Goal: Task Accomplishment & Management: Complete application form

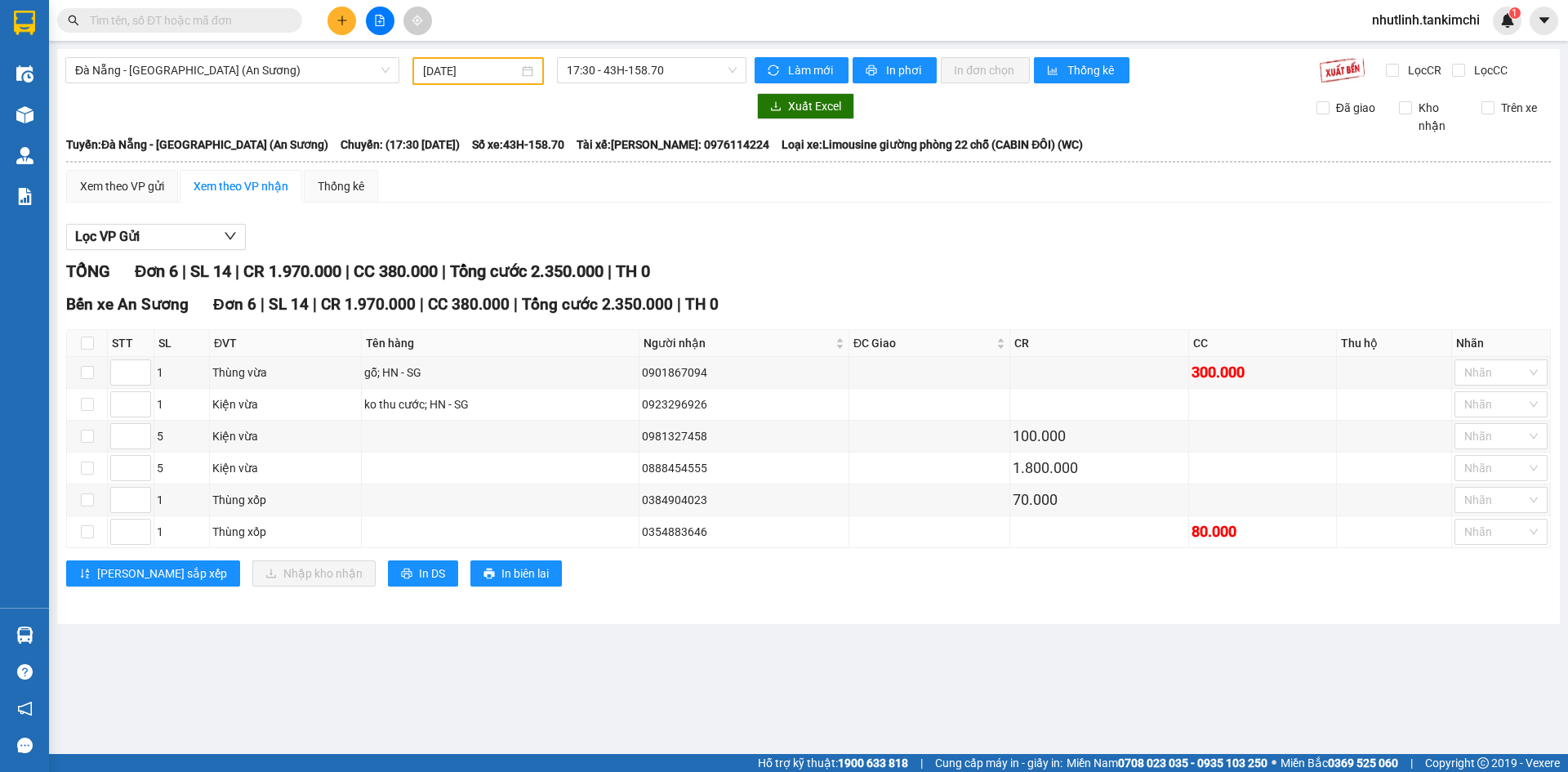
click at [191, 11] on input "text" at bounding box center [186, 20] width 193 height 18
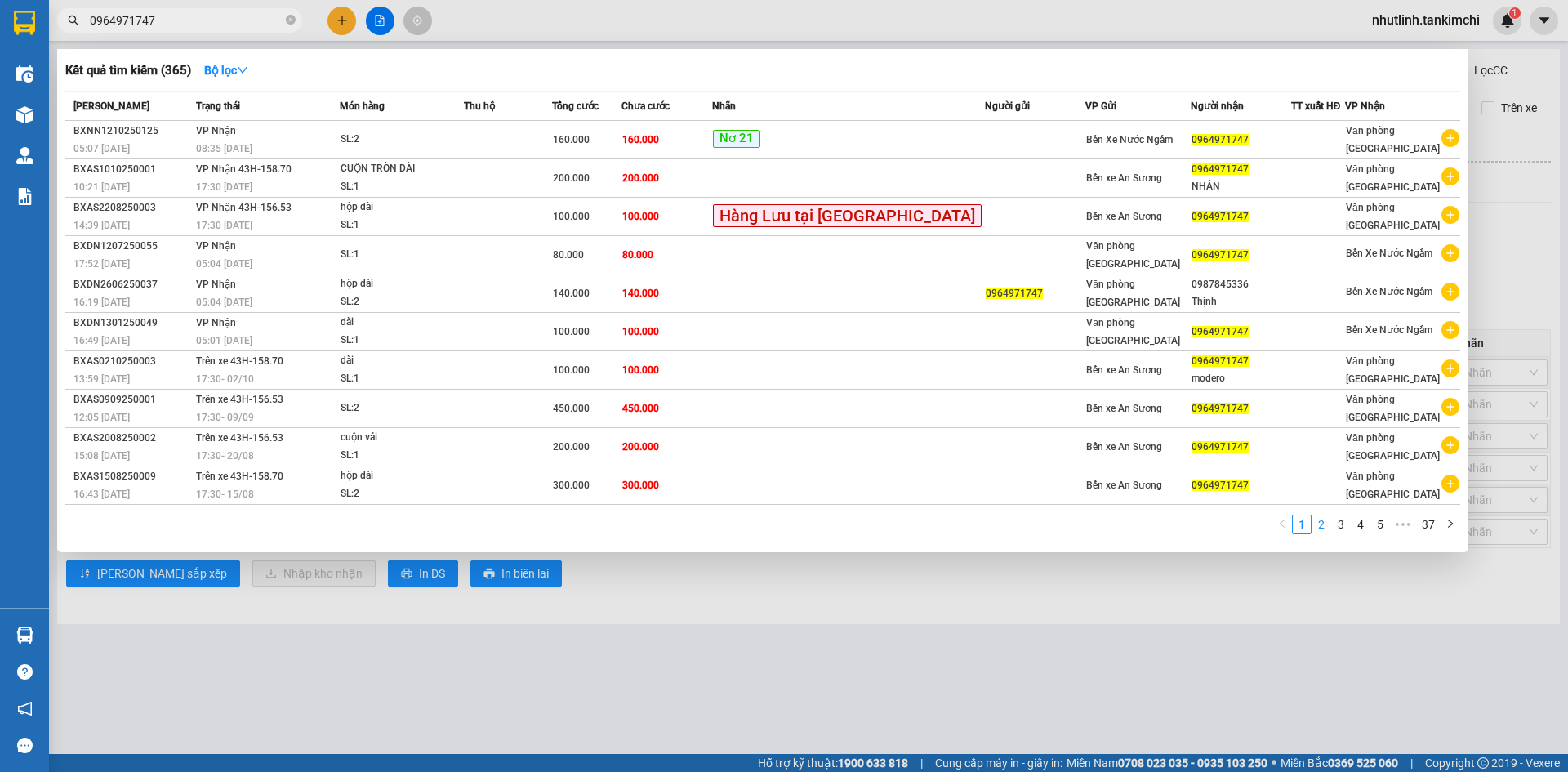
type input "0964971747"
click at [1323, 524] on link "2" at bounding box center [1321, 524] width 18 height 18
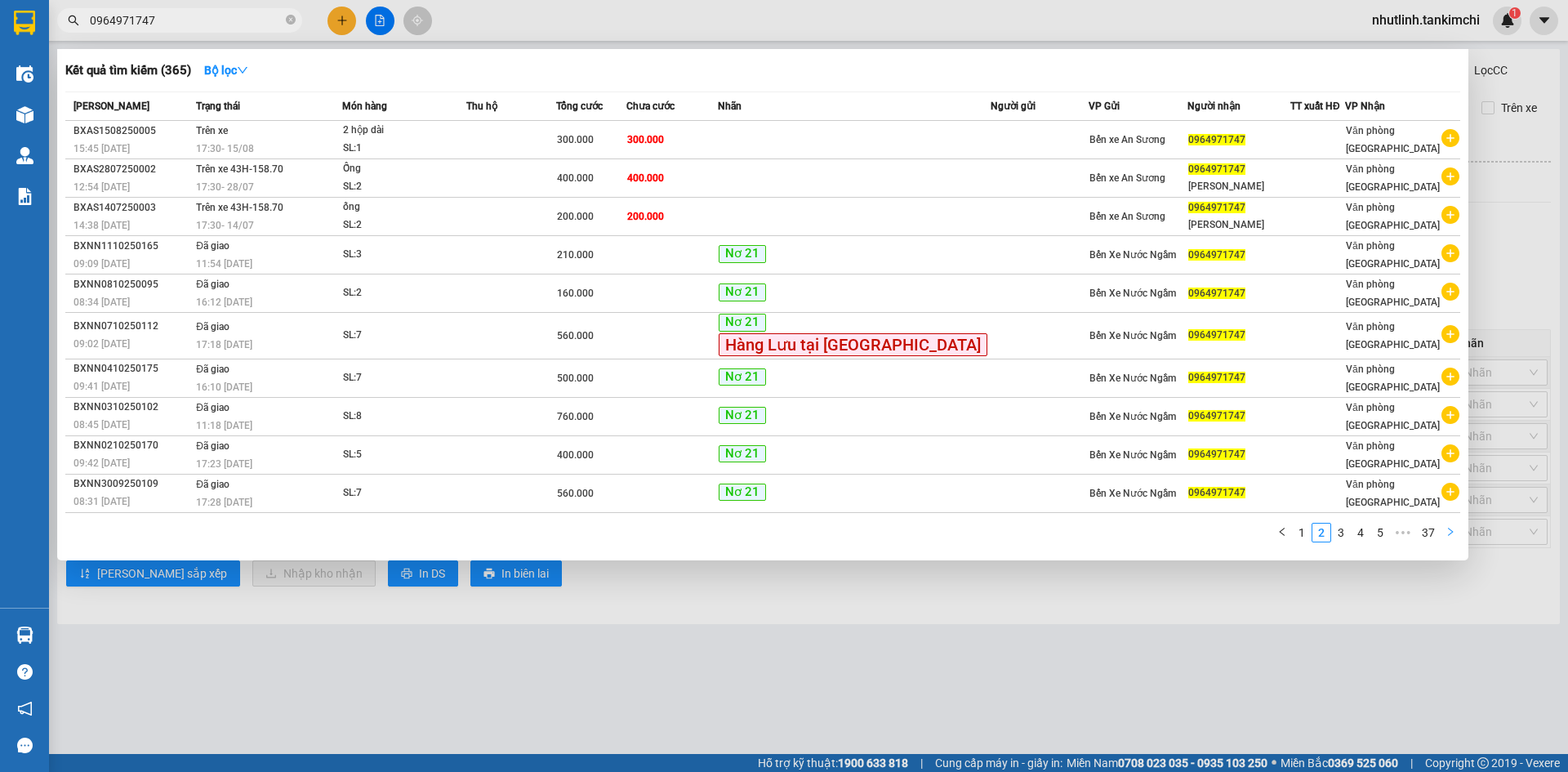
click at [1448, 530] on icon "right" at bounding box center [1450, 531] width 10 height 10
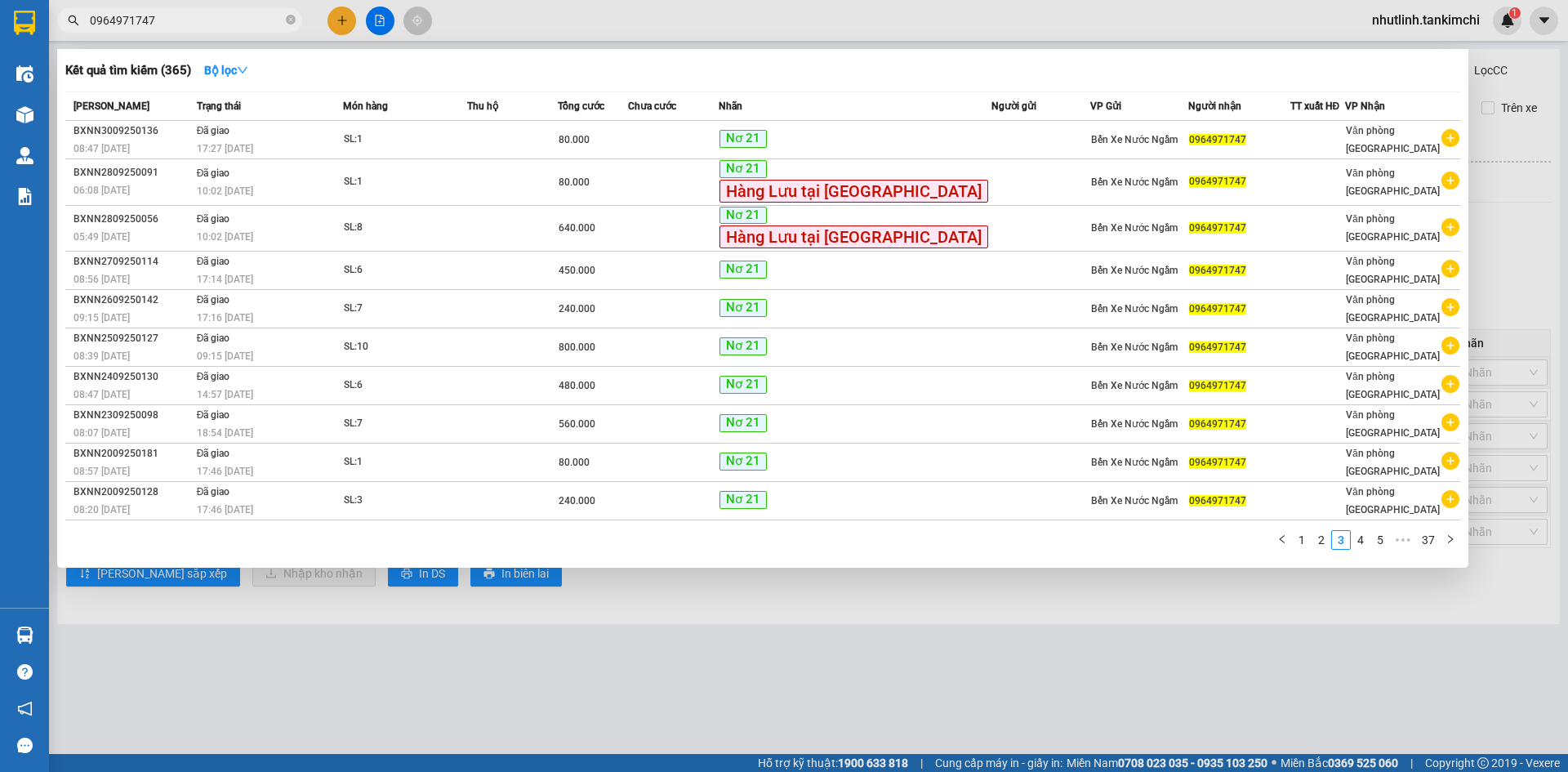
click at [927, 752] on div at bounding box center [784, 386] width 1568 height 772
click at [197, 27] on input "0964971747" at bounding box center [186, 20] width 193 height 18
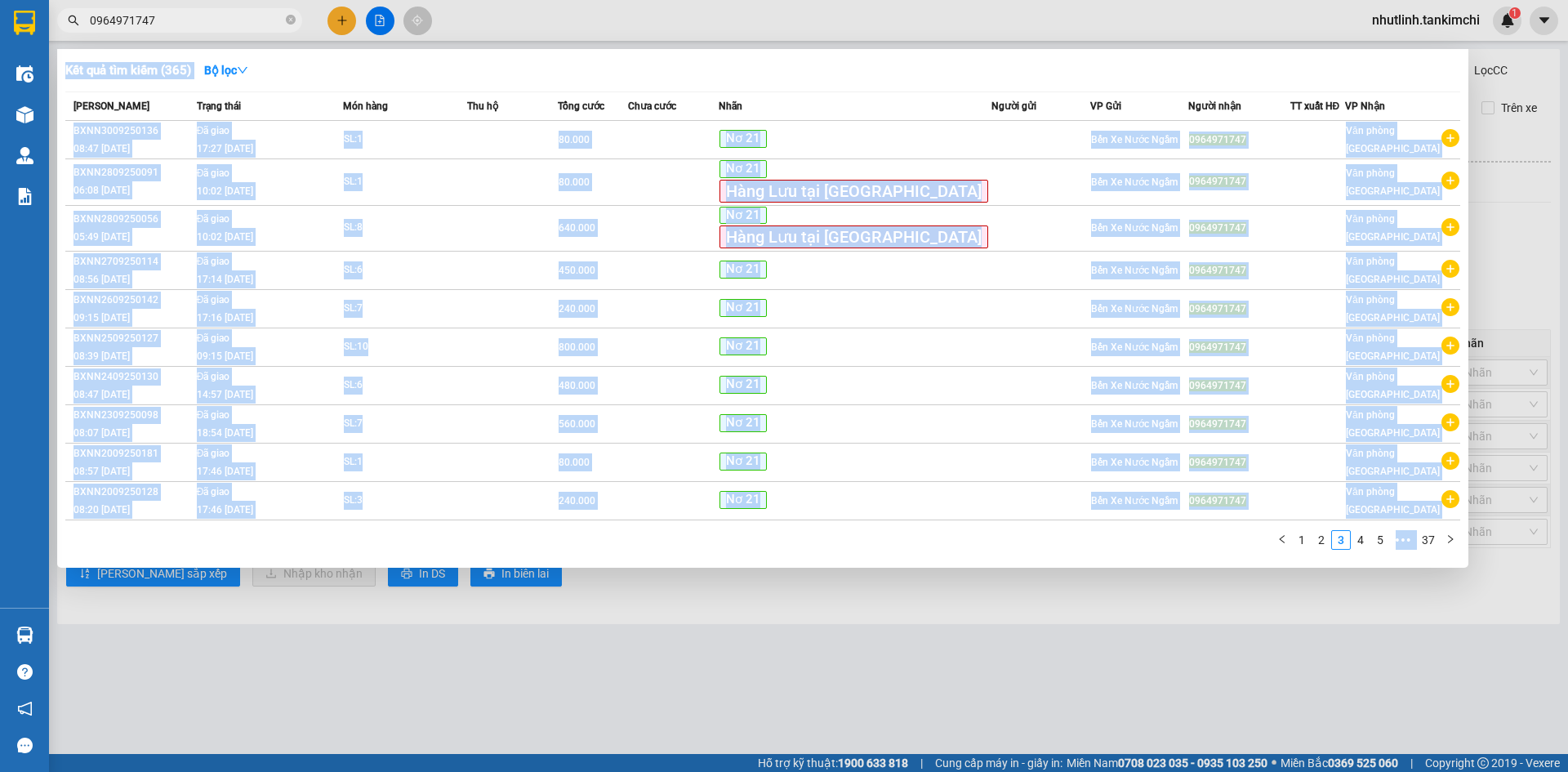
drag, startPoint x: 88, startPoint y: 16, endPoint x: 135, endPoint y: 7, distance: 47.9
click at [135, 7] on div "Kết quả tìm kiếm ( 365 ) Bộ lọc Mã ĐH Trạng thái Món hàng Thu hộ Tổng cước Chưa…" at bounding box center [159, 20] width 318 height 28
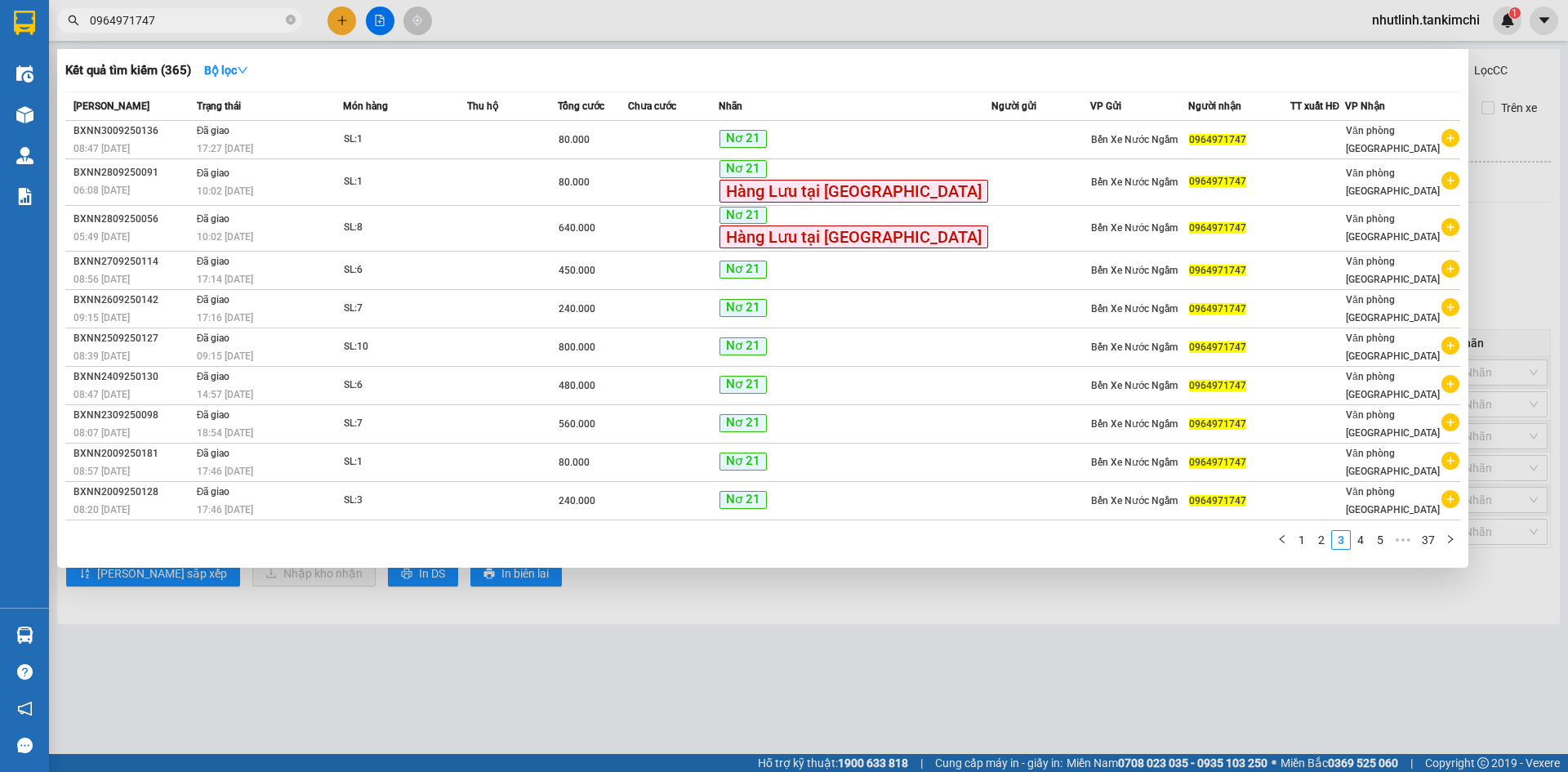
drag, startPoint x: 90, startPoint y: 17, endPoint x: 156, endPoint y: 14, distance: 66.1
click at [156, 14] on input "0964971747" at bounding box center [186, 20] width 193 height 18
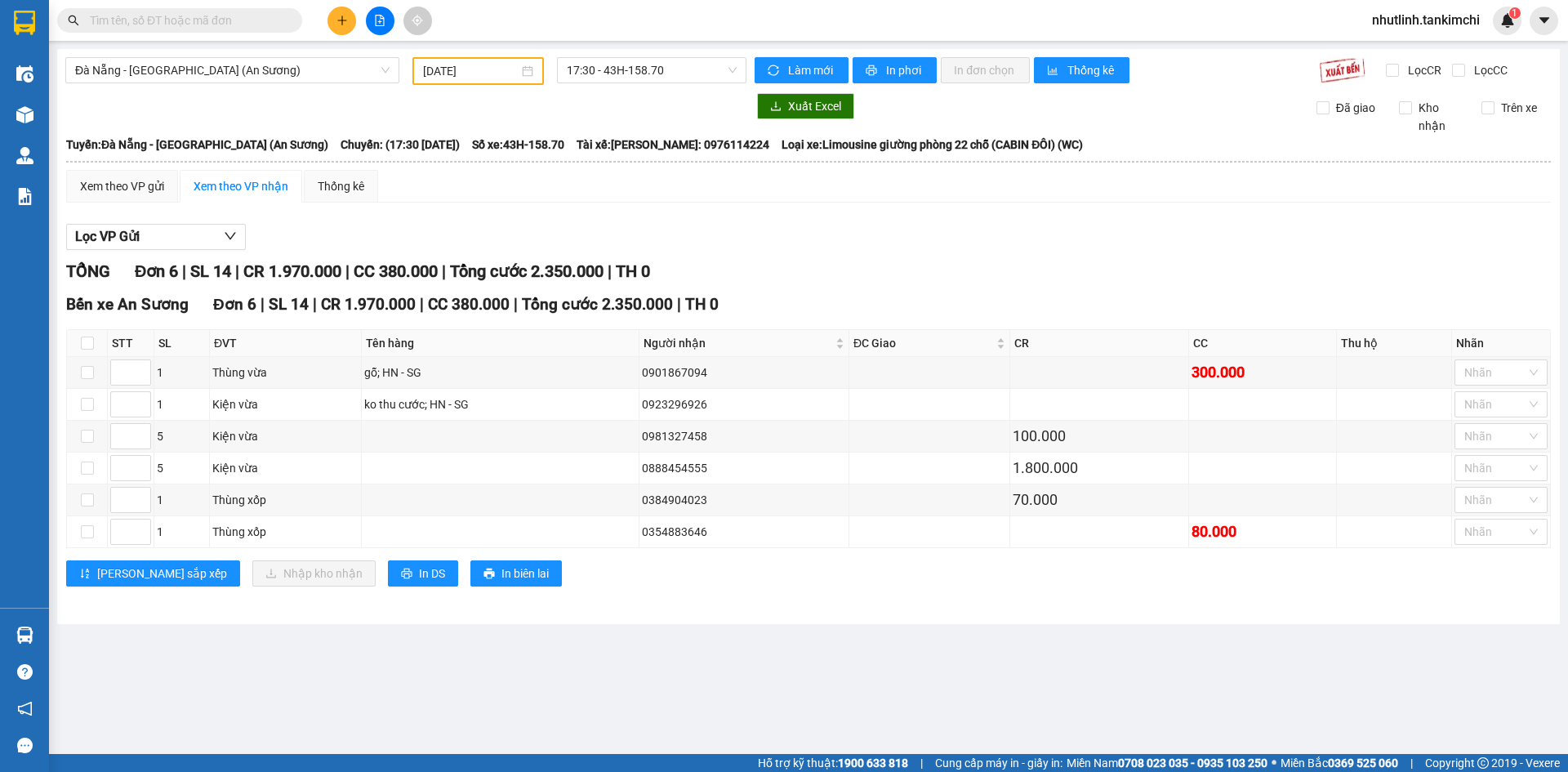
click at [231, 27] on input "text" at bounding box center [186, 20] width 193 height 18
paste input "0964971747"
type input "0964971747"
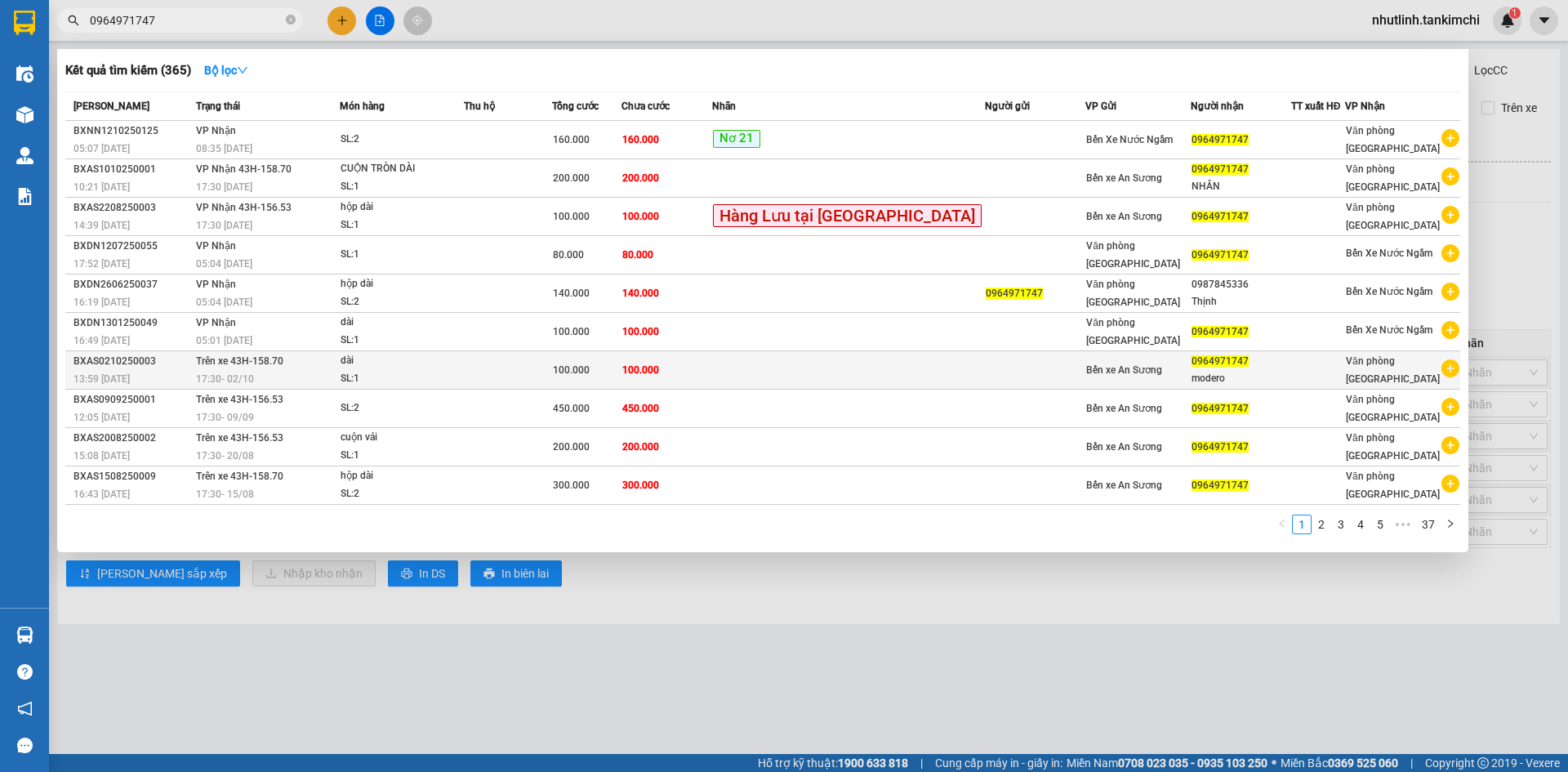
click at [621, 358] on td "100.000" at bounding box center [586, 370] width 70 height 38
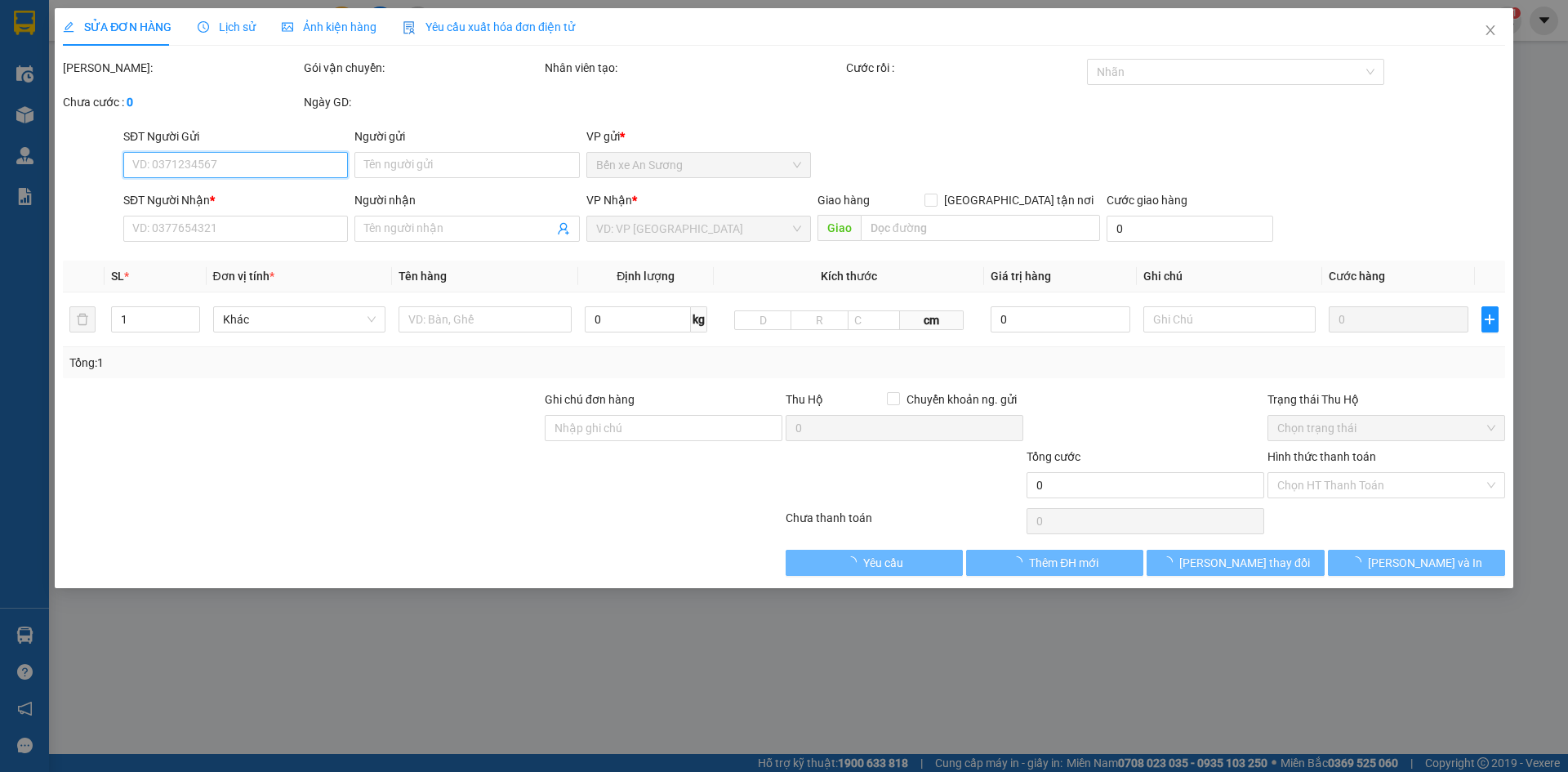
type input "0964971747"
type input "modero"
type input "100.000"
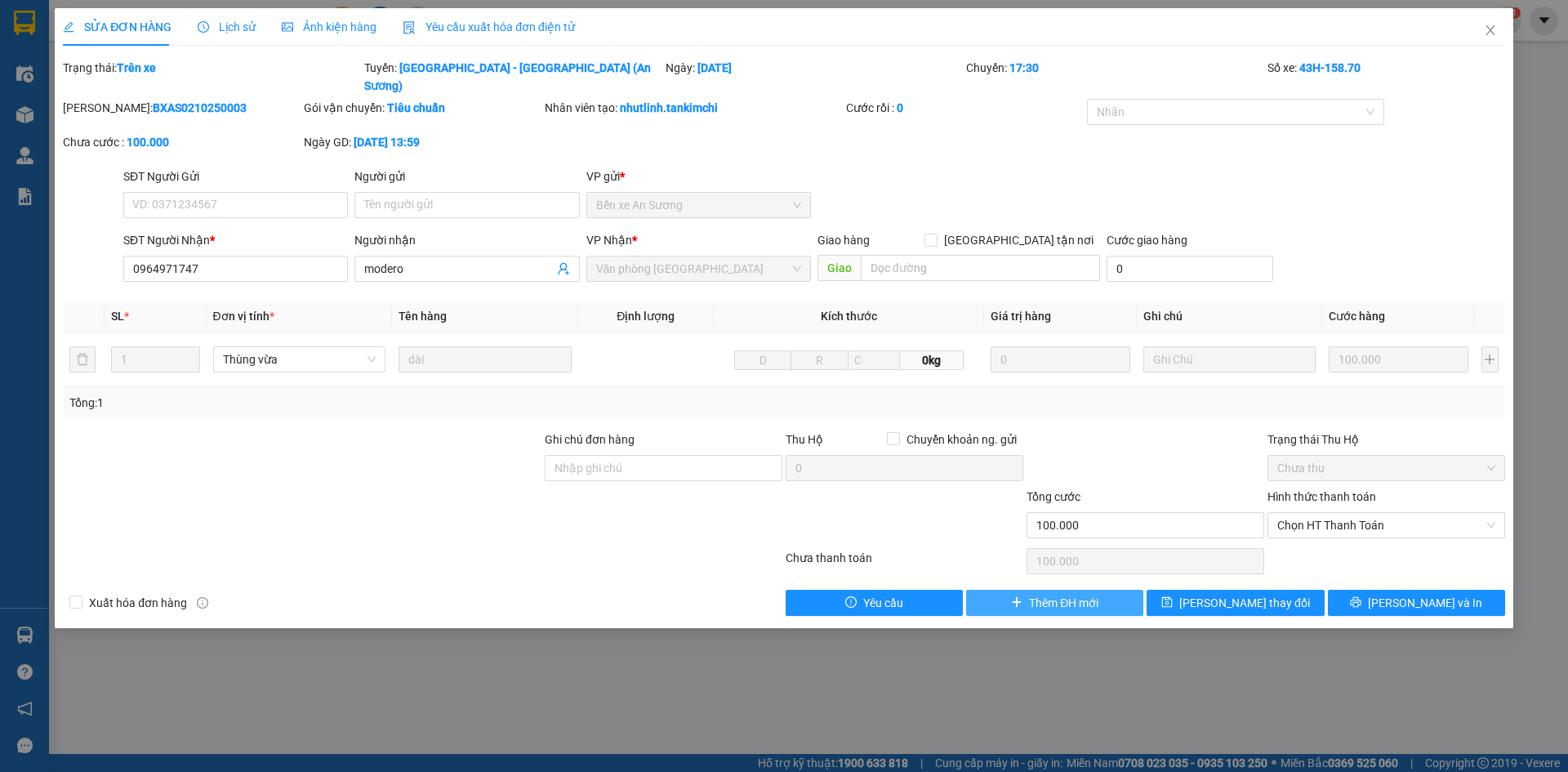
click at [1053, 594] on span "Thêm ĐH mới" at bounding box center [1063, 603] width 70 height 18
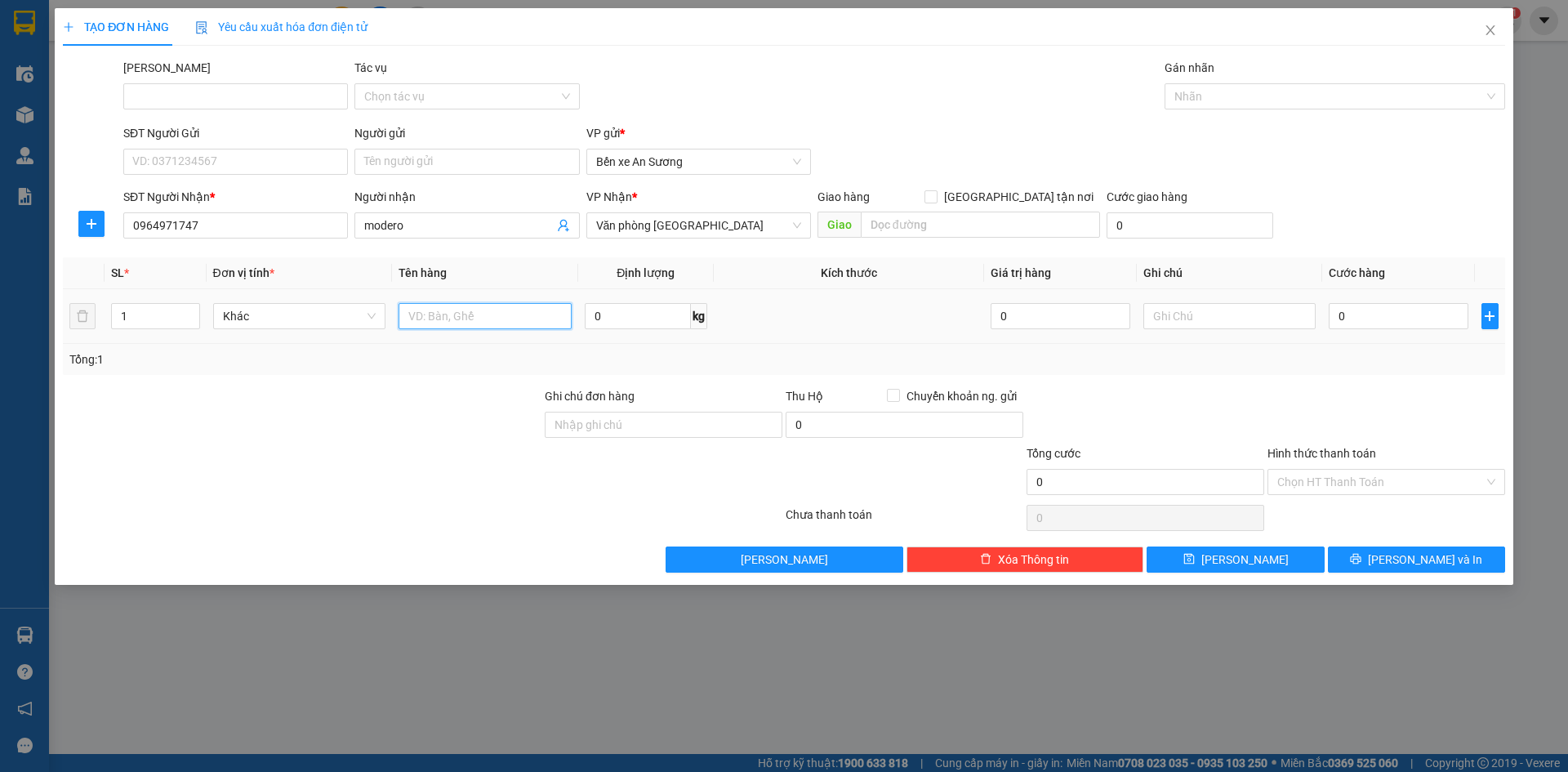
click at [462, 308] on input "text" at bounding box center [485, 317] width 173 height 27
click at [362, 317] on span "Khác" at bounding box center [300, 317] width 154 height 25
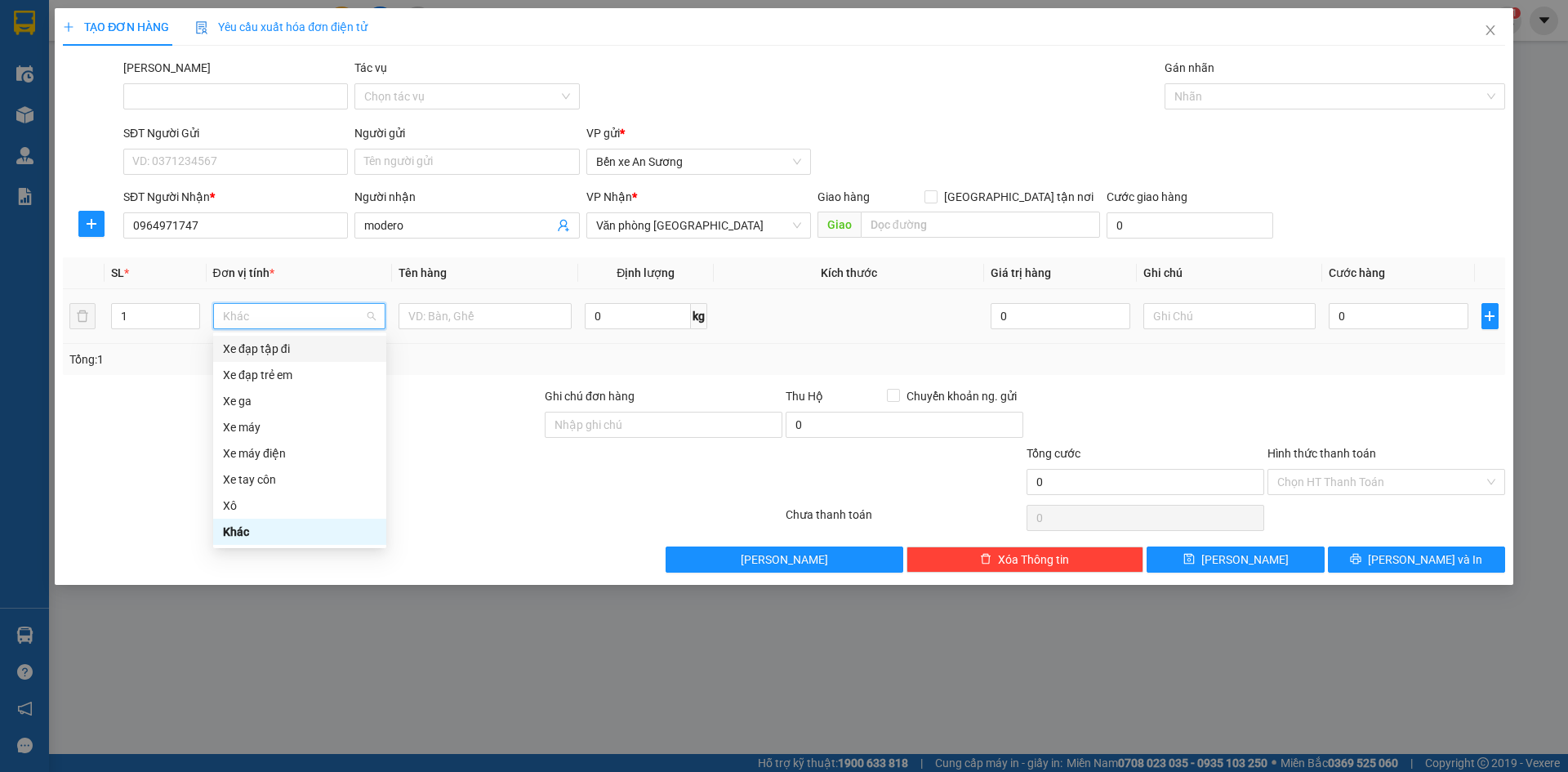
click at [327, 314] on span "Khác" at bounding box center [300, 317] width 154 height 25
type input "C"
type input "T"
type input "thùng"
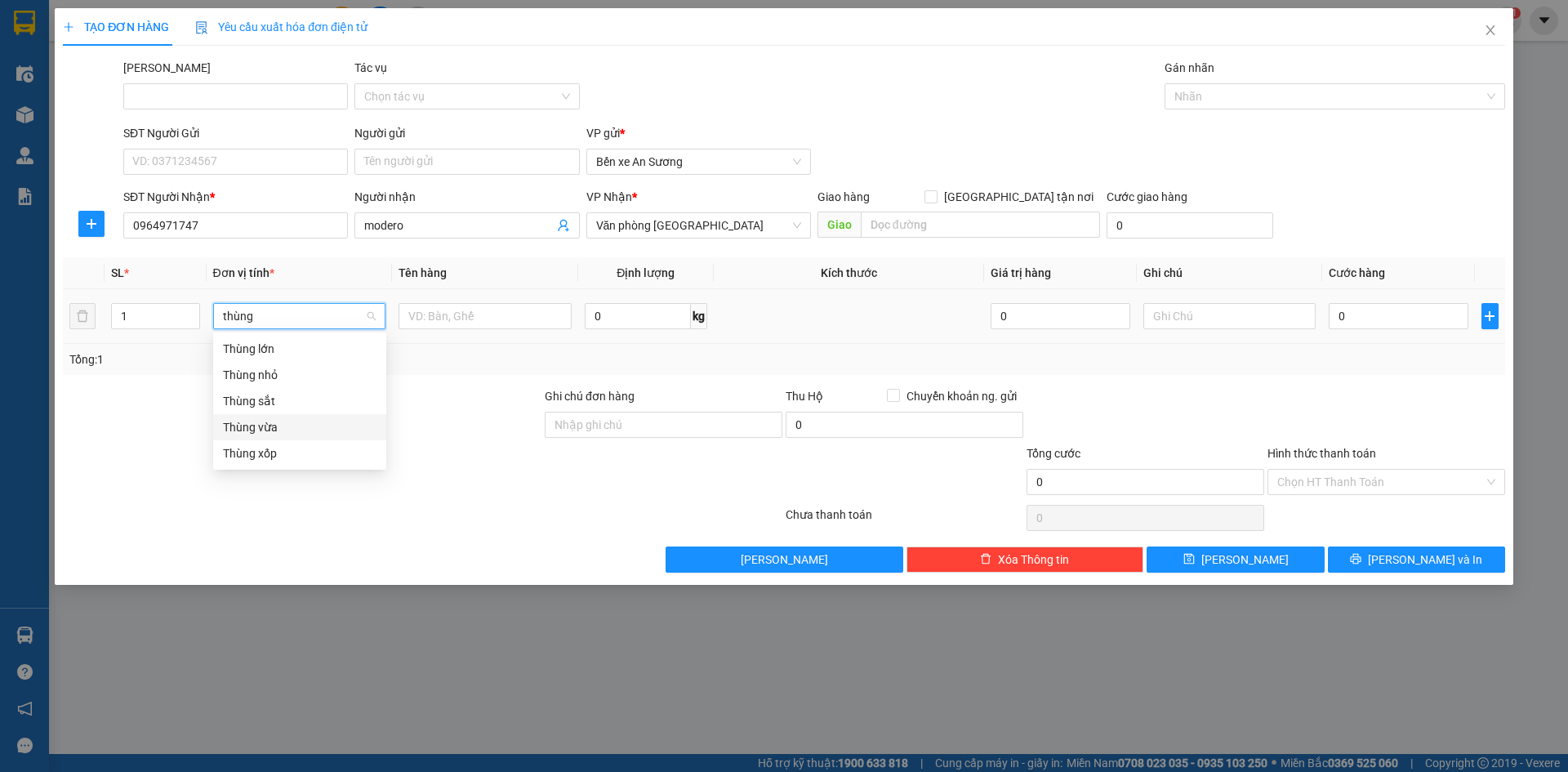
click at [285, 417] on div "Thùng vừa" at bounding box center [300, 427] width 173 height 27
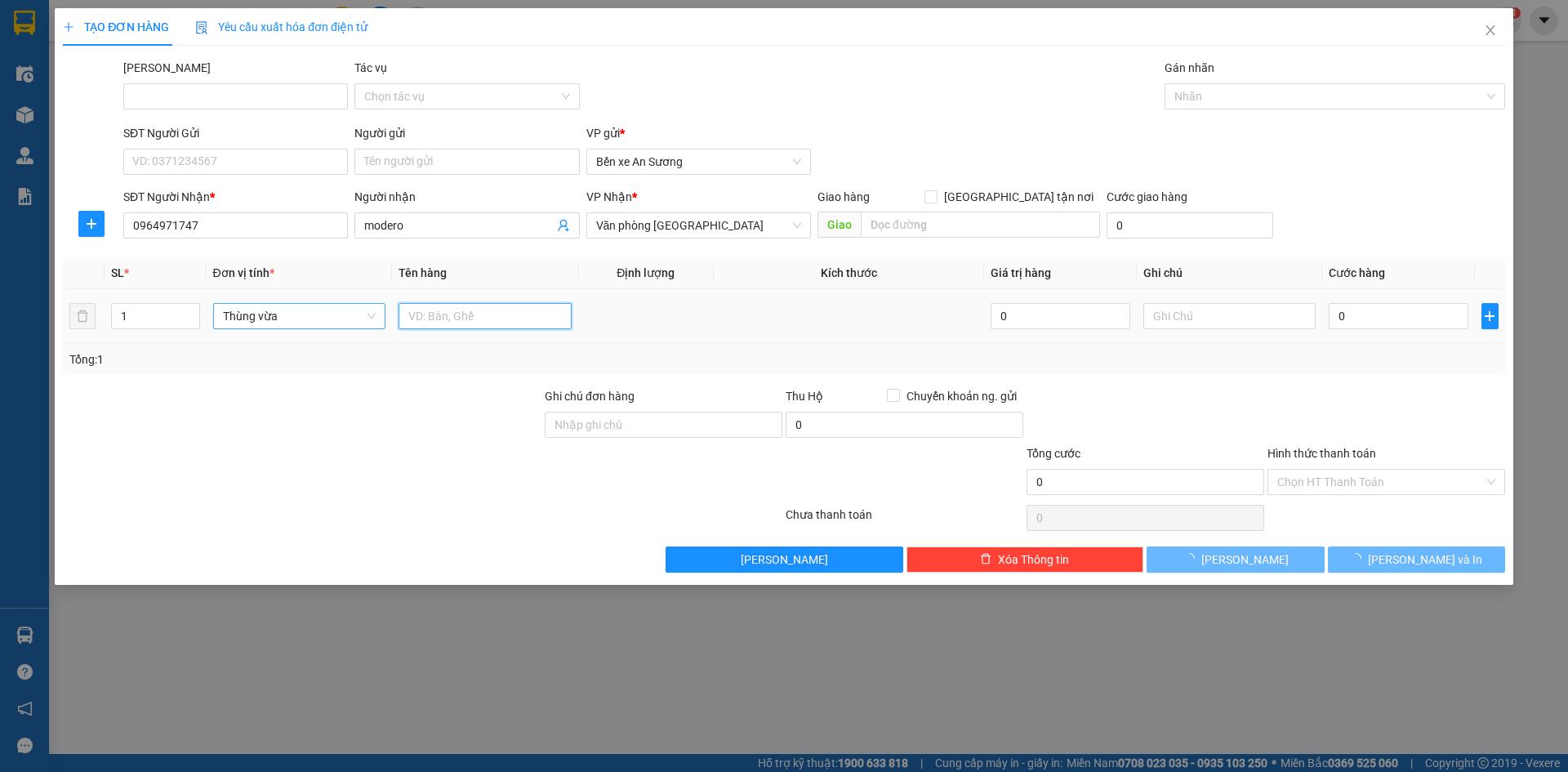
click at [490, 307] on input "text" at bounding box center [485, 317] width 173 height 27
type input "cuộn tròn dài"
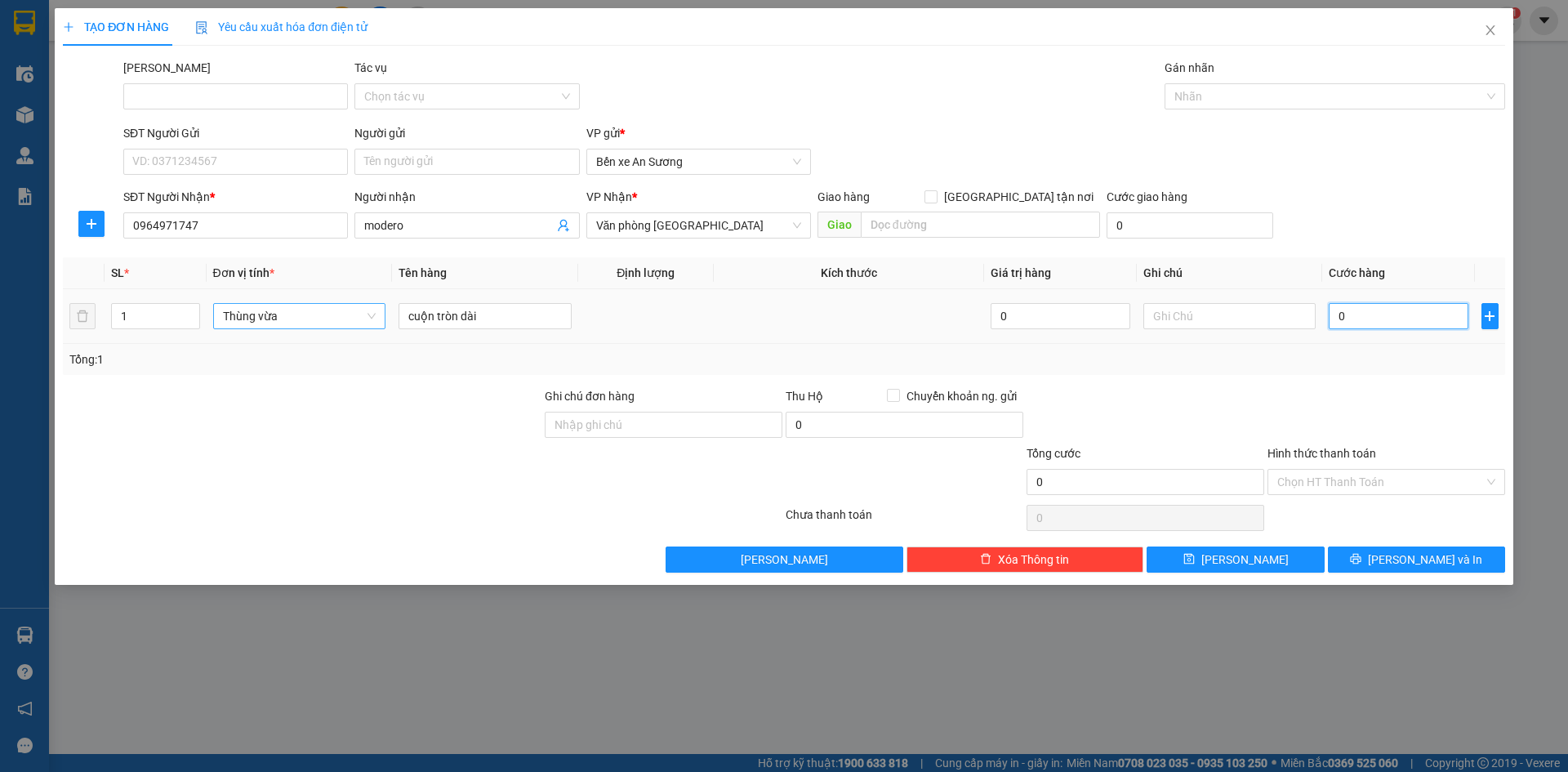
click at [1367, 316] on input "0" at bounding box center [1397, 317] width 139 height 27
click at [1334, 311] on input "0" at bounding box center [1397, 317] width 139 height 27
type input "10"
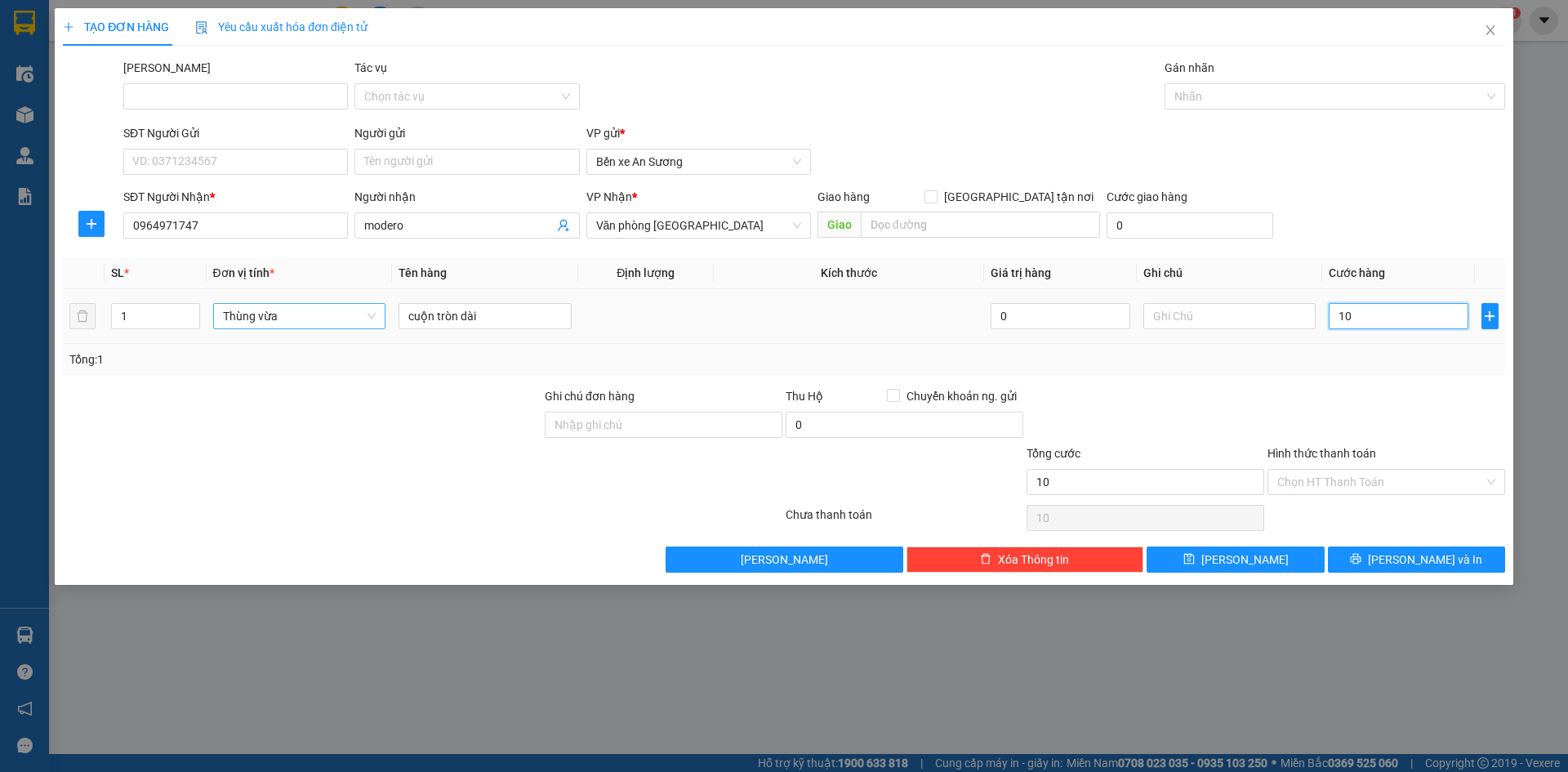
type input "100"
type input "1.000"
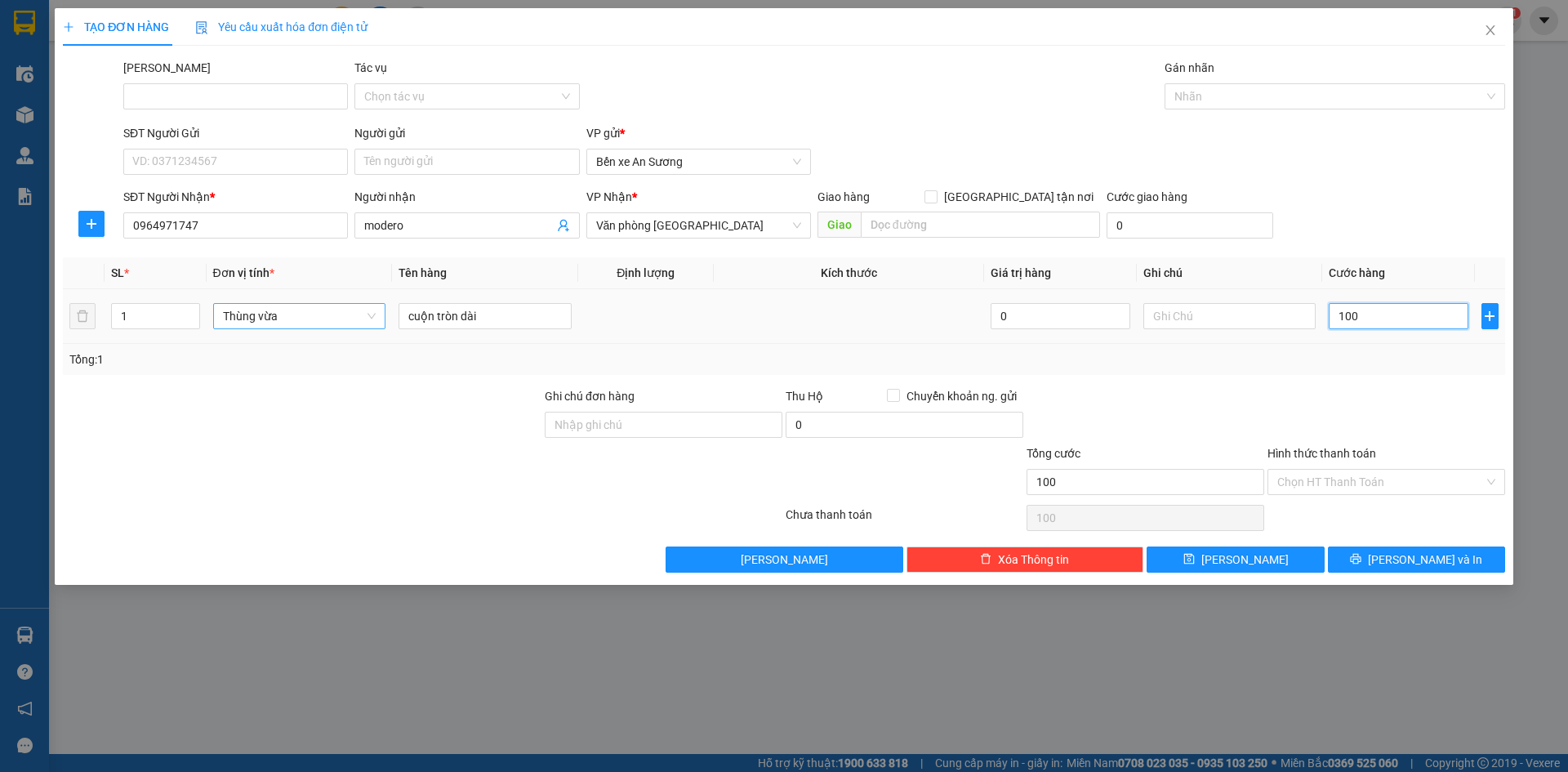
type input "1.000"
type input "10.000"
type input "100.000"
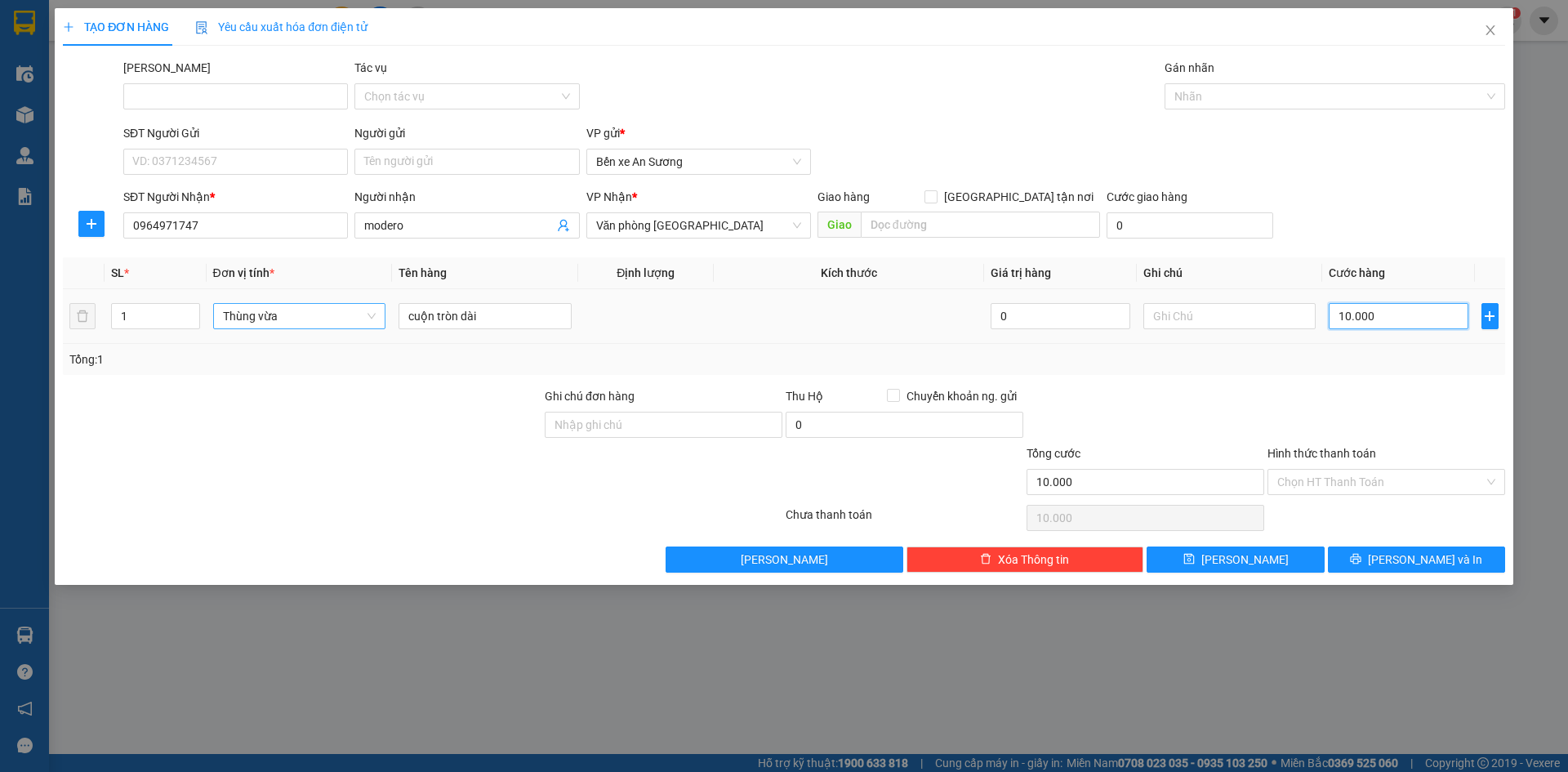
type input "100.000"
click at [1366, 562] on button "[PERSON_NAME] và In" at bounding box center [1416, 560] width 177 height 27
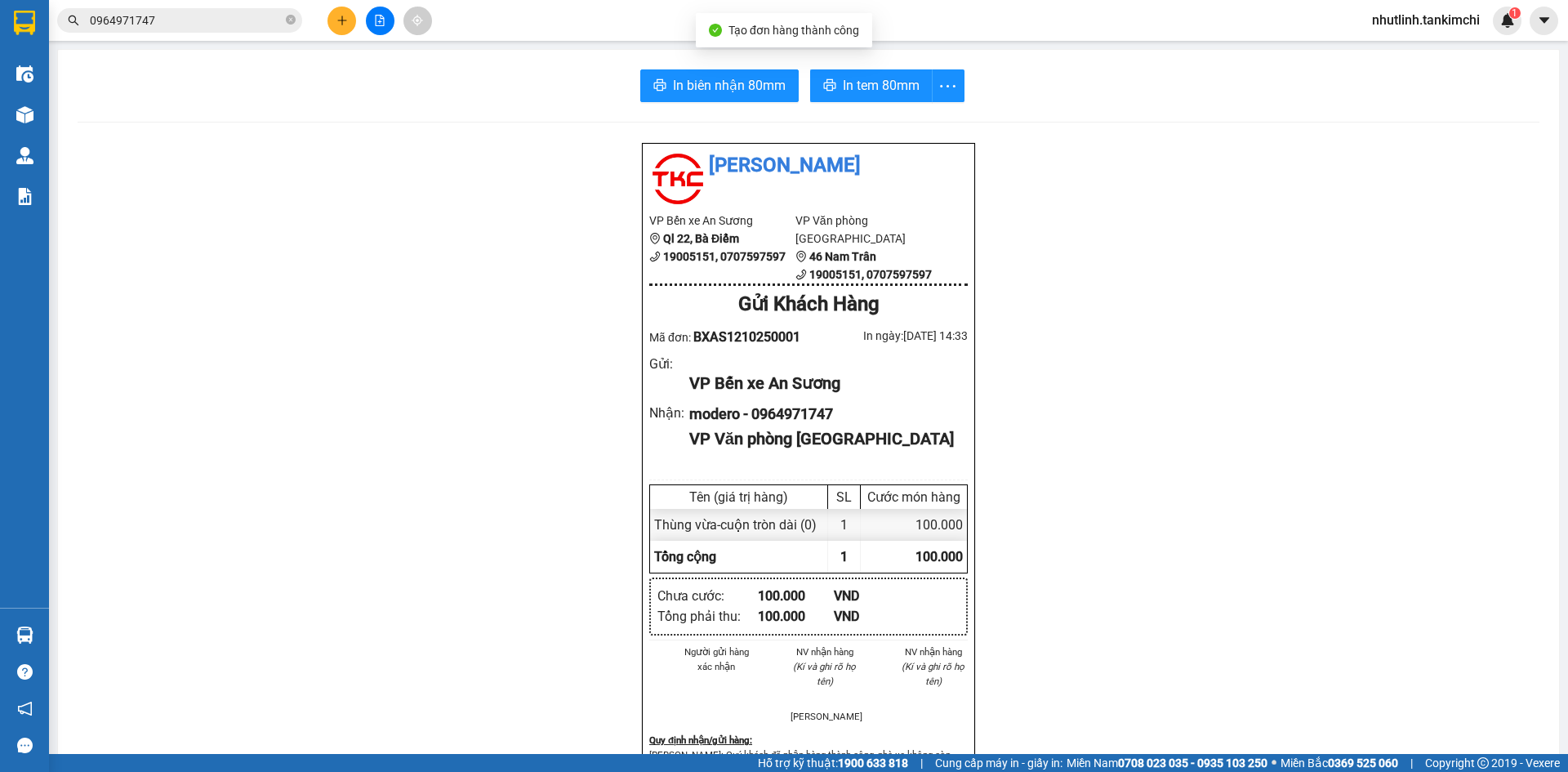
click at [860, 69] on div "In biên nhận 80mm In tem 80mm Tân Kim Chi VP Bến xe An Sương Ql 22, Bà Điểm 190…" at bounding box center [809, 674] width 1501 height 1250
click at [873, 80] on span "In tem 80mm" at bounding box center [880, 85] width 77 height 20
click at [346, 11] on button at bounding box center [341, 20] width 28 height 28
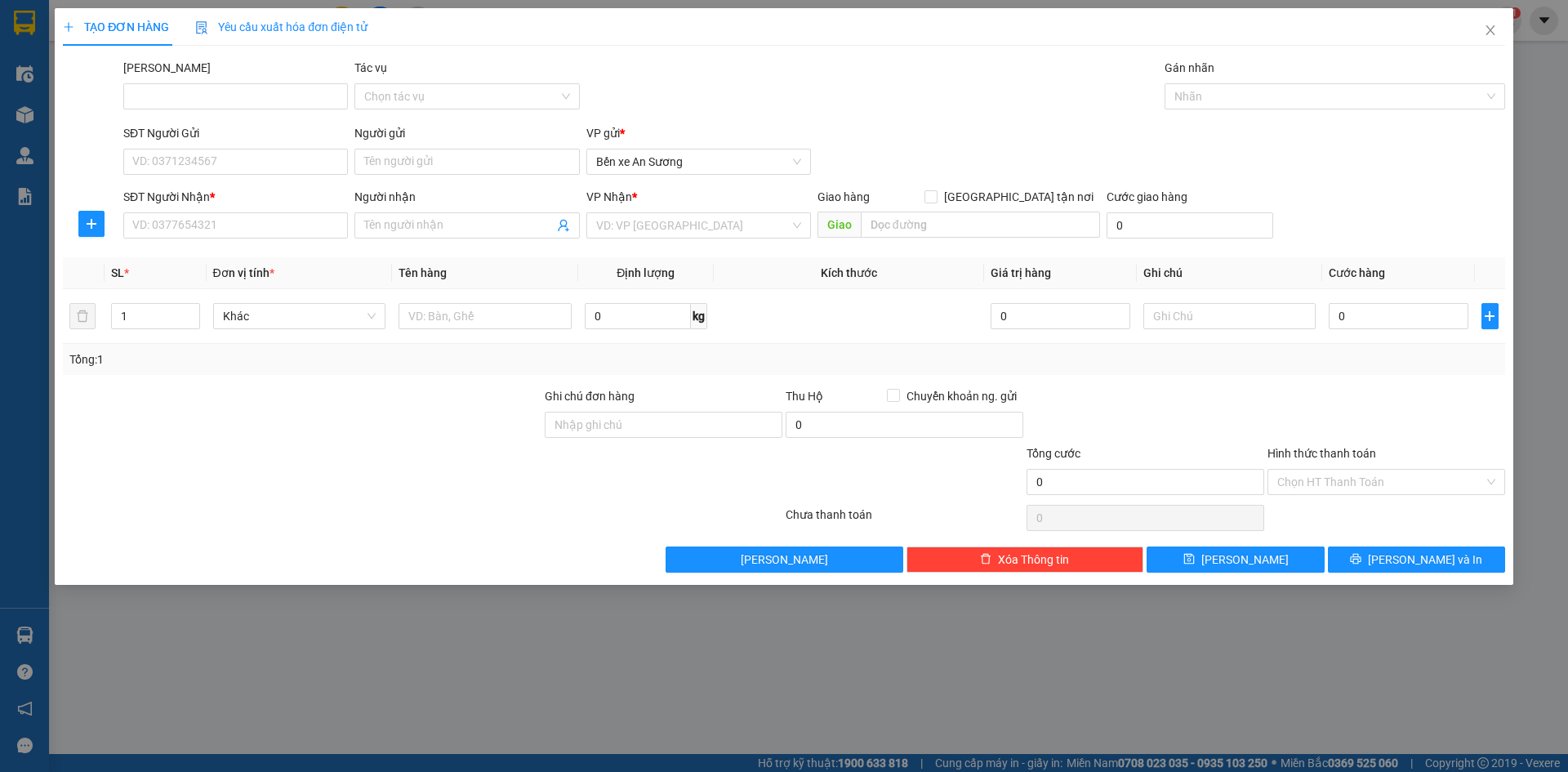
drag, startPoint x: 186, startPoint y: 209, endPoint x: 482, endPoint y: 192, distance: 296.5
click at [187, 209] on div "SĐT Người Nhận *" at bounding box center [235, 200] width 225 height 25
click at [474, 210] on div "Người nhận" at bounding box center [467, 200] width 225 height 25
click at [461, 213] on span at bounding box center [467, 225] width 225 height 27
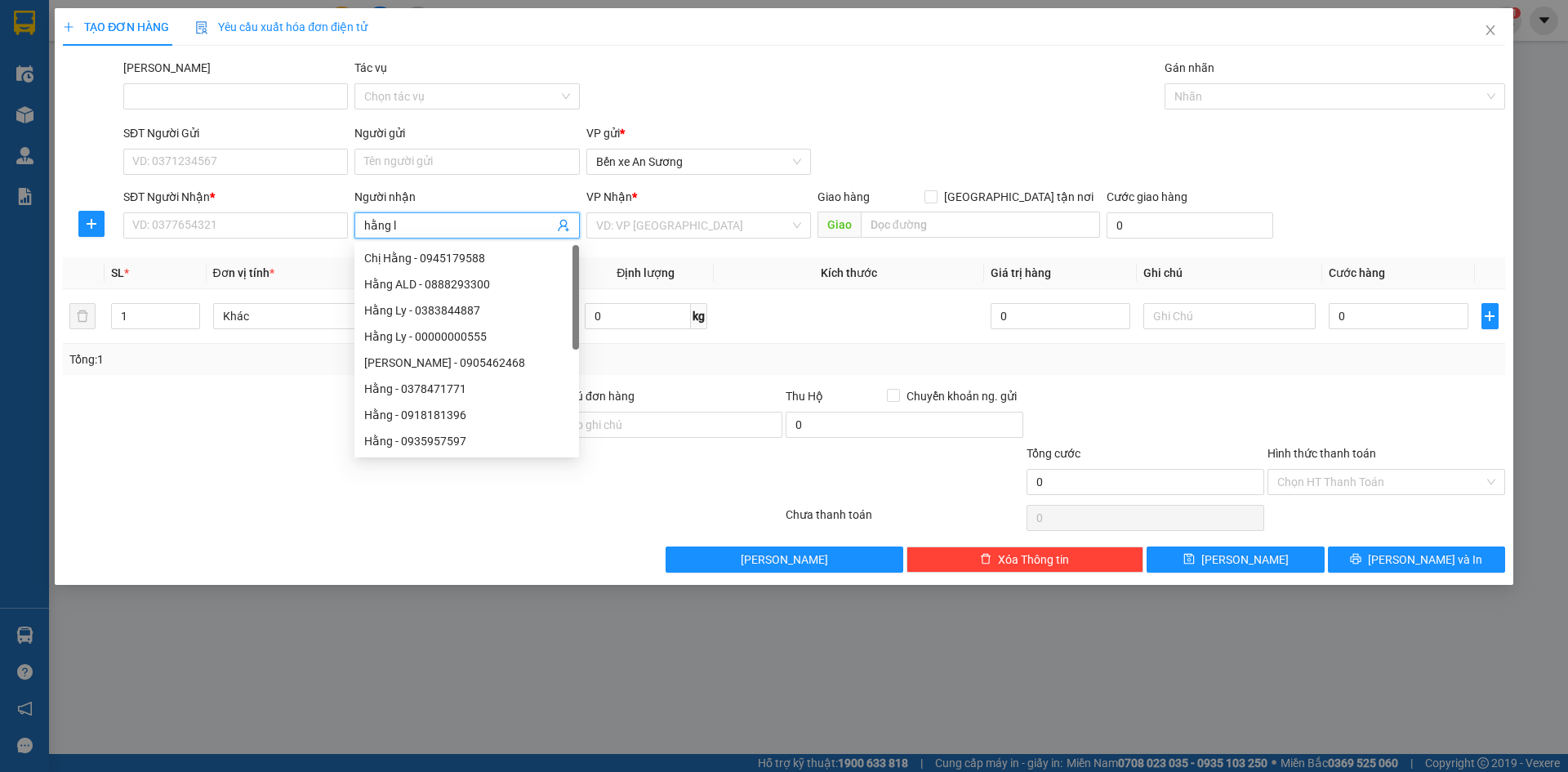
type input "hằng ly"
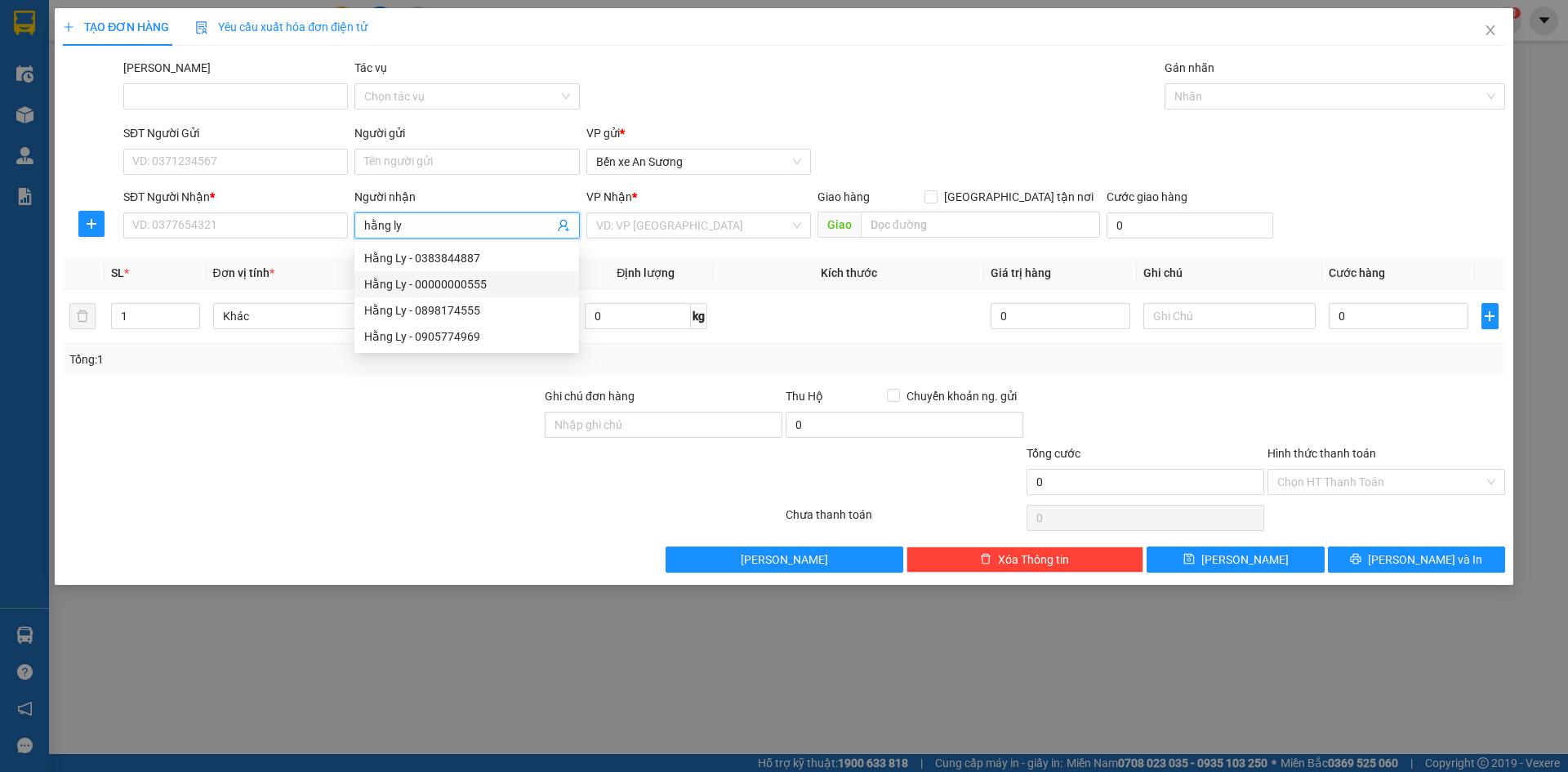
click at [481, 279] on div "Hằng Ly - 00000000555" at bounding box center [467, 284] width 205 height 18
type input "00000000555"
type input "Hằng Ly"
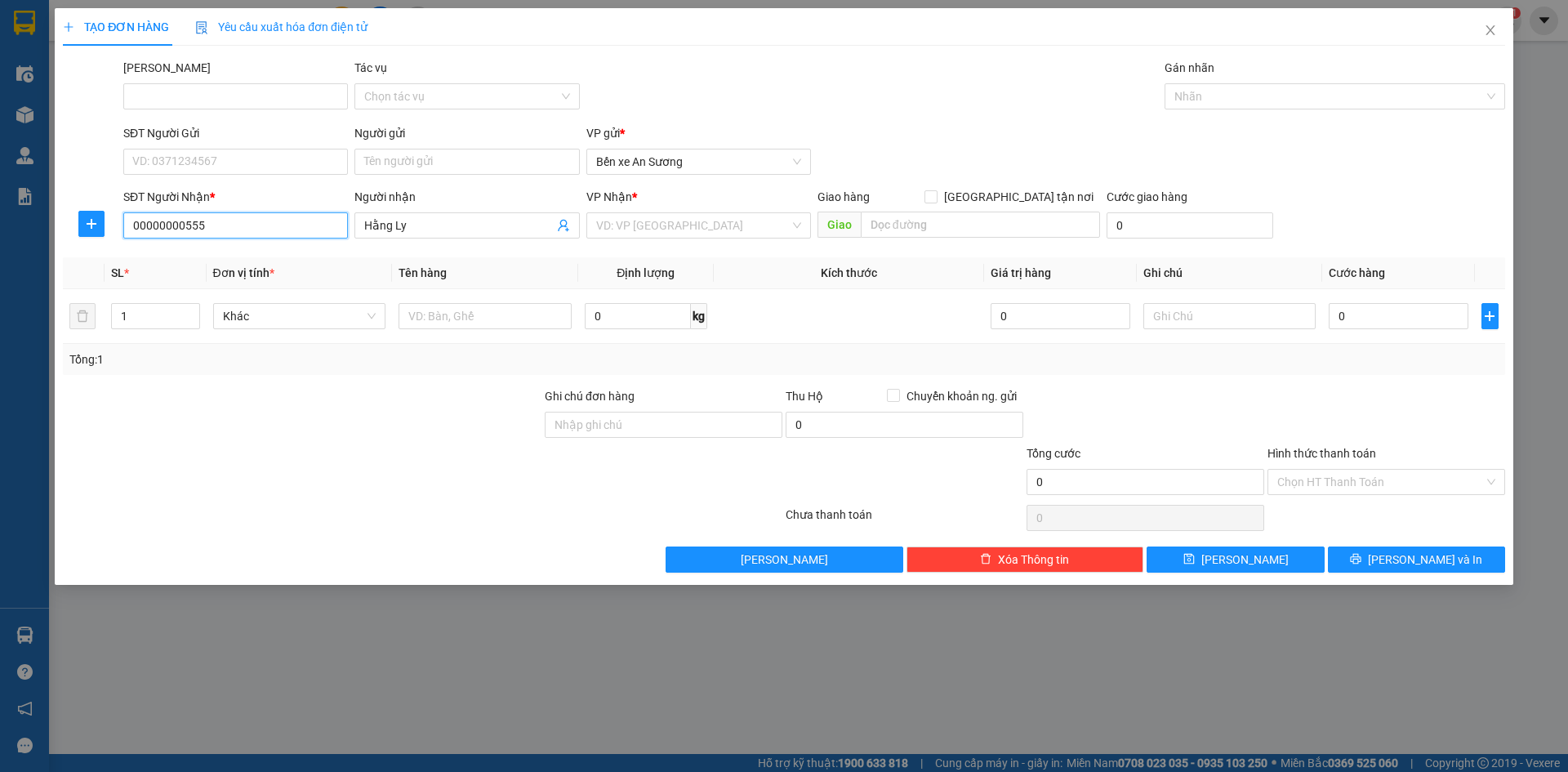
click at [206, 226] on input "00000000555" at bounding box center [235, 225] width 225 height 27
type input "0"
click at [1498, 31] on span "Close" at bounding box center [1490, 31] width 46 height 46
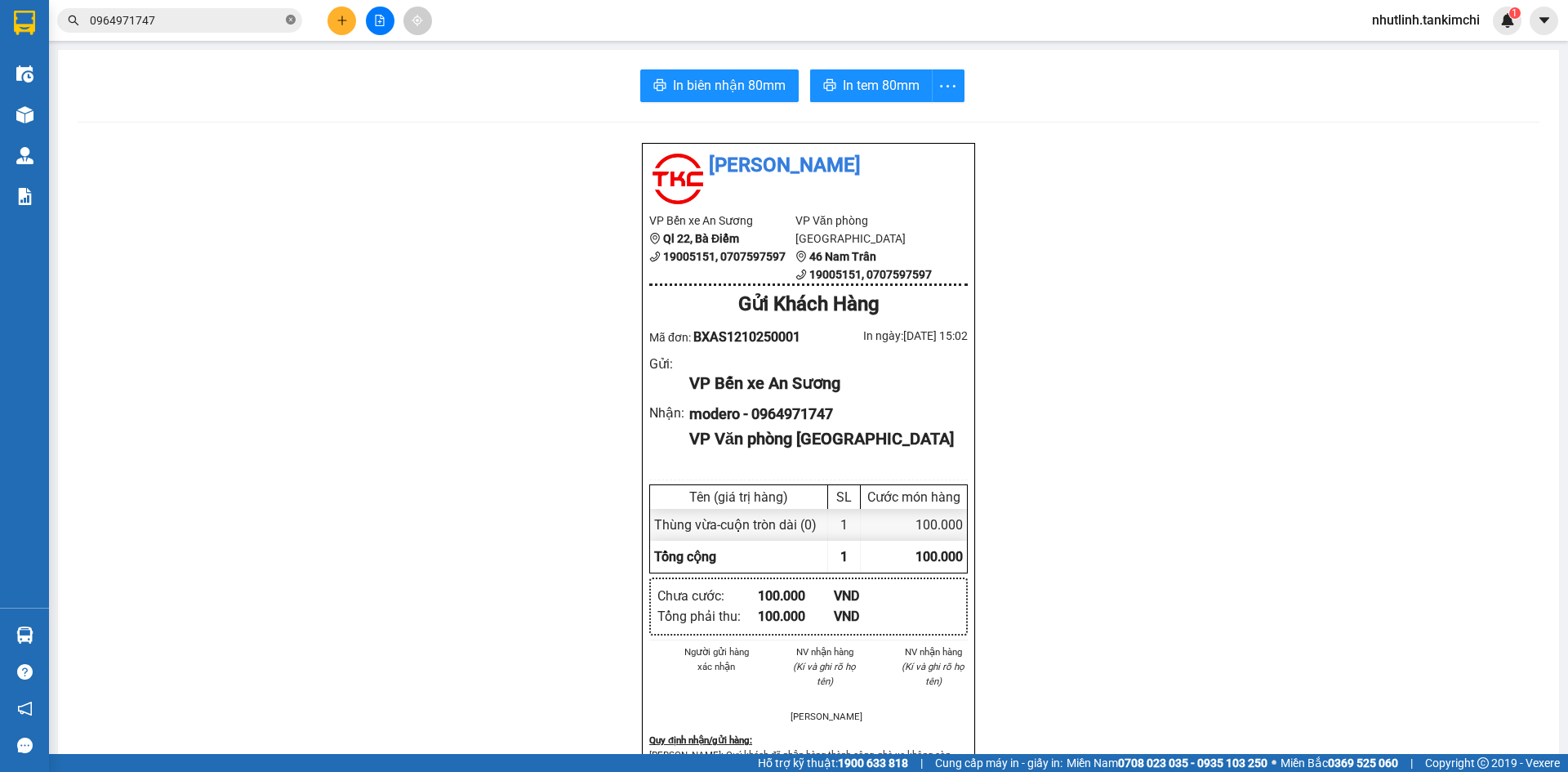
click at [285, 18] on icon "close-circle" at bounding box center [290, 19] width 10 height 10
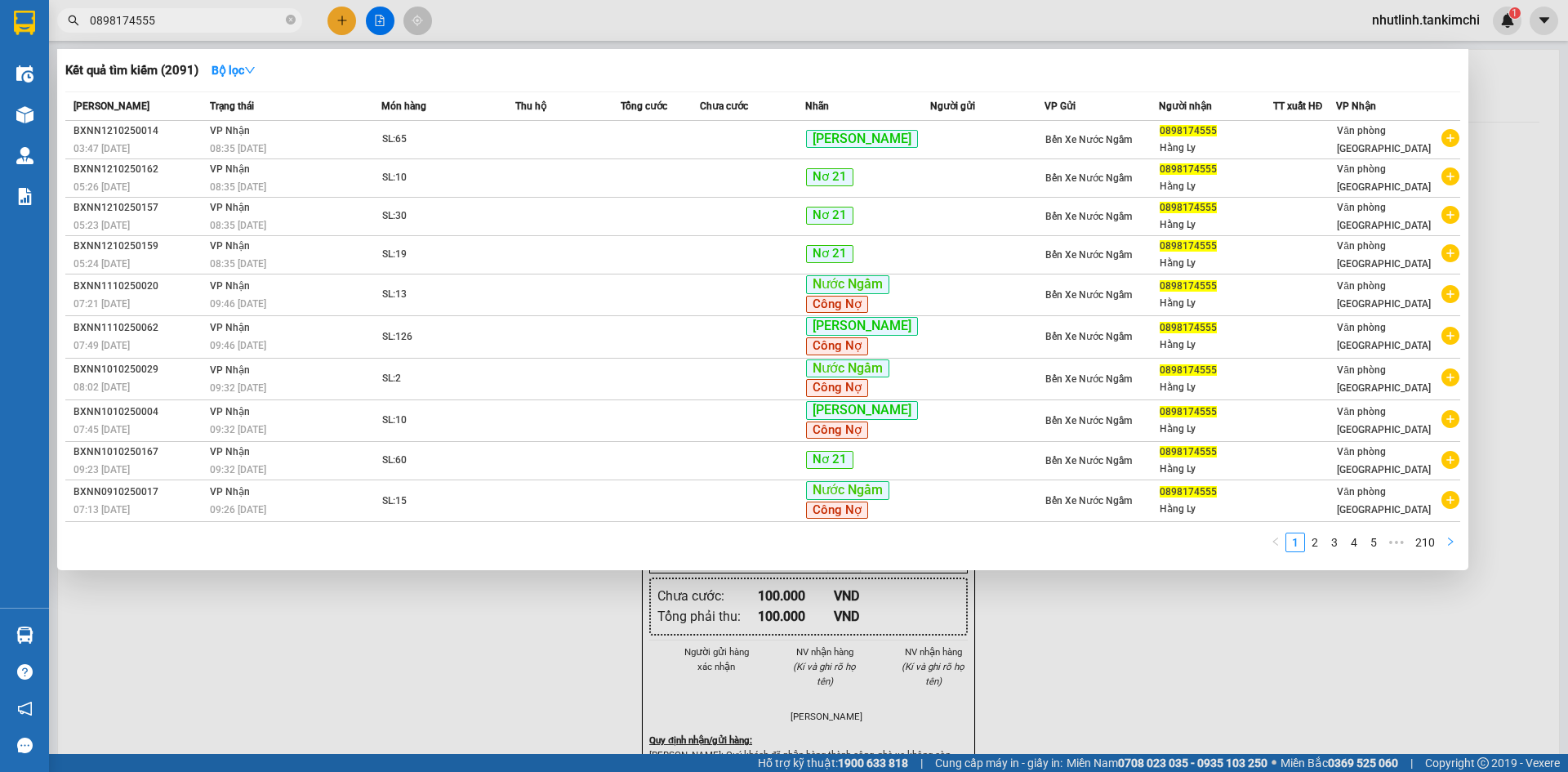
type input "0898174555"
click at [1445, 541] on icon "right" at bounding box center [1450, 541] width 10 height 10
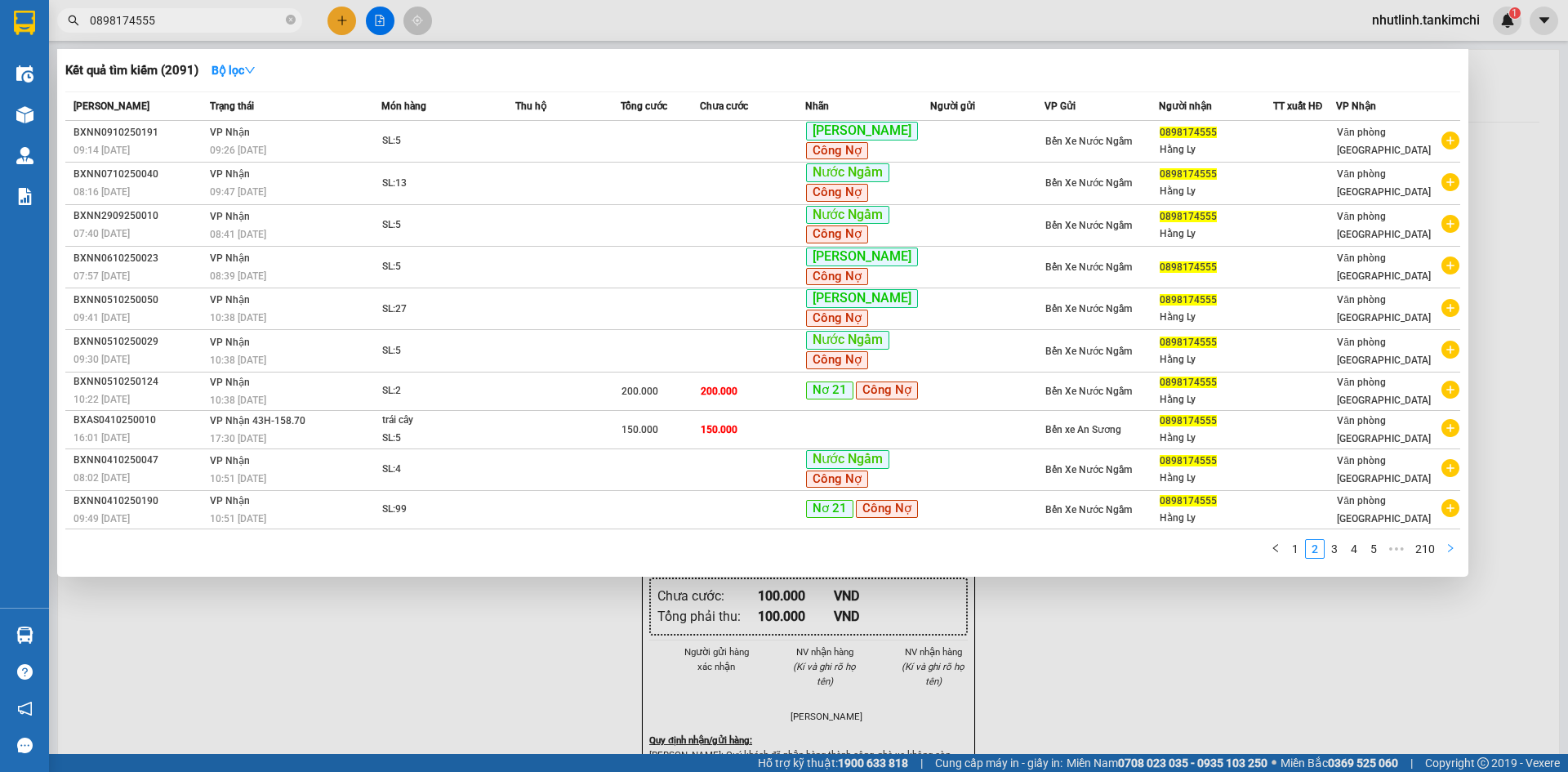
click at [1445, 541] on div "Mã ĐH Trạng thái Món hàng Thu hộ Tổng cước Chưa cước Nhãn Người gửi VP Gửi Ngườ…" at bounding box center [763, 329] width 1395 height 477
click at [1456, 548] on button "button" at bounding box center [1450, 549] width 19 height 19
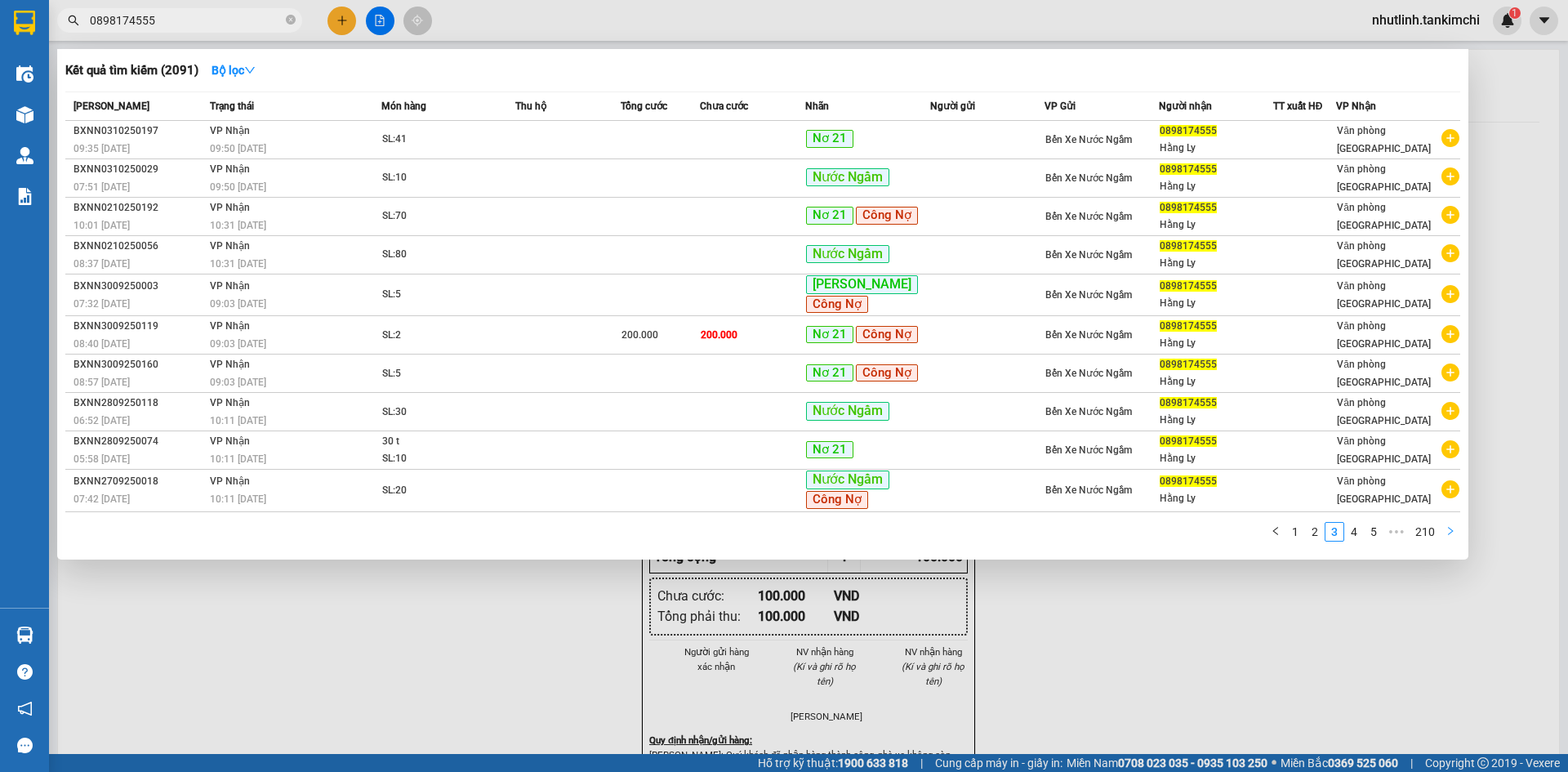
click at [1456, 541] on button "button" at bounding box center [1450, 531] width 19 height 19
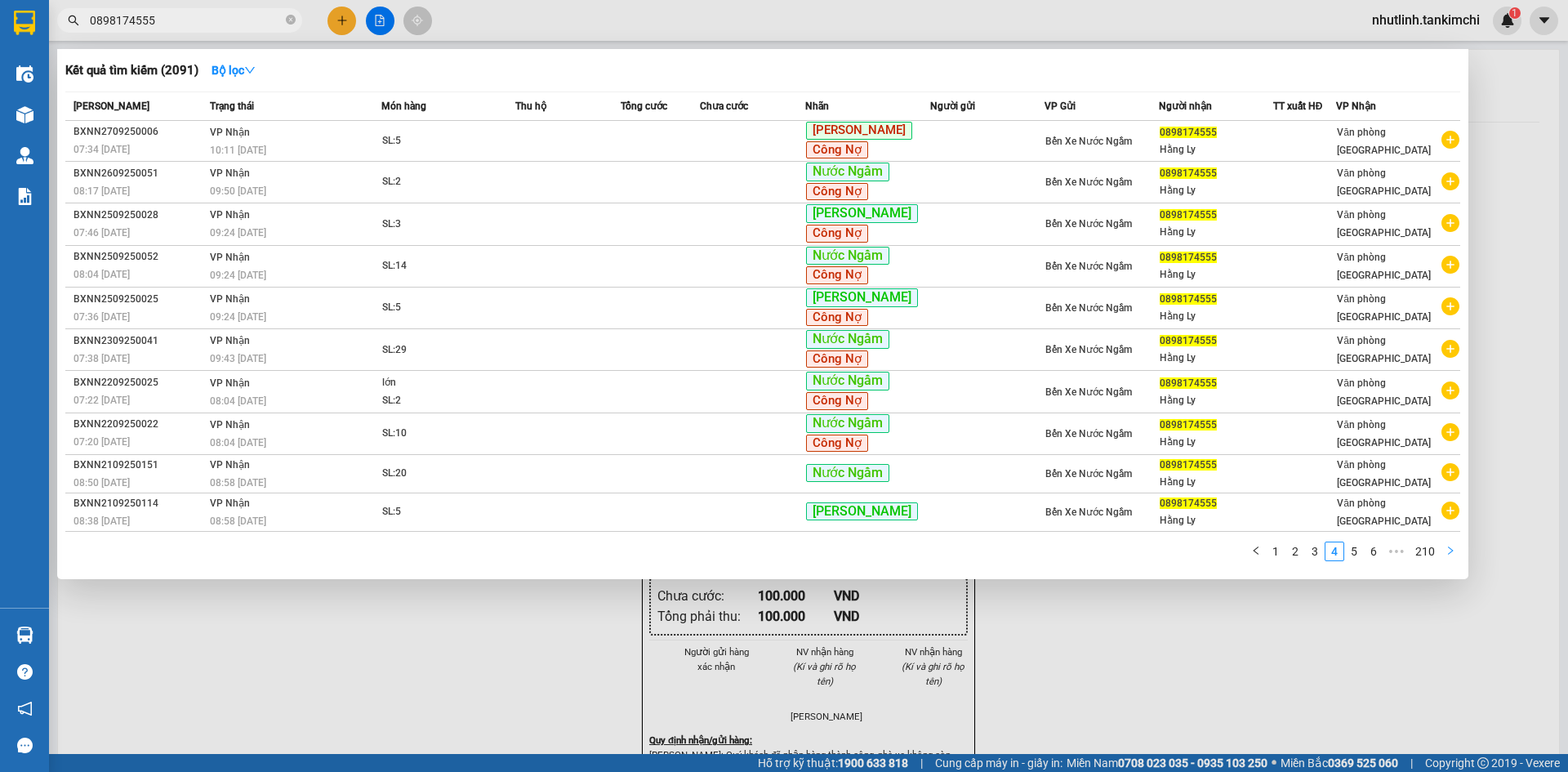
click at [1456, 548] on button "button" at bounding box center [1450, 551] width 19 height 19
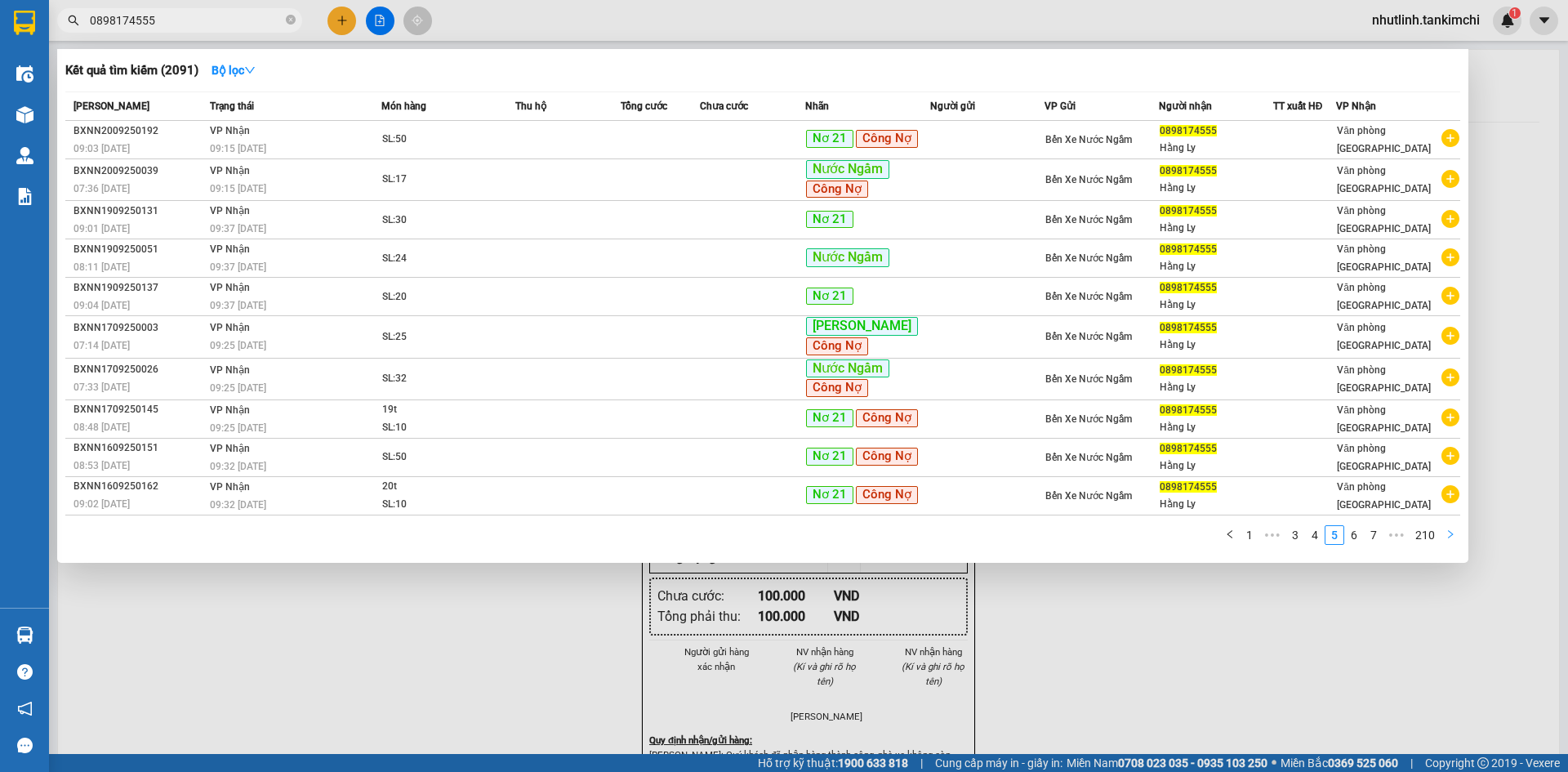
click at [1456, 545] on button "button" at bounding box center [1450, 535] width 19 height 19
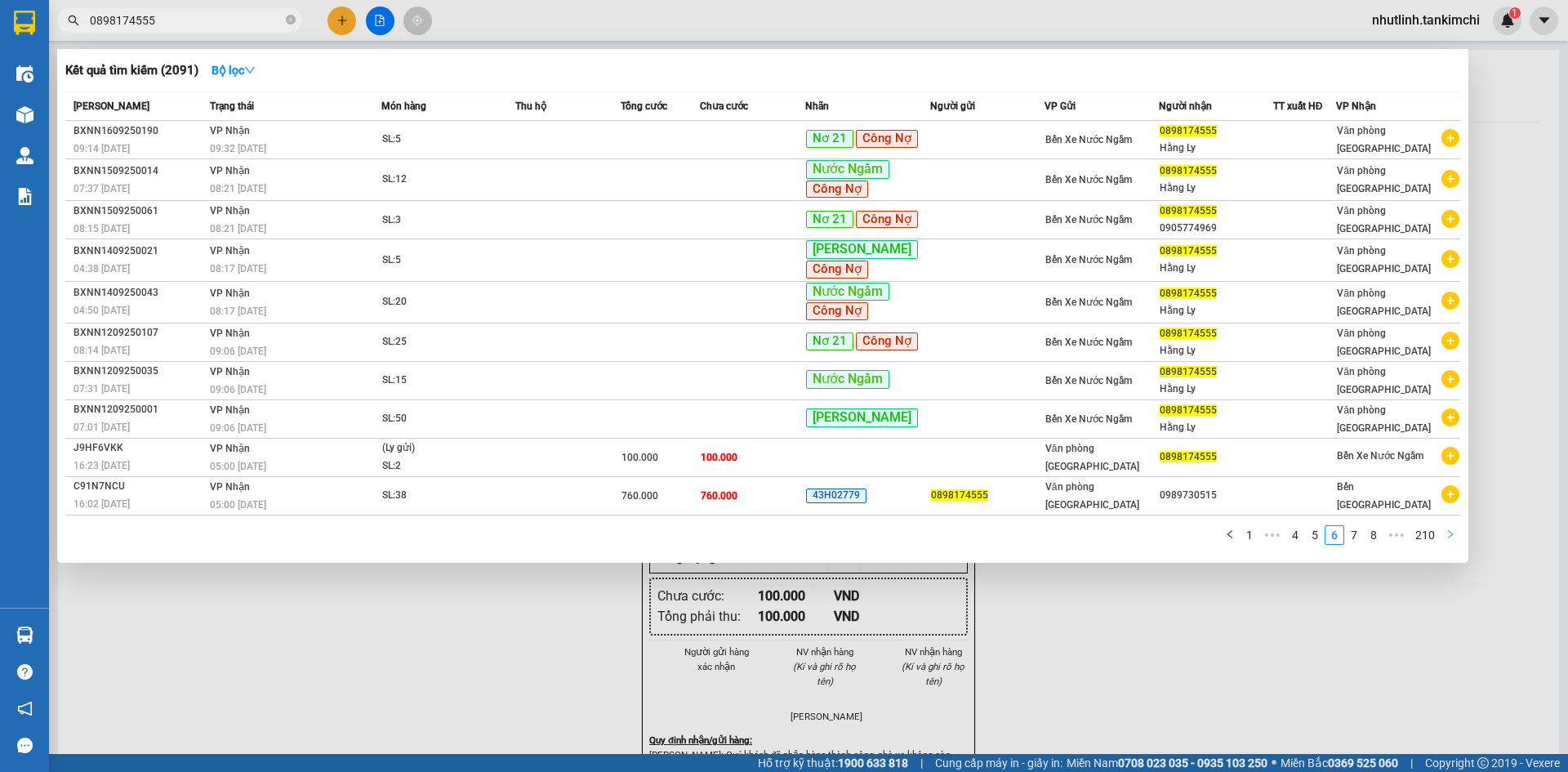
click at [1456, 545] on button "button" at bounding box center [1450, 535] width 19 height 19
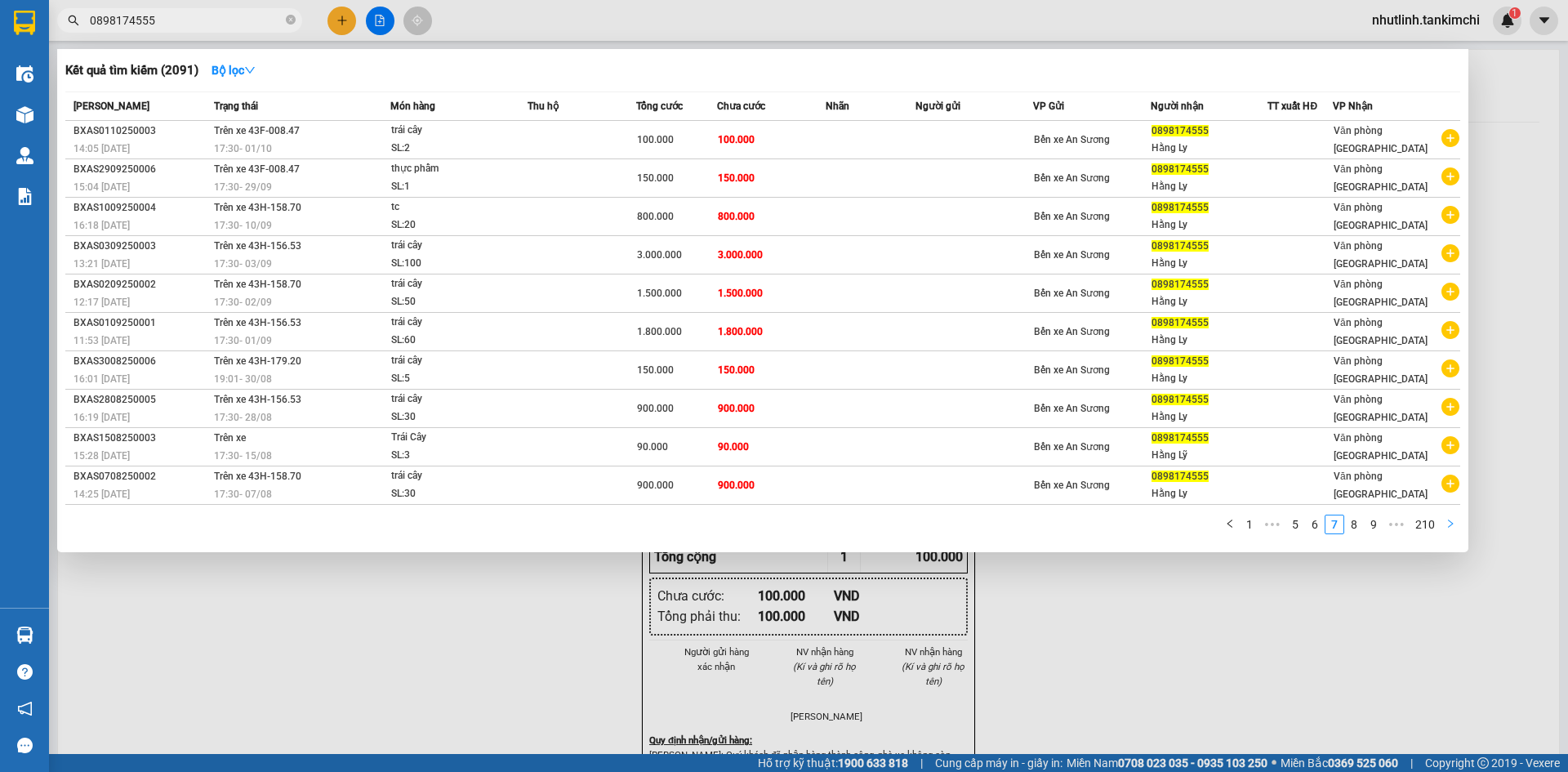
click at [1456, 548] on div "Kết quả tìm kiếm ( 2091 ) Bộ lọc Mã ĐH Trạng thái Món hàng Thu hộ Tổng cước Chư…" at bounding box center [763, 300] width 1411 height 503
click at [284, 20] on span "0898174555" at bounding box center [179, 20] width 245 height 25
click at [346, 16] on div at bounding box center [784, 386] width 1568 height 772
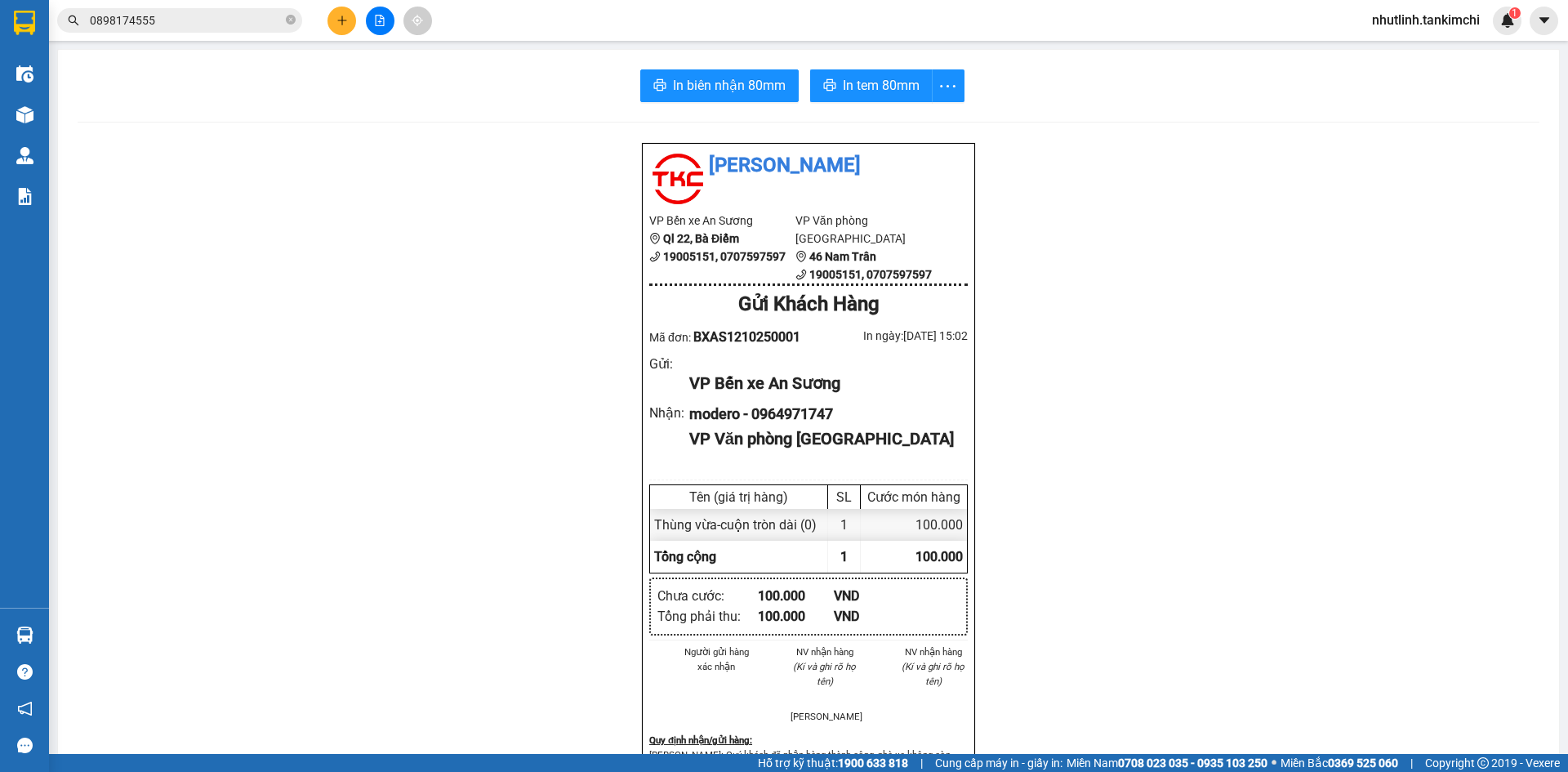
click at [373, 14] on button at bounding box center [380, 20] width 28 height 28
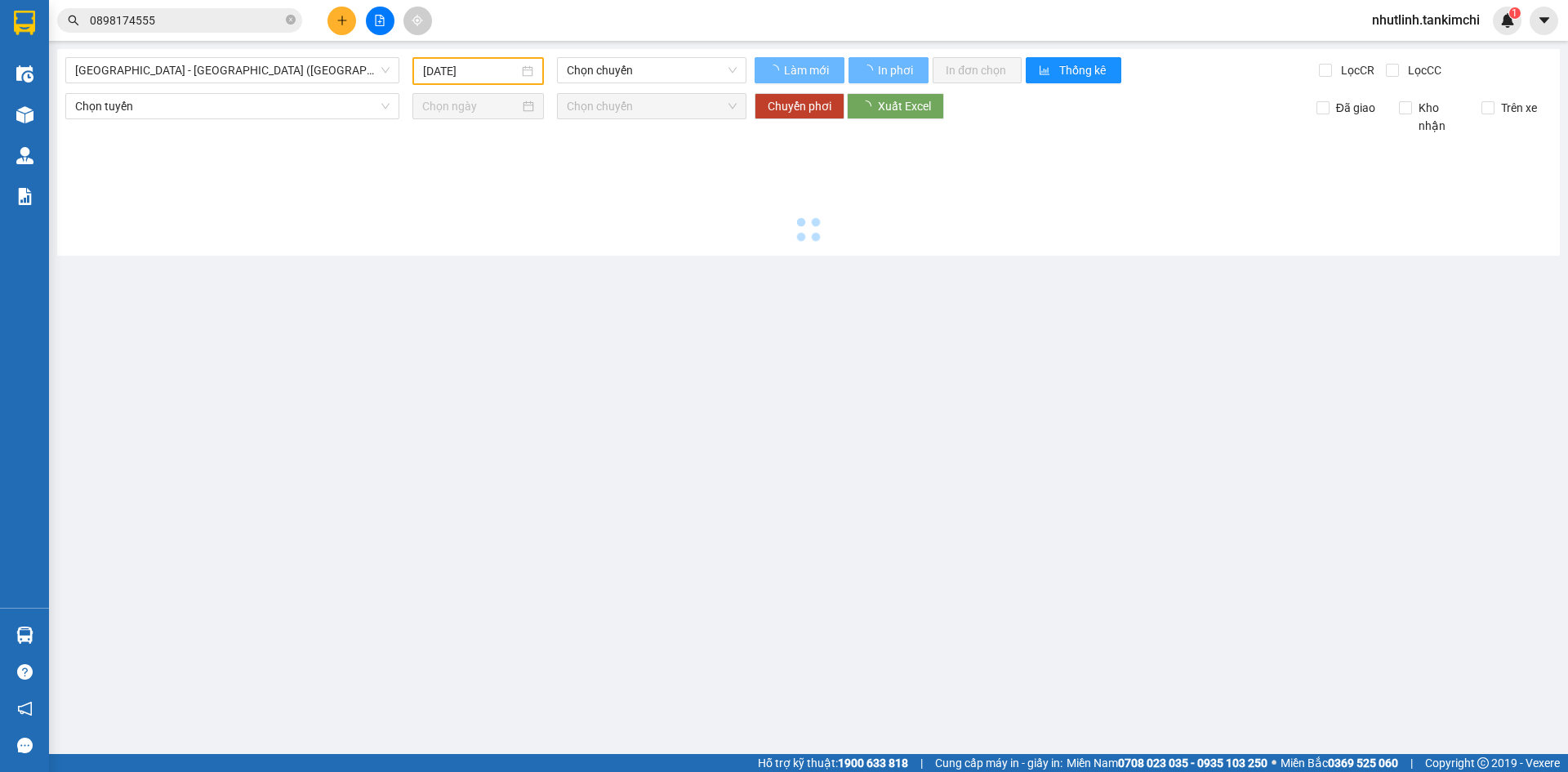
type input "[DATE]"
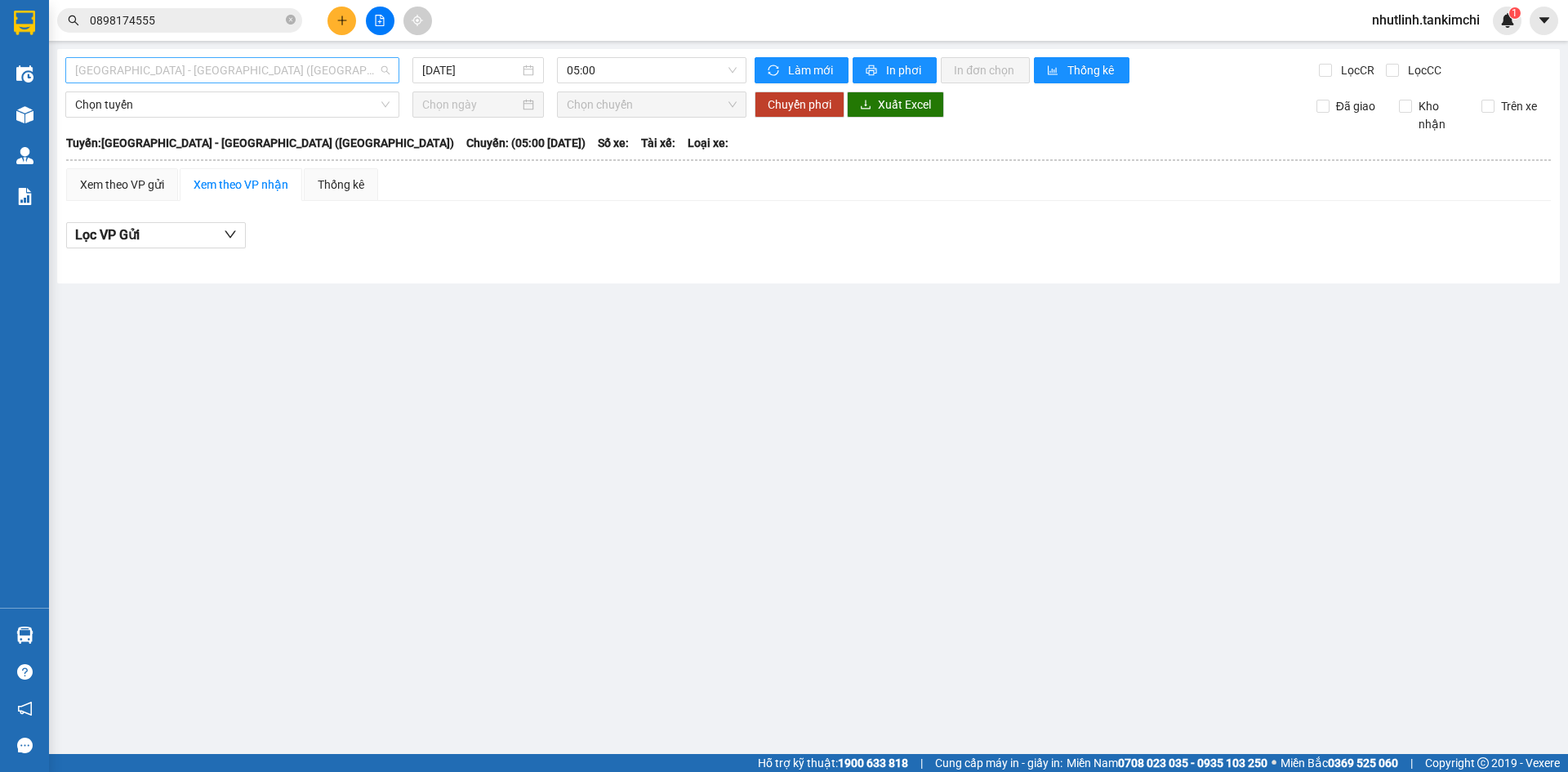
click at [351, 59] on span "[GEOGRAPHIC_DATA] - [GEOGRAPHIC_DATA] ([GEOGRAPHIC_DATA])" at bounding box center [232, 71] width 315 height 25
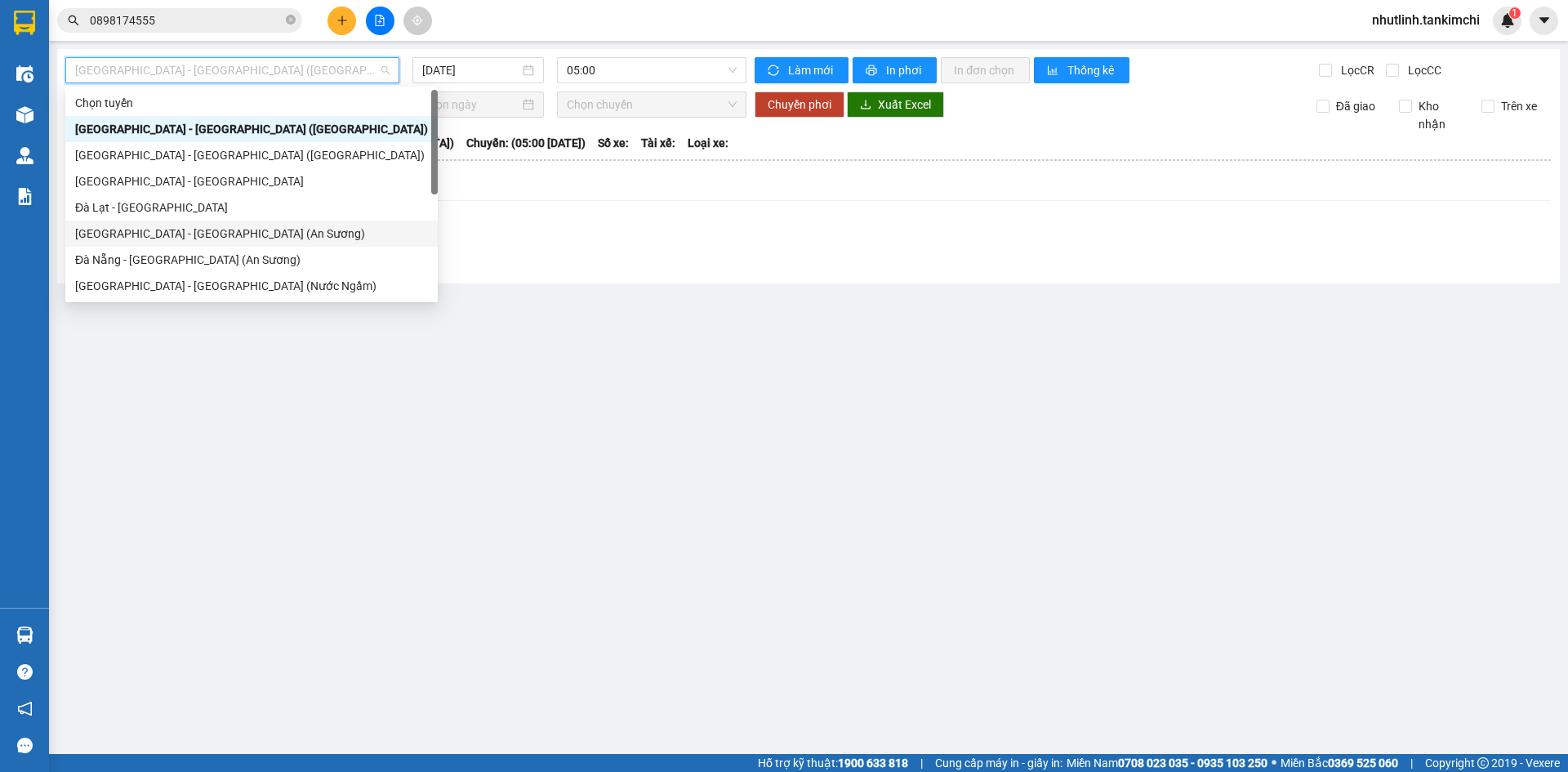
click at [233, 239] on div "[GEOGRAPHIC_DATA] - [GEOGRAPHIC_DATA] (An Sương)" at bounding box center [251, 233] width 353 height 18
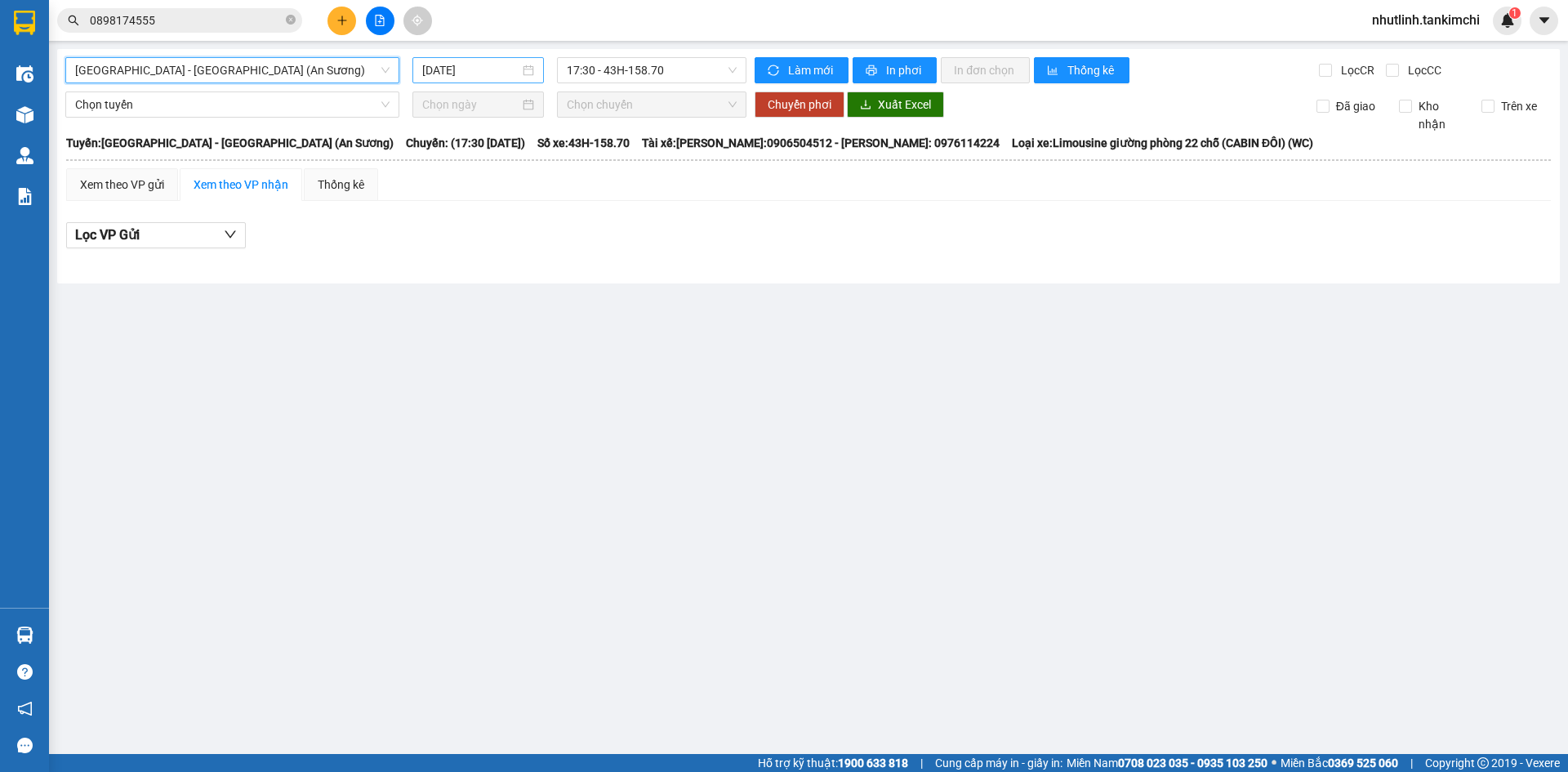
click at [508, 70] on input "[DATE]" at bounding box center [471, 70] width 97 height 18
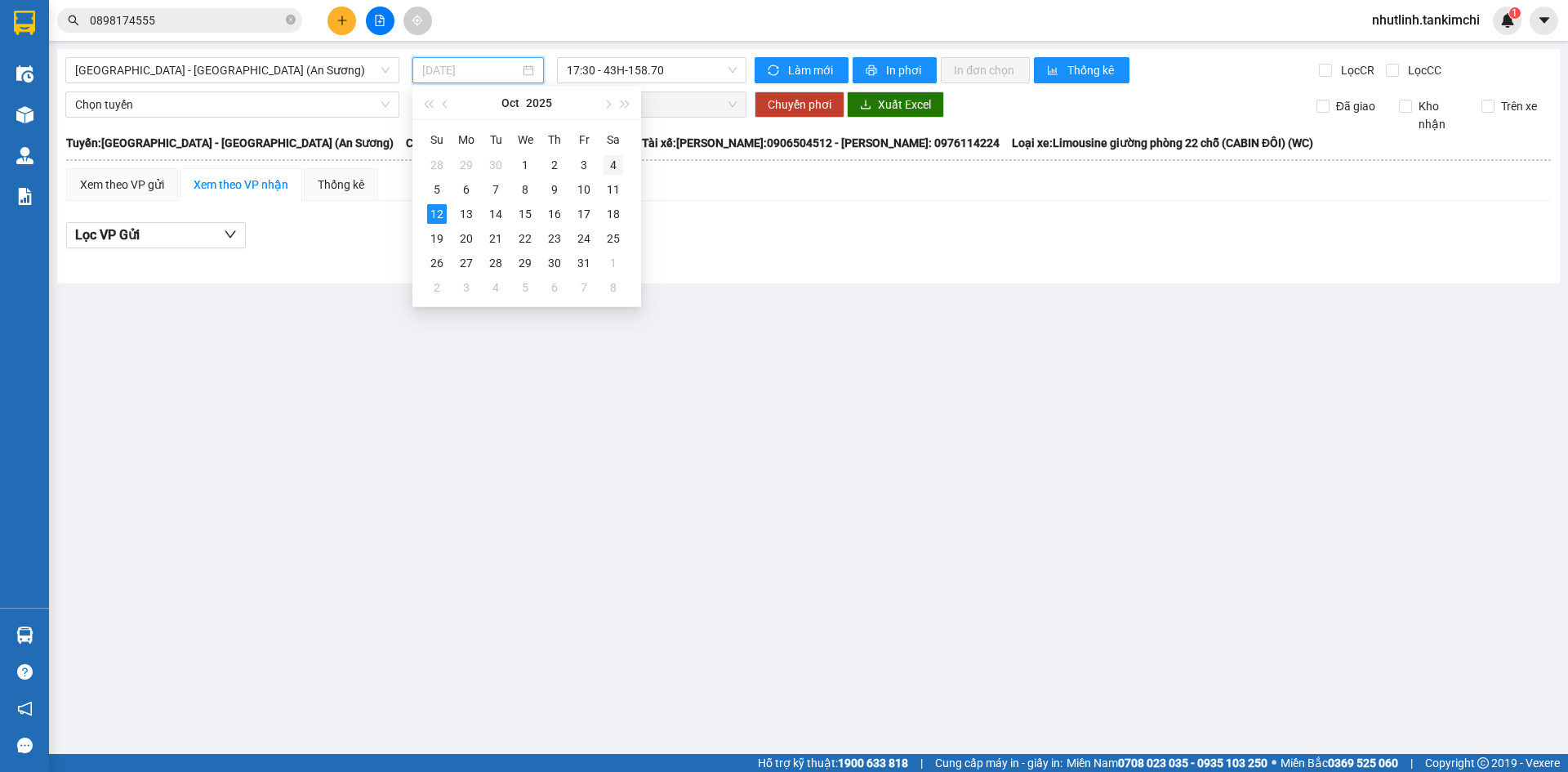
click at [605, 162] on div "4" at bounding box center [613, 165] width 19 height 19
type input "[DATE]"
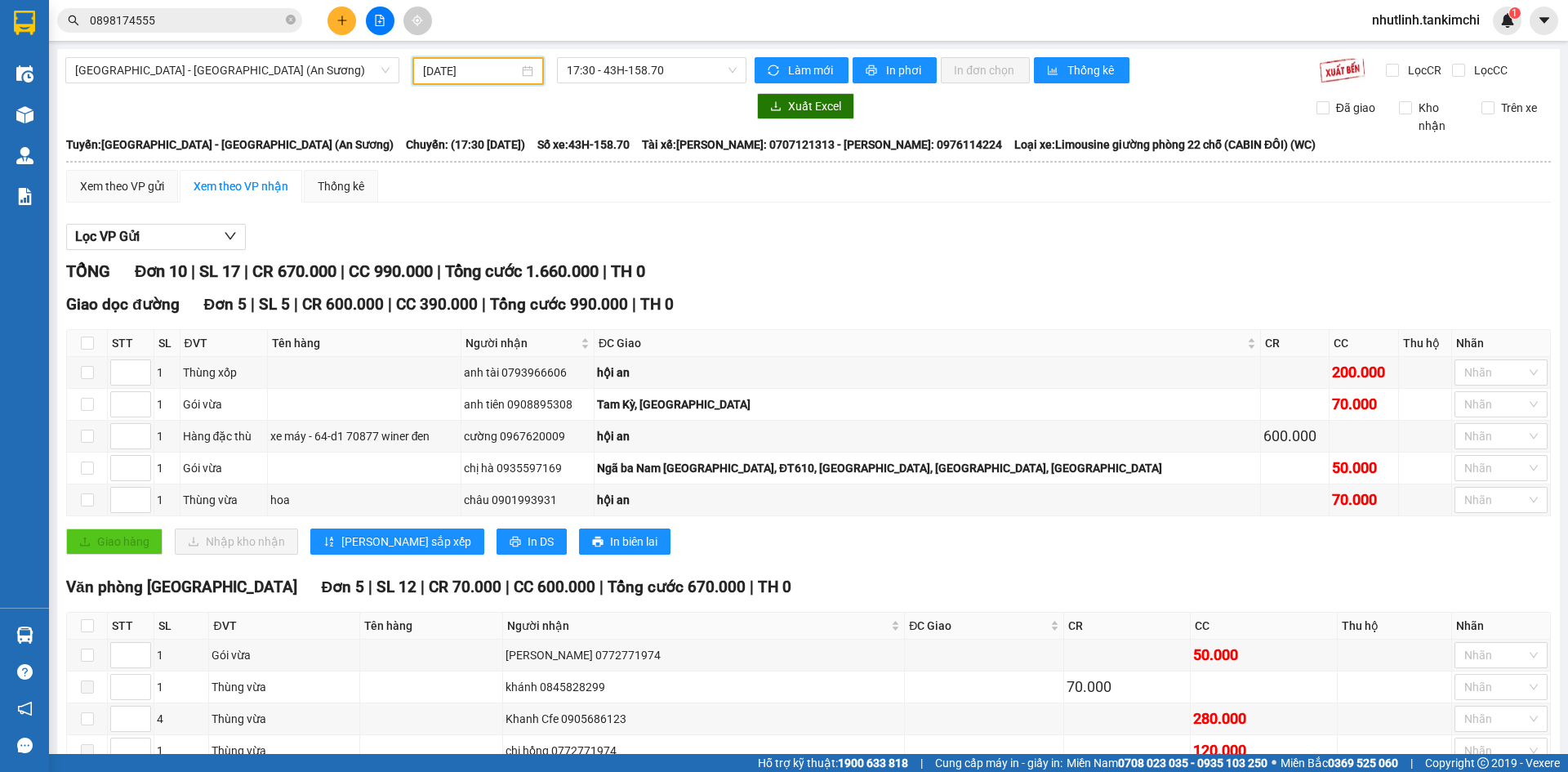
scroll to position [129, 0]
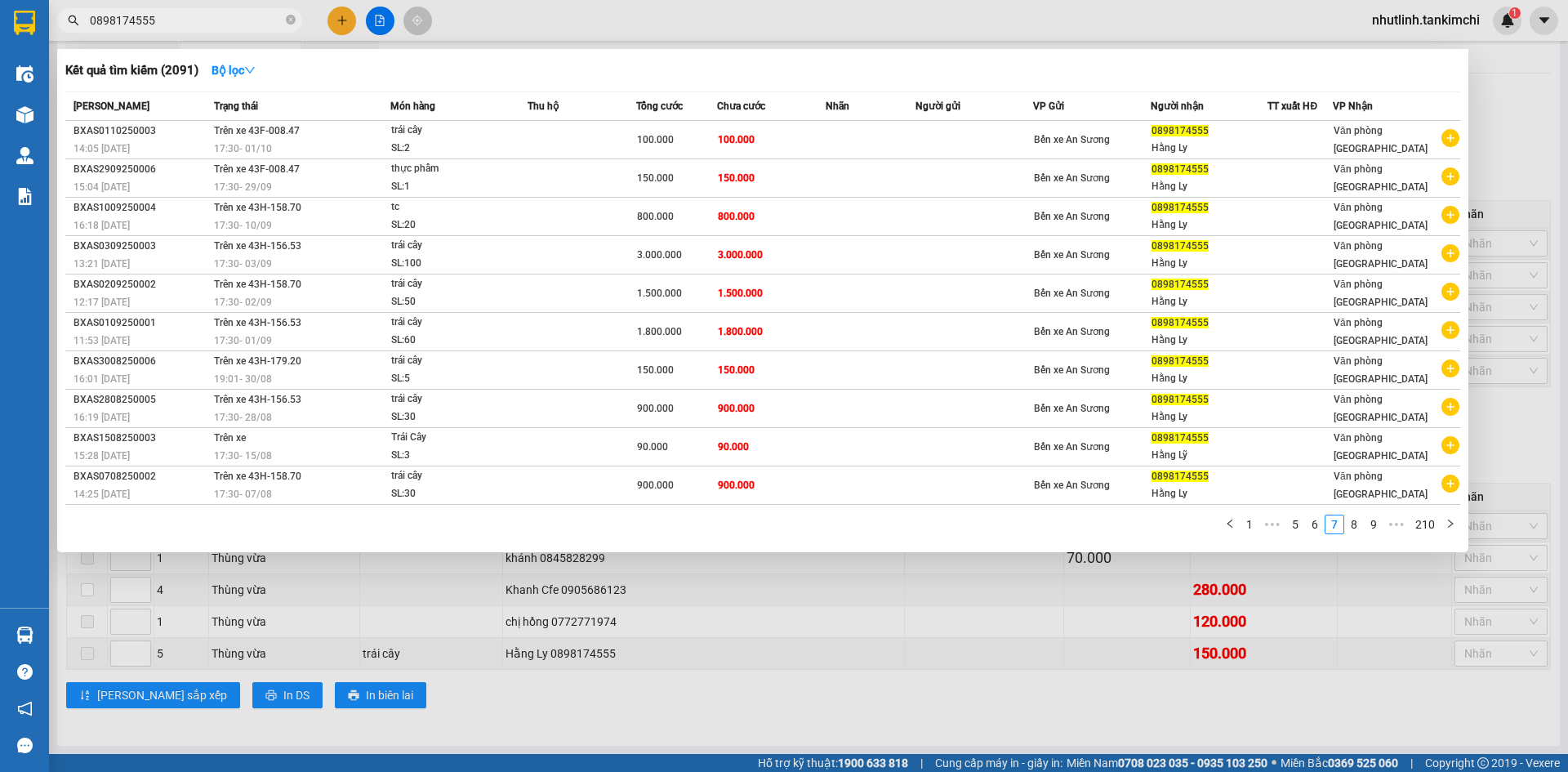
drag, startPoint x: 88, startPoint y: 18, endPoint x: 145, endPoint y: 18, distance: 57.0
click at [145, 18] on span "0898174555" at bounding box center [179, 20] width 245 height 25
drag, startPoint x: 88, startPoint y: 16, endPoint x: 142, endPoint y: 23, distance: 54.5
click at [142, 23] on span "0898174555" at bounding box center [179, 20] width 245 height 25
click at [809, 654] on div at bounding box center [784, 386] width 1568 height 772
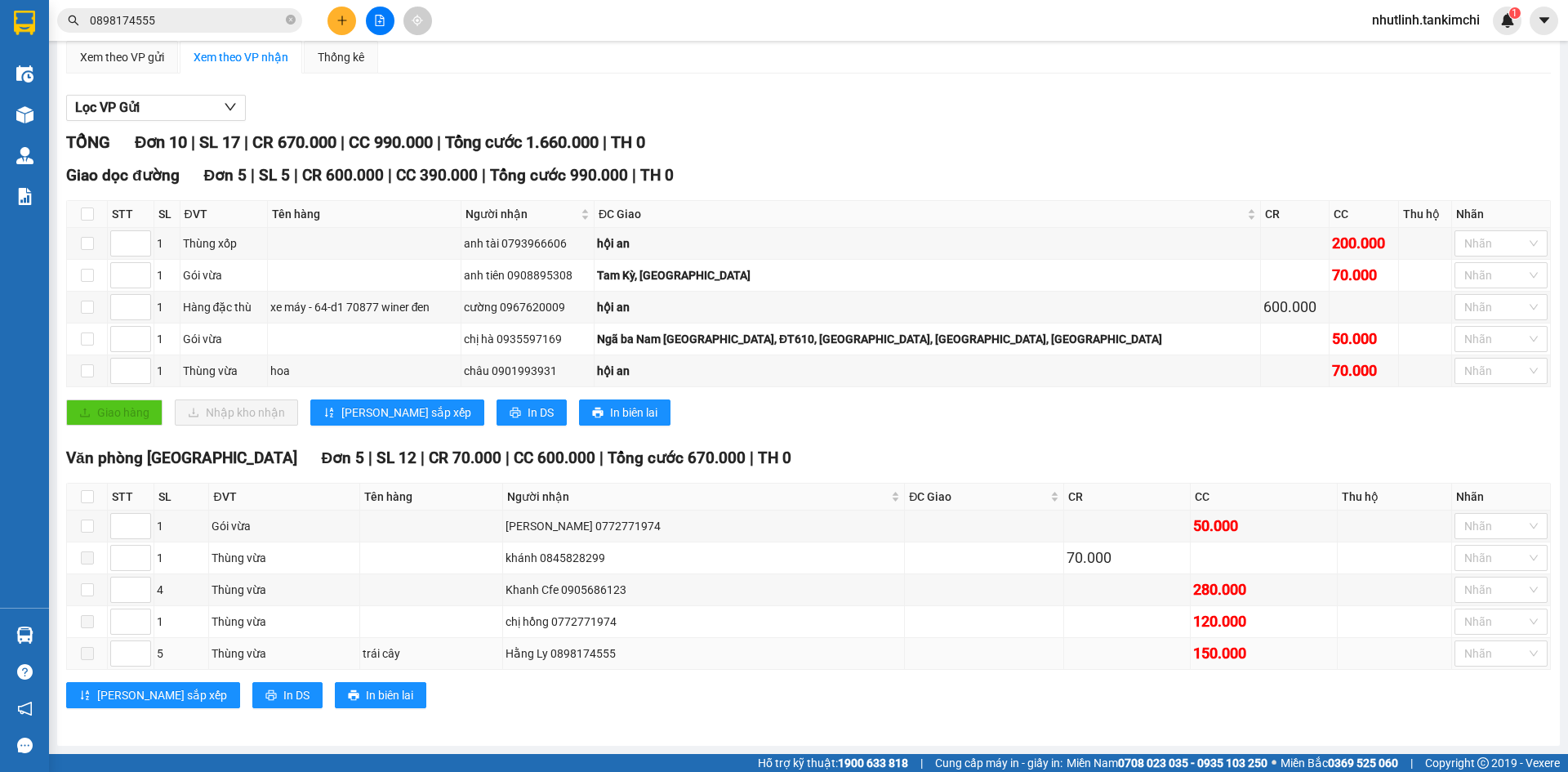
click at [472, 651] on div "trái cây" at bounding box center [430, 654] width 137 height 18
drag, startPoint x: 1496, startPoint y: 639, endPoint x: 1488, endPoint y: 648, distance: 12.0
click at [1497, 641] on td "Nhãn" at bounding box center [1501, 654] width 99 height 32
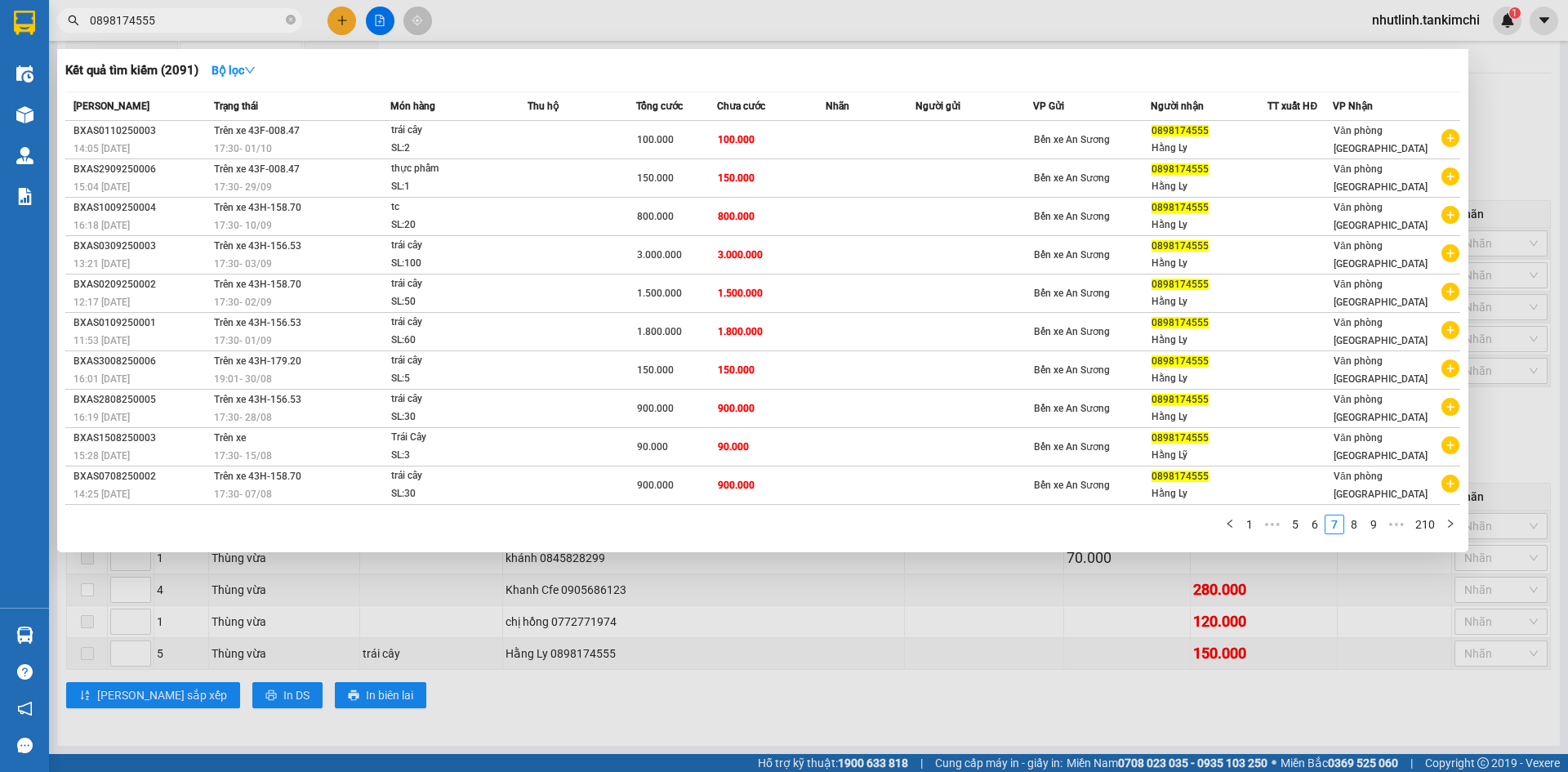
drag, startPoint x: 90, startPoint y: 17, endPoint x: 166, endPoint y: 24, distance: 76.3
click at [166, 24] on input "0898174555" at bounding box center [186, 20] width 193 height 18
click at [345, 30] on div at bounding box center [784, 386] width 1568 height 772
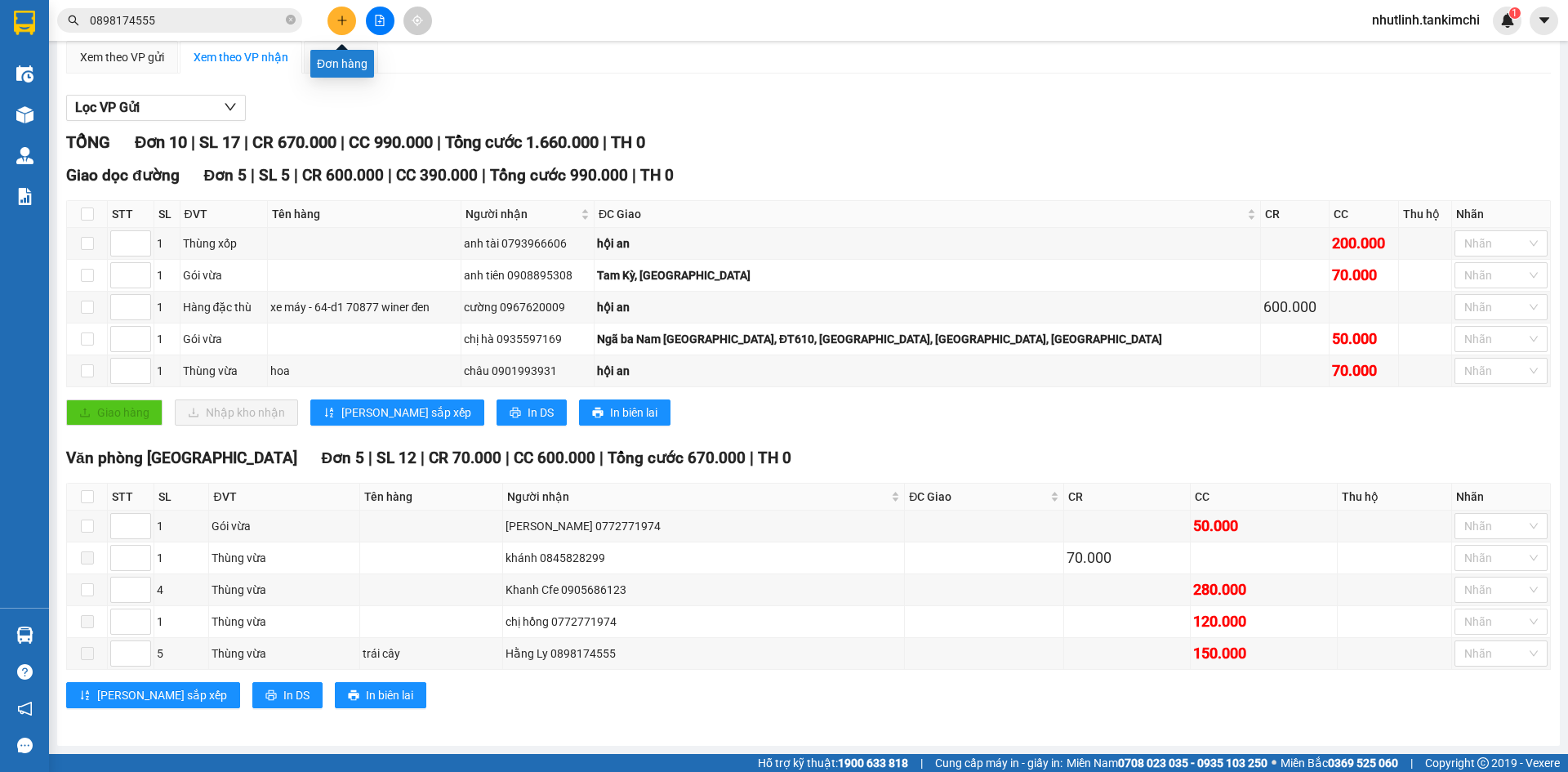
click at [343, 16] on icon "plus" at bounding box center [342, 20] width 11 height 11
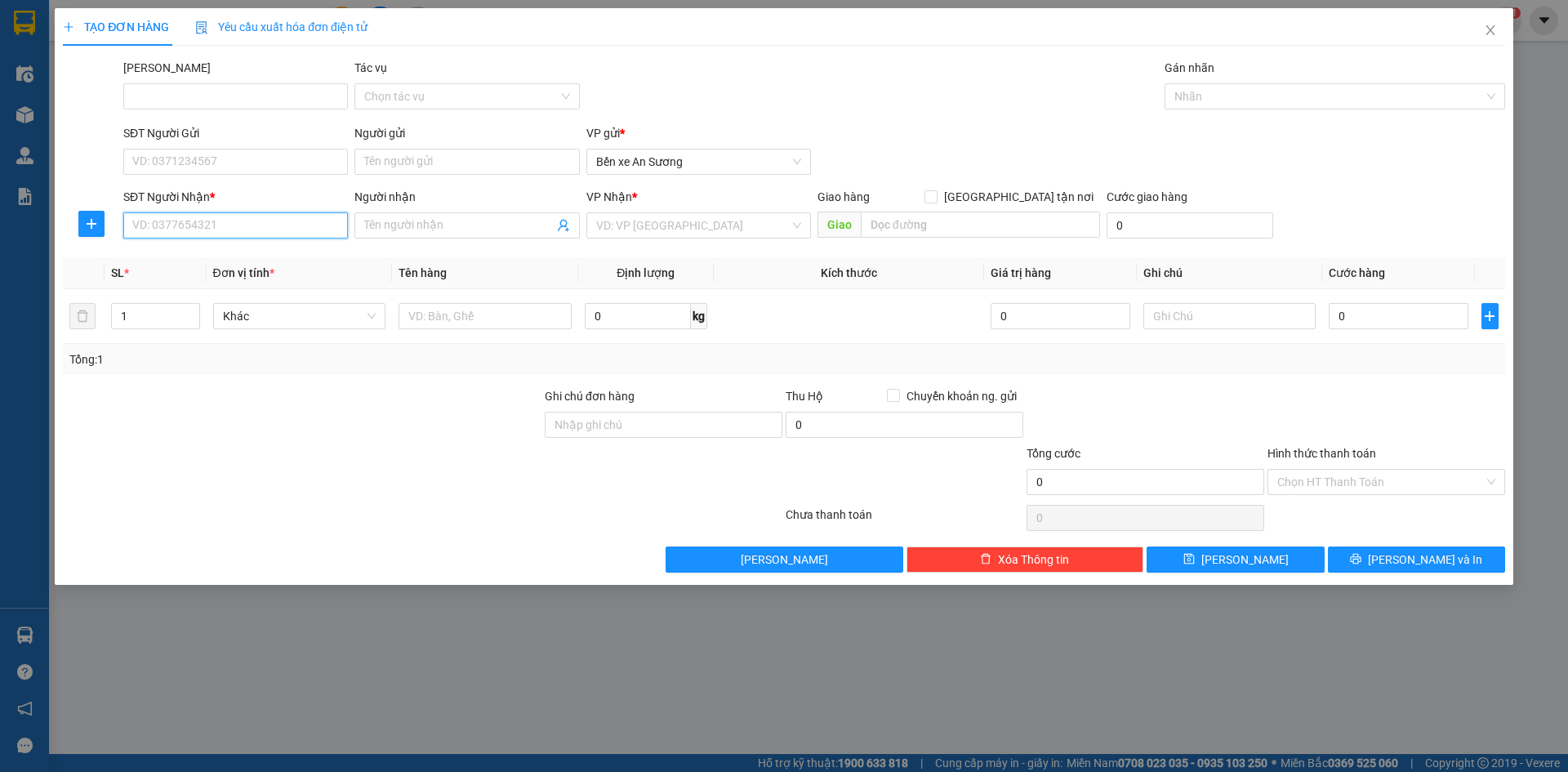
click at [225, 231] on input "SĐT Người Nhận *" at bounding box center [235, 225] width 225 height 27
paste input "0898174555"
type input "0898174555"
click at [423, 212] on span at bounding box center [467, 225] width 225 height 27
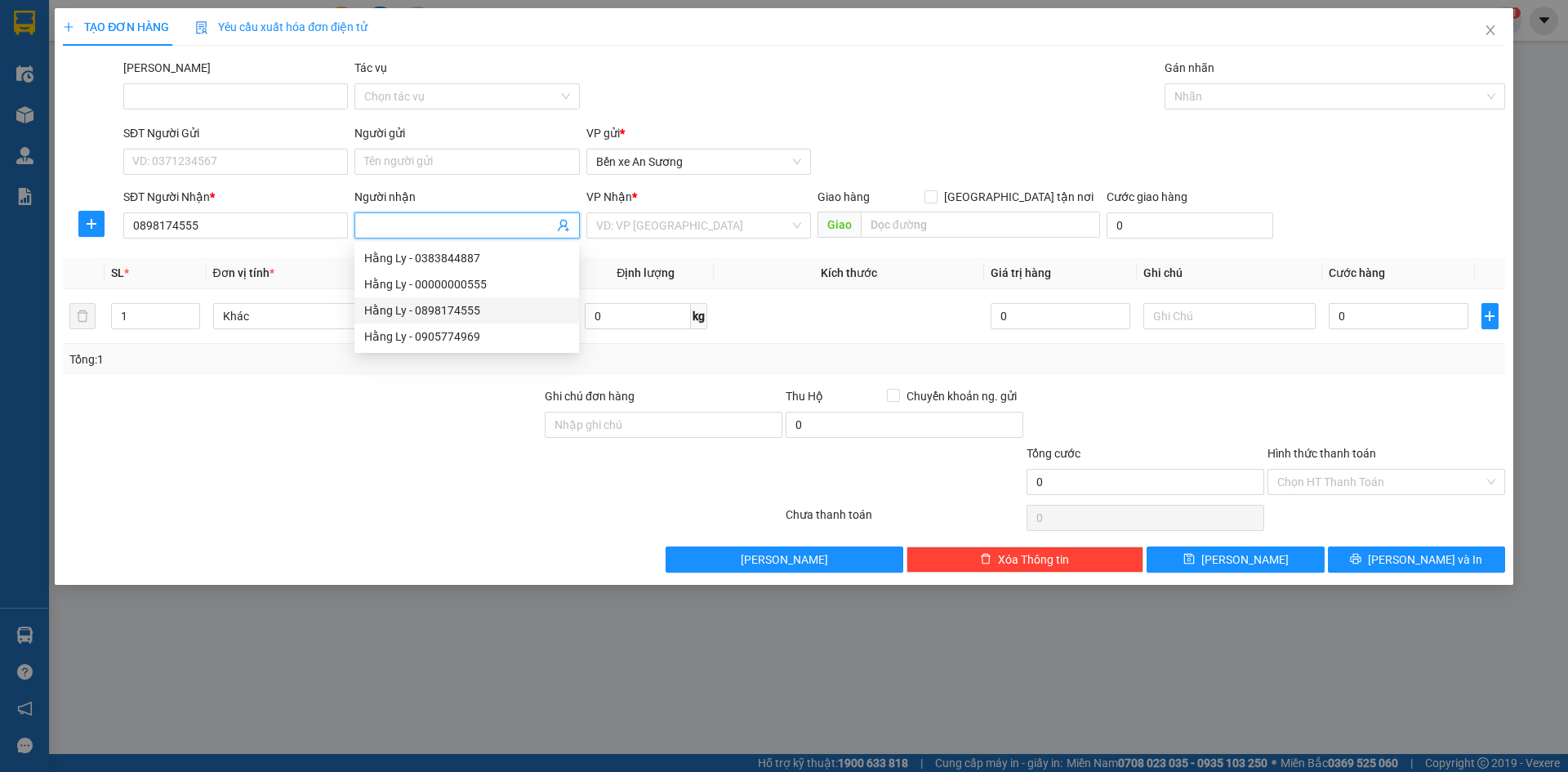
click at [476, 311] on div "Hằng Ly - 0898174555" at bounding box center [467, 310] width 205 height 18
type input "Hằng Ly"
click at [662, 226] on input "search" at bounding box center [692, 225] width 194 height 25
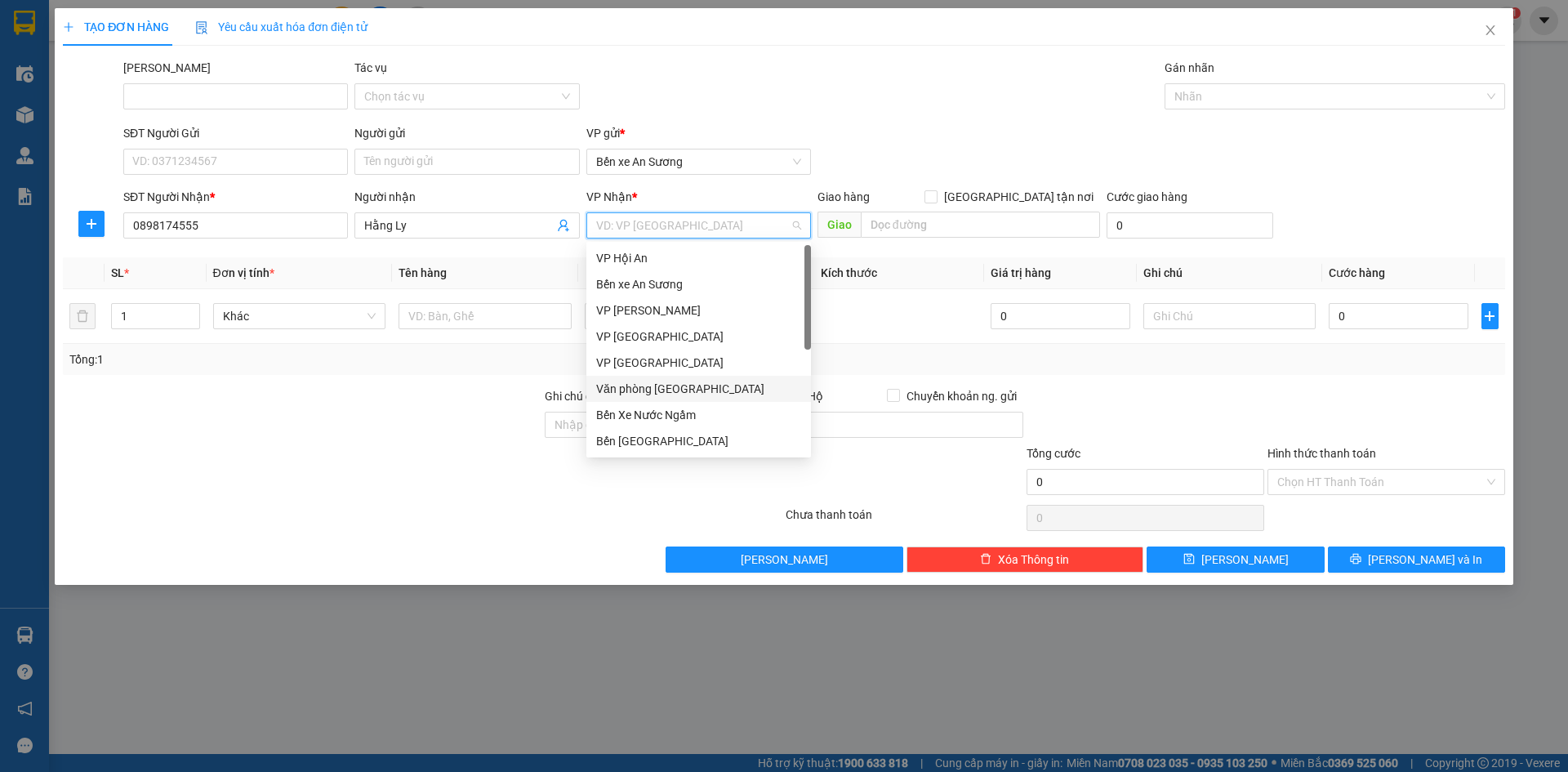
click at [679, 391] on div "Văn phòng [GEOGRAPHIC_DATA]" at bounding box center [698, 389] width 205 height 18
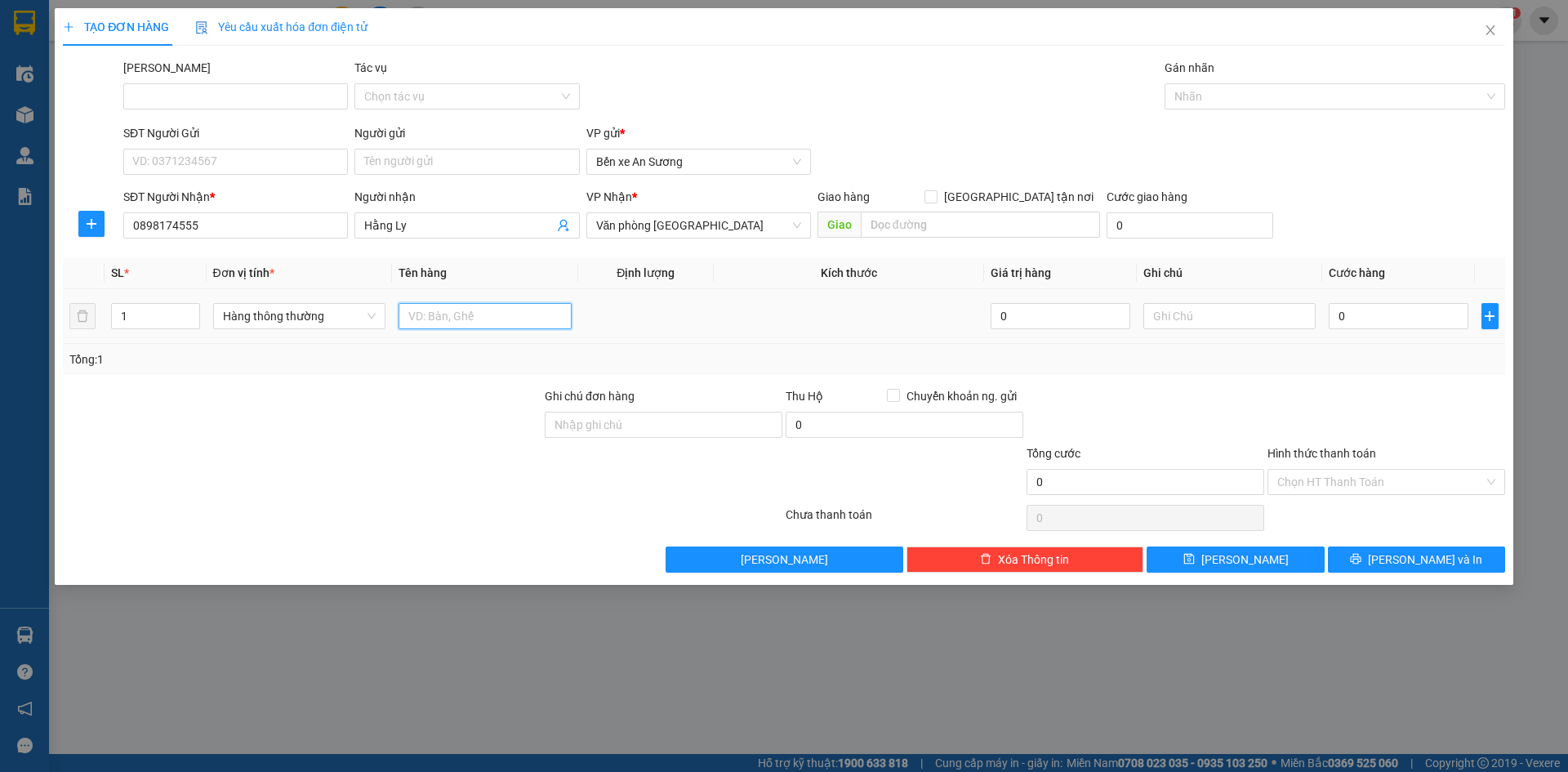
click at [445, 314] on input "text" at bounding box center [485, 317] width 173 height 27
type input "trái cây"
click at [1356, 312] on input "0" at bounding box center [1397, 317] width 139 height 27
click at [1334, 317] on input "0" at bounding box center [1397, 317] width 139 height 27
type input "10"
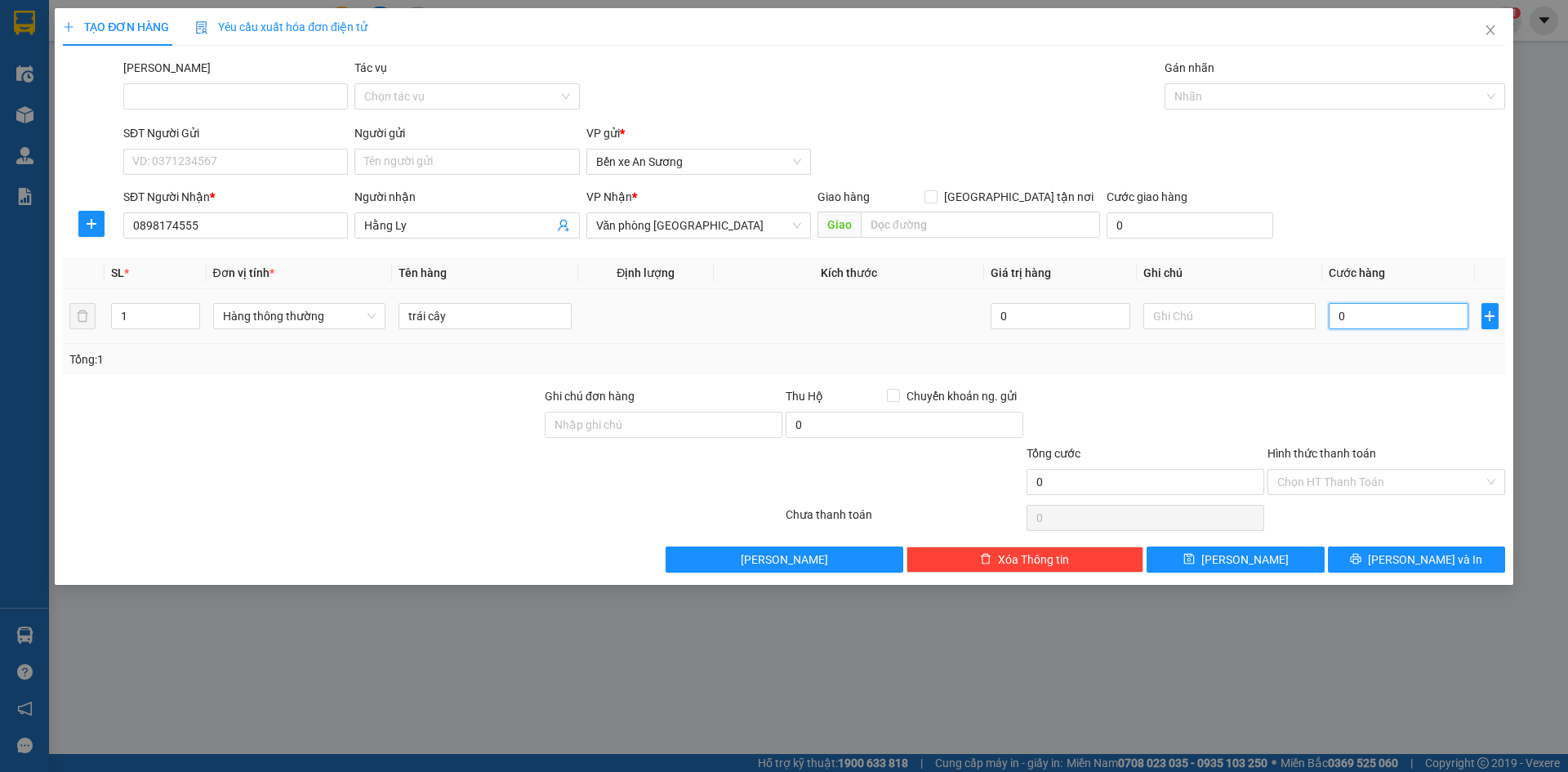
type input "10"
type input "150"
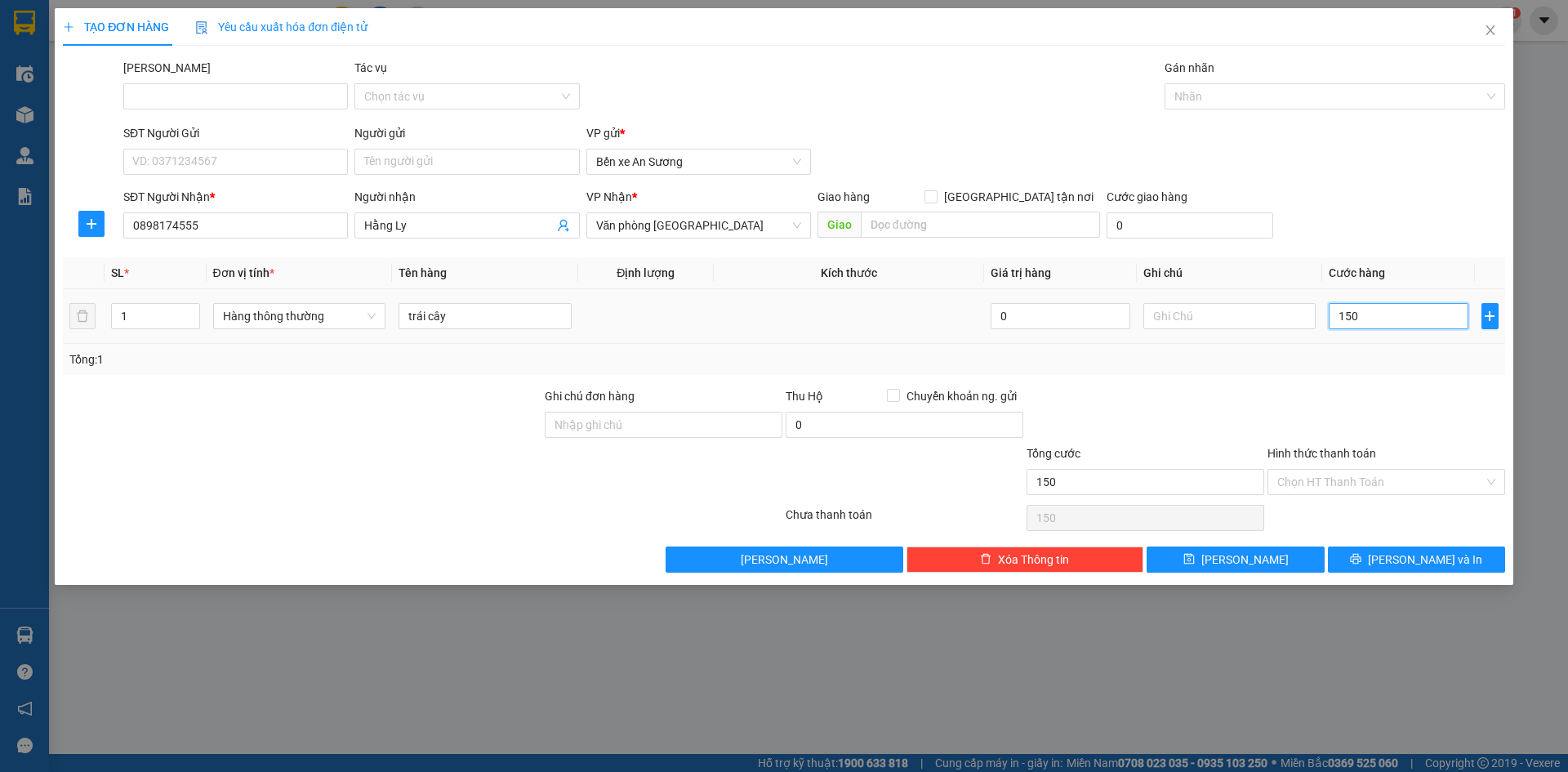
type input "1.500"
type input "15.000"
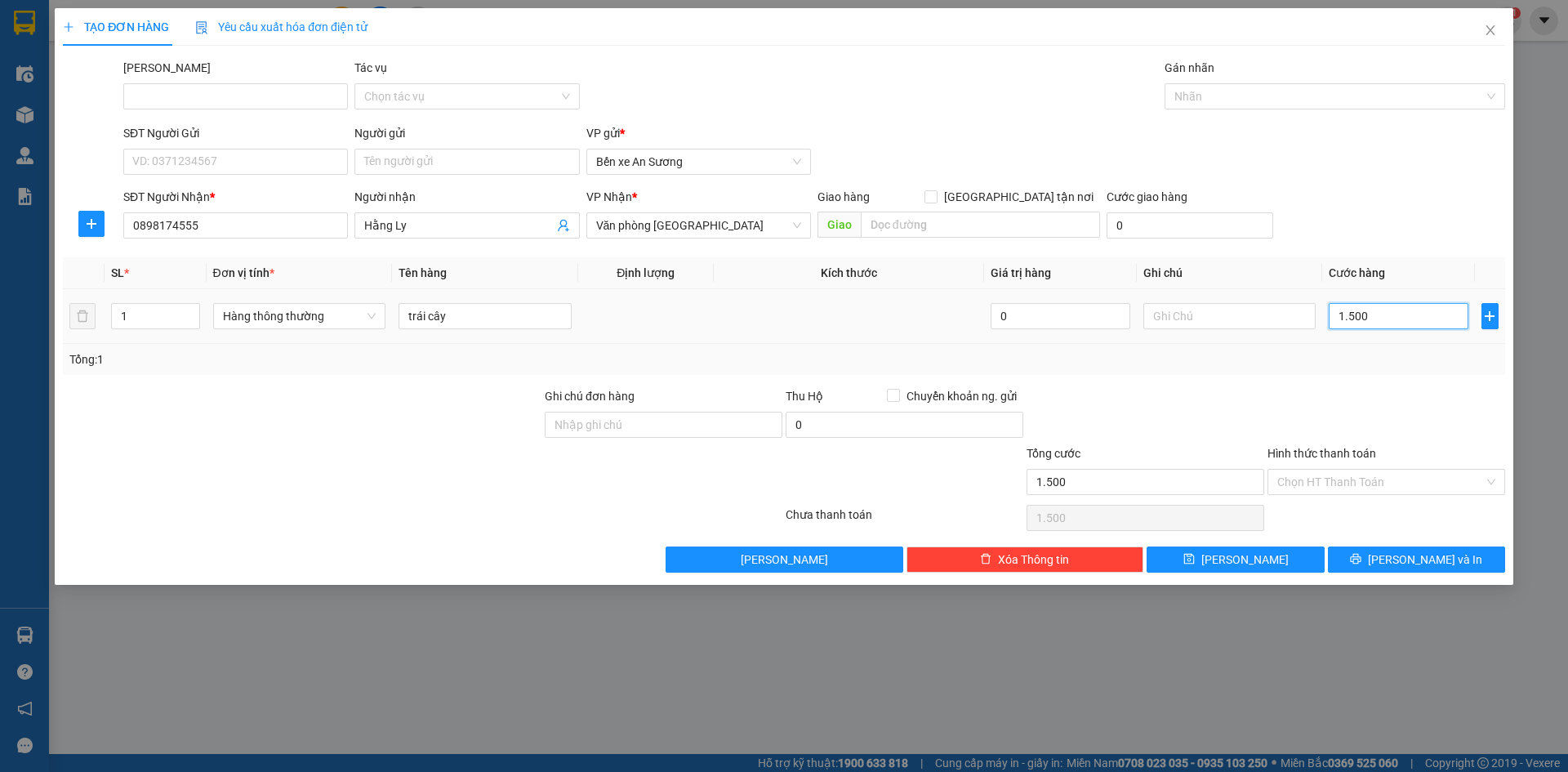
type input "15.000"
type input "150.000"
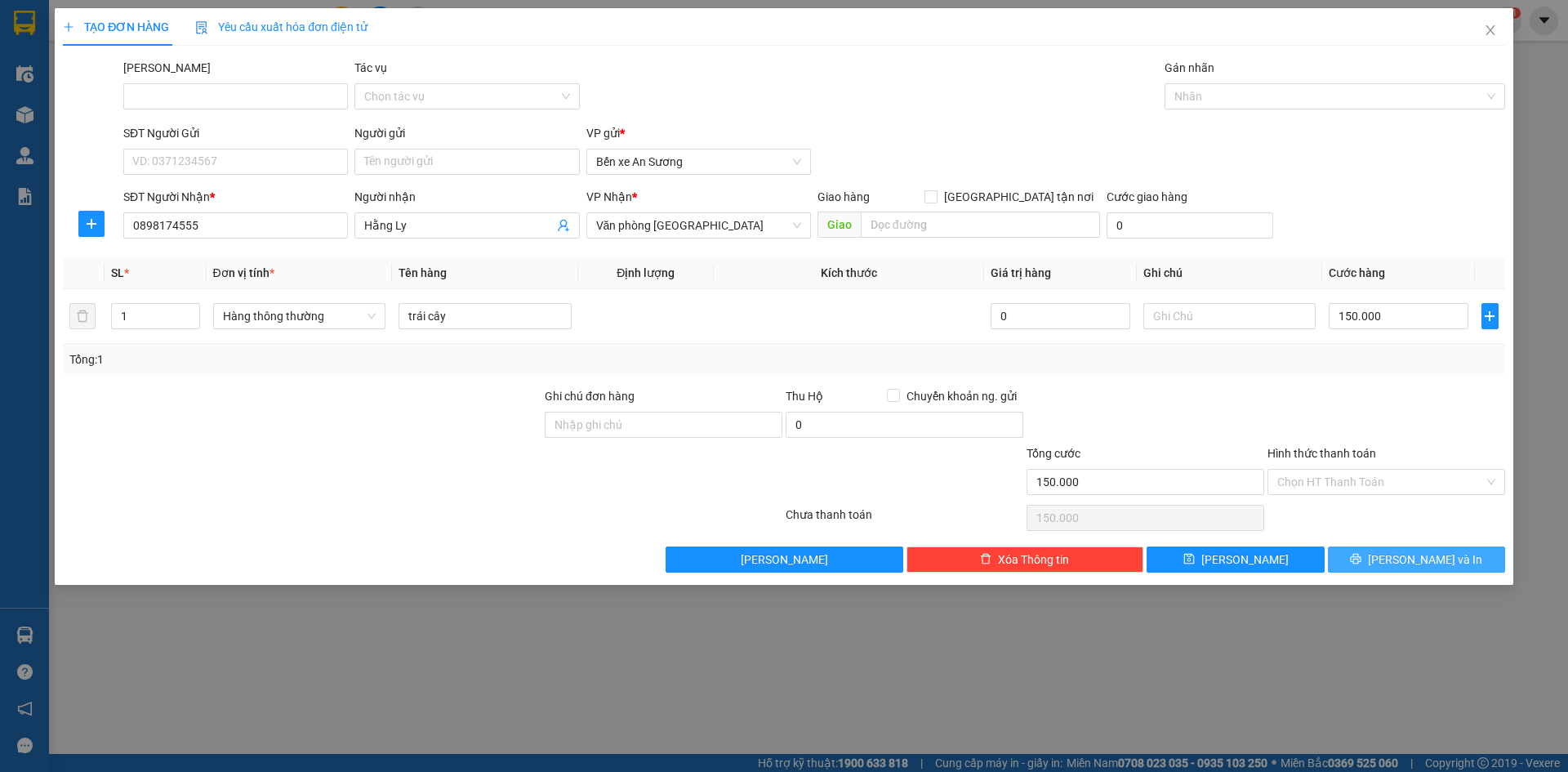
click at [1359, 562] on button "[PERSON_NAME] và In" at bounding box center [1416, 560] width 177 height 27
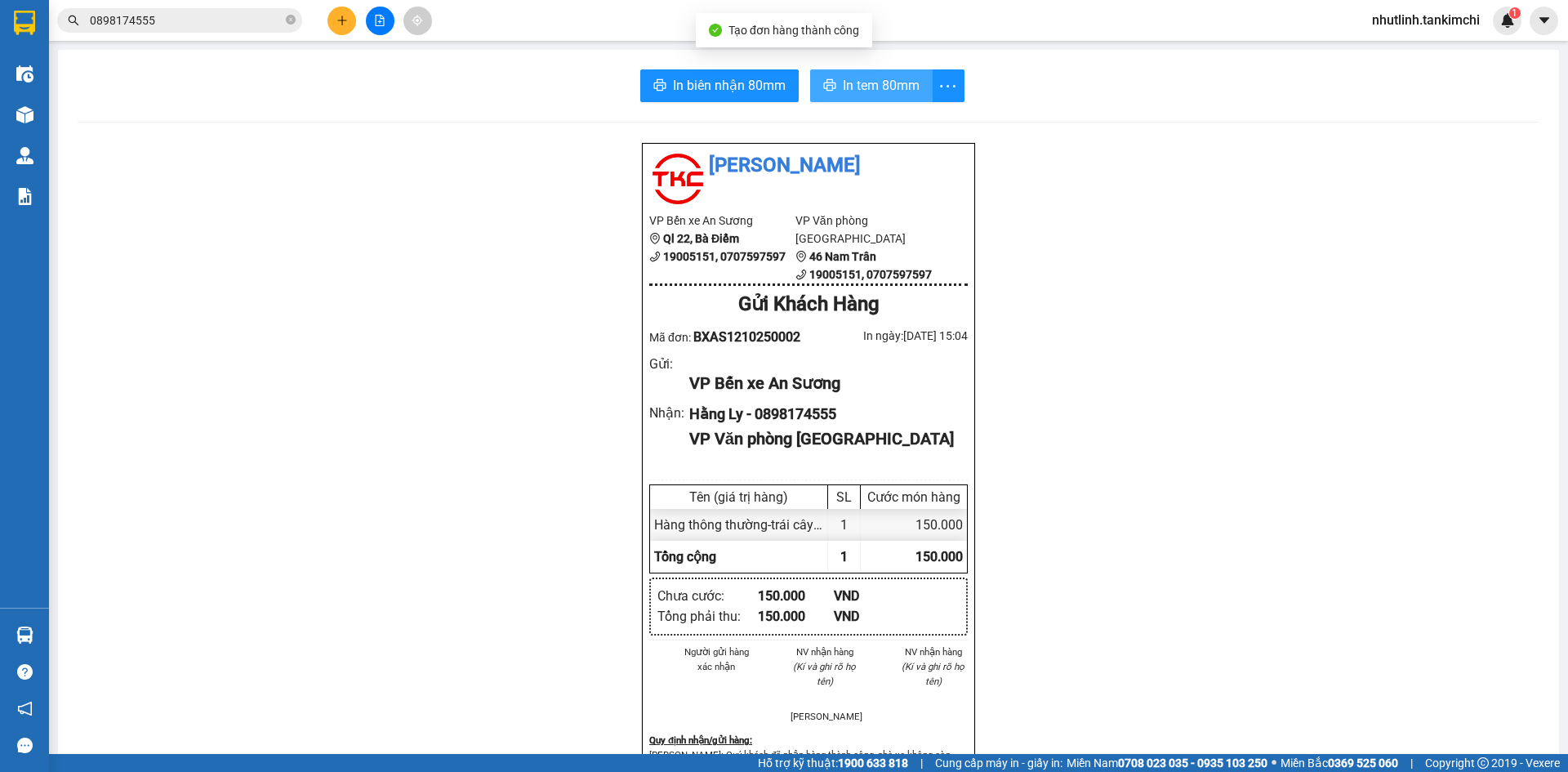
click at [878, 82] on span "In tem 80mm" at bounding box center [880, 85] width 77 height 20
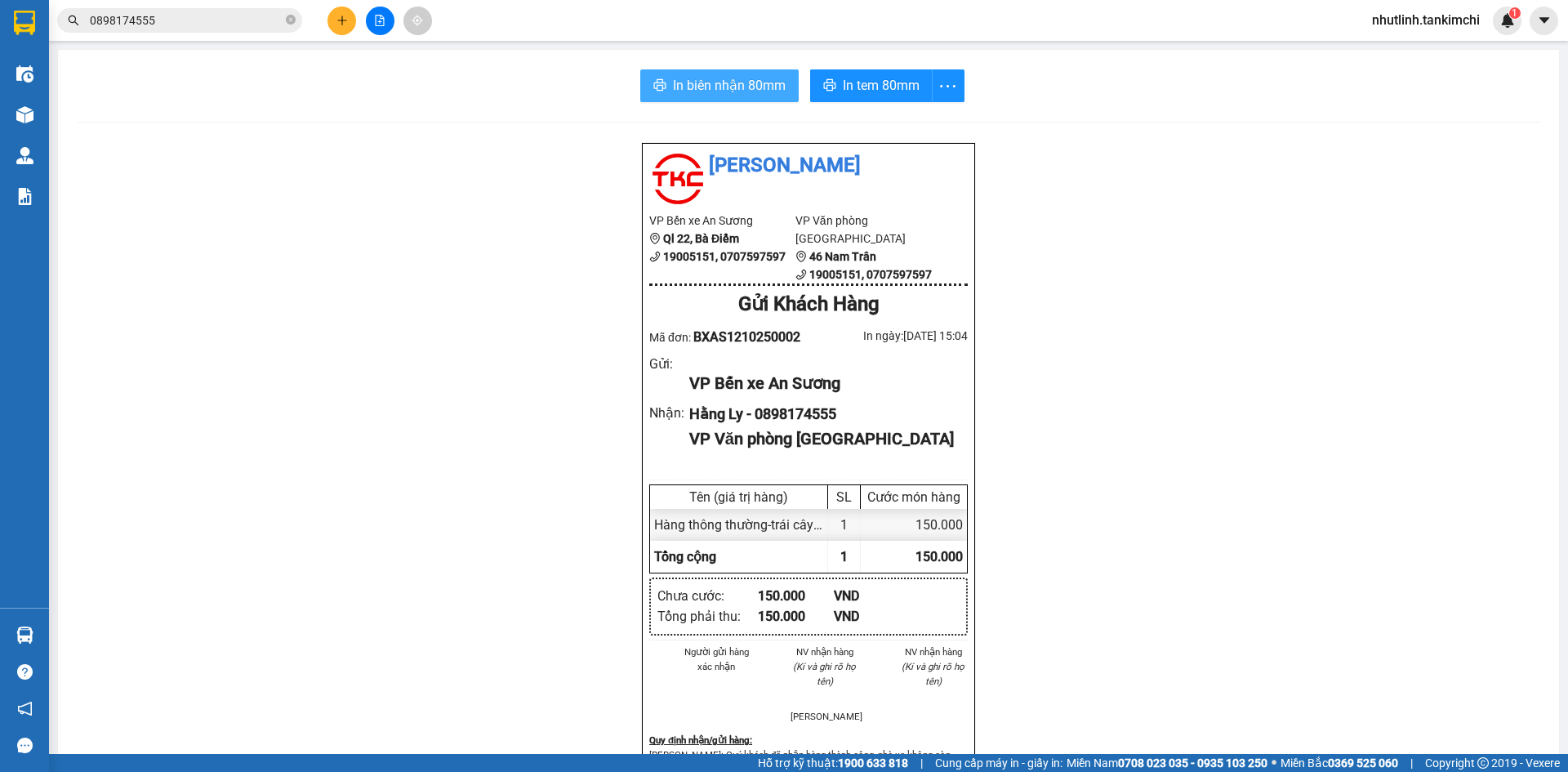
click at [701, 91] on span "In biên nhận 80mm" at bounding box center [728, 85] width 112 height 20
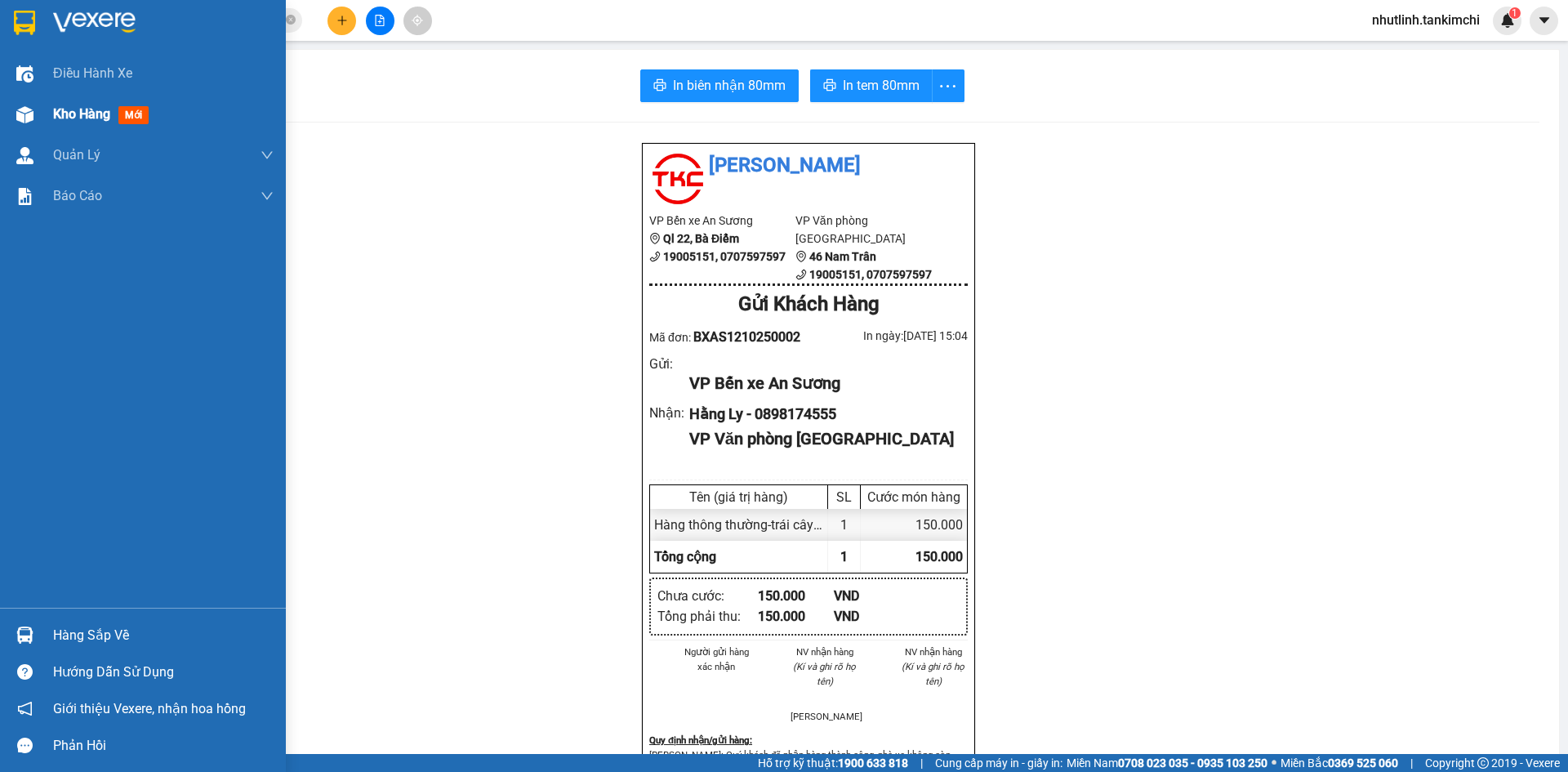
click at [53, 122] on span "Kho hàng" at bounding box center [81, 114] width 57 height 16
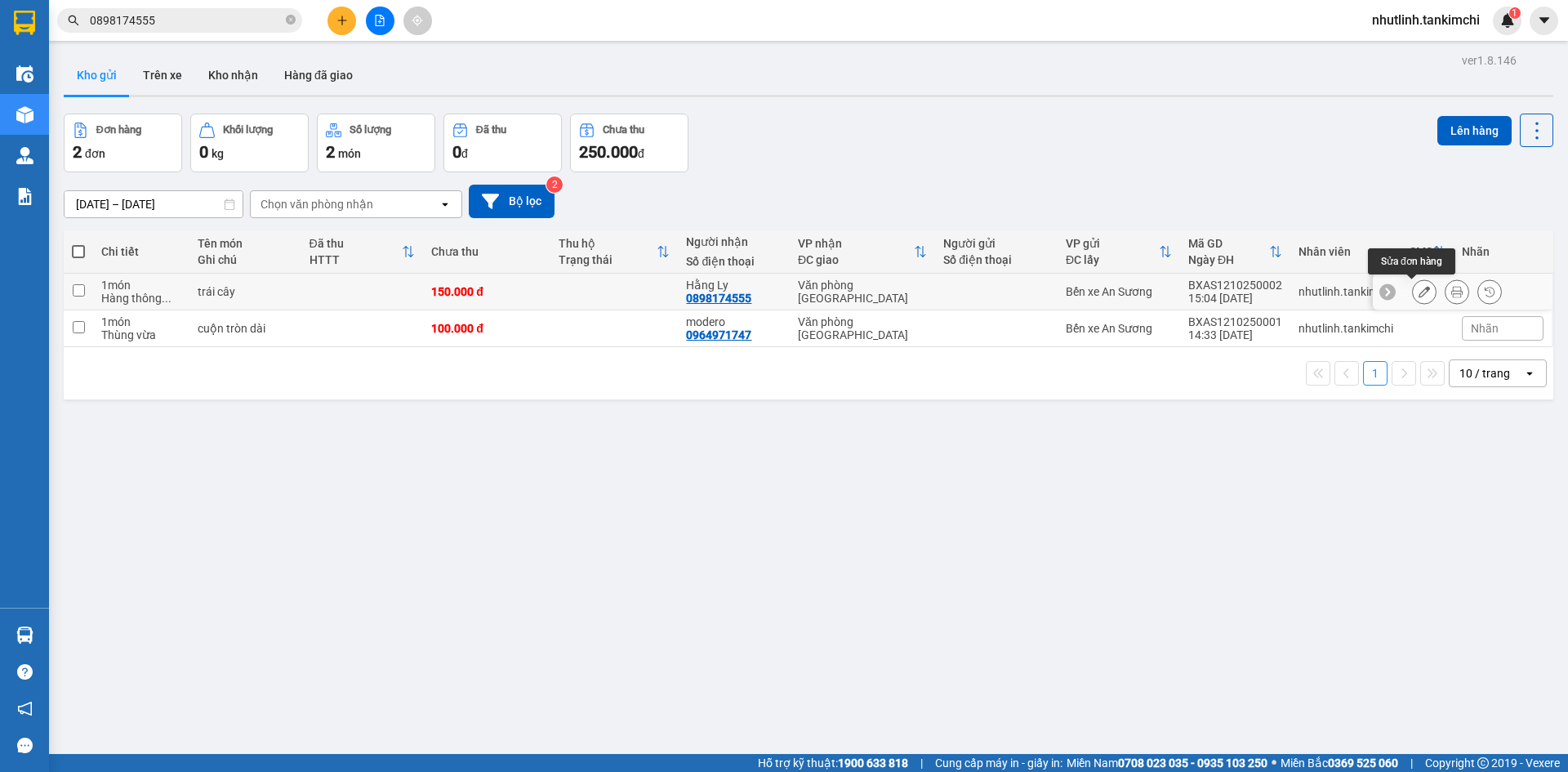
click at [1412, 294] on button at bounding box center [1424, 292] width 23 height 28
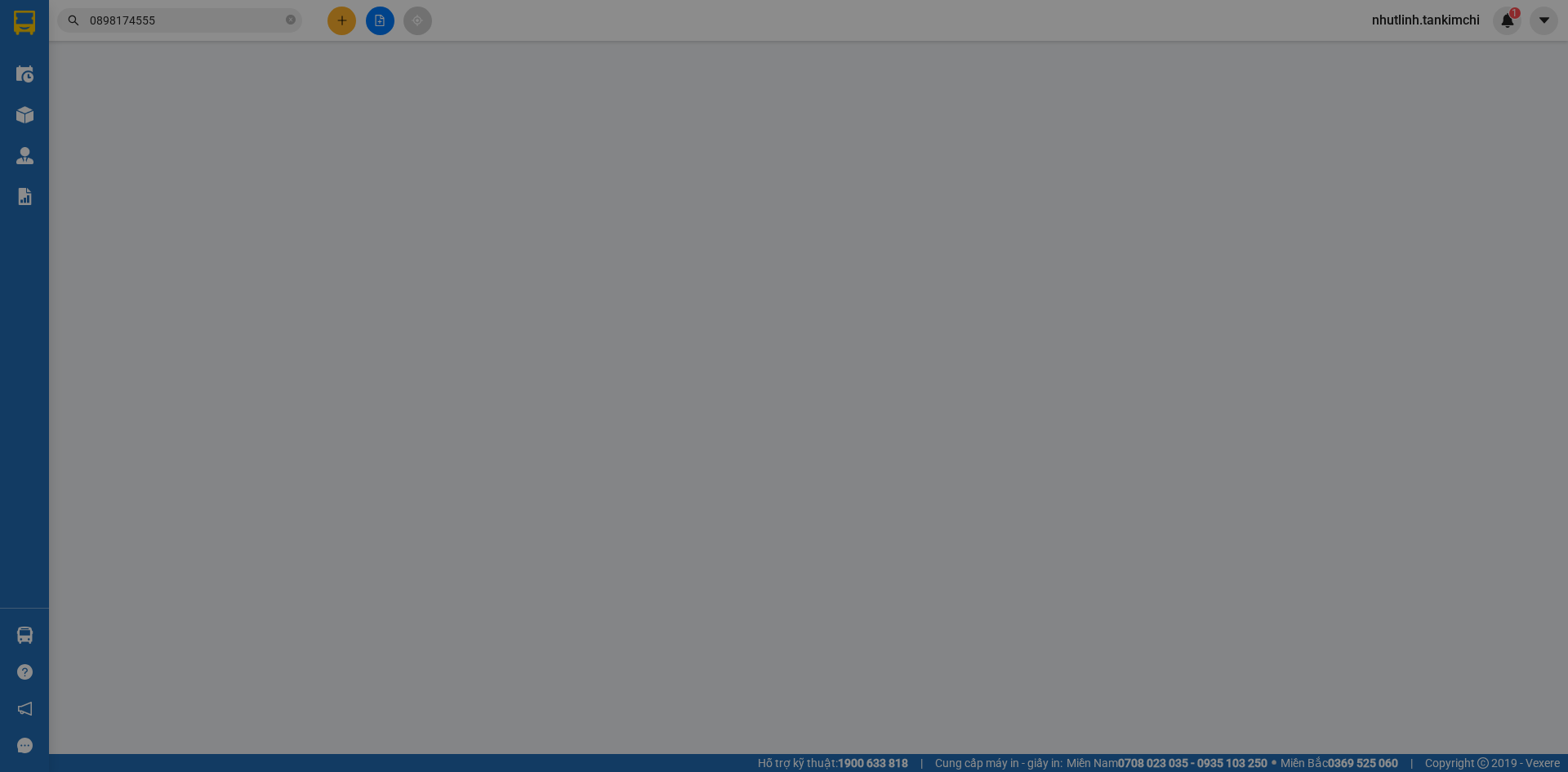
type input "0898174555"
type input "Hằng Ly"
type input "150.000"
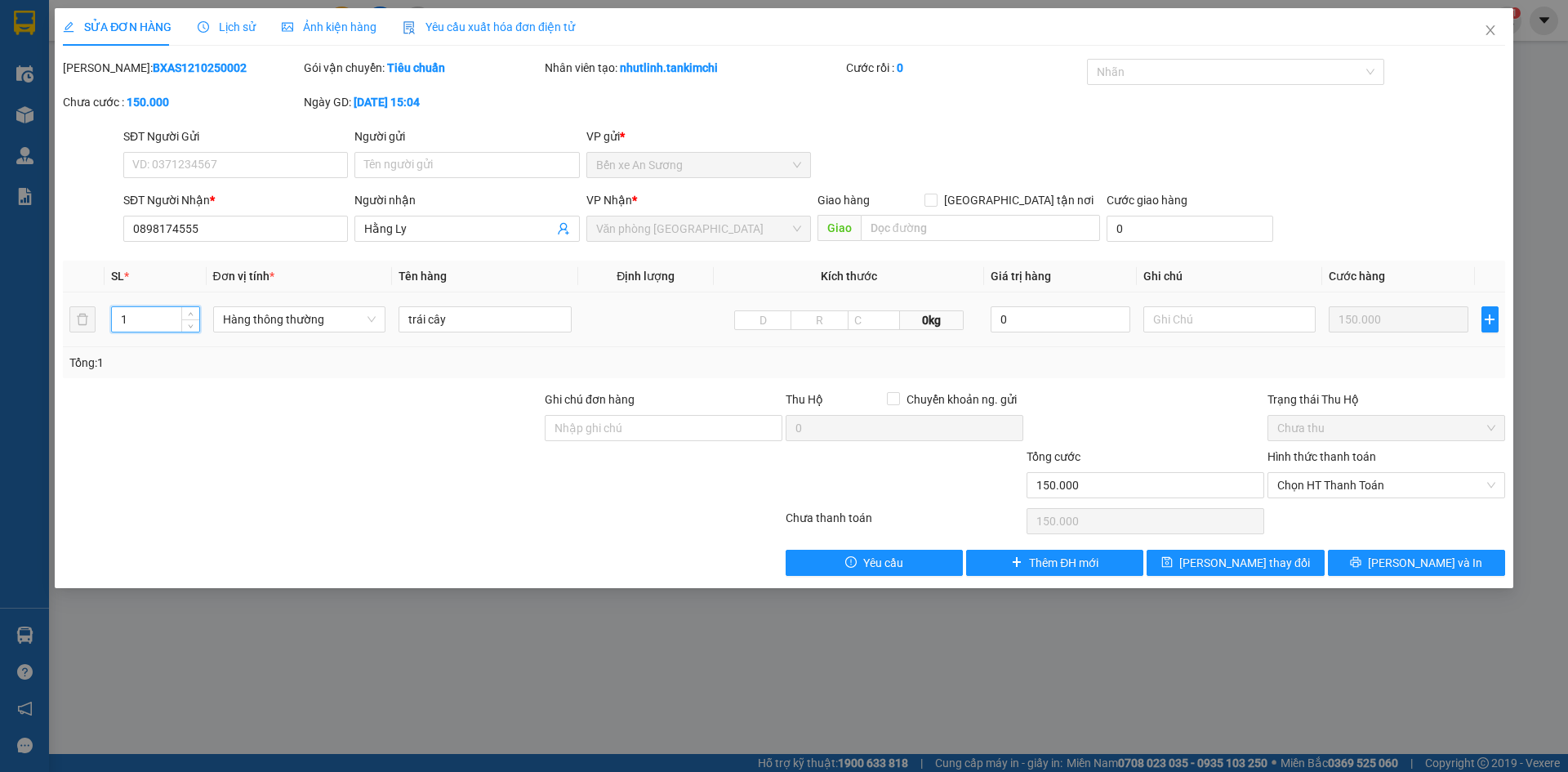
click at [139, 316] on input "1" at bounding box center [156, 319] width 87 height 25
type input "8"
type input "5"
click at [1372, 569] on button "[PERSON_NAME] và In" at bounding box center [1416, 563] width 177 height 27
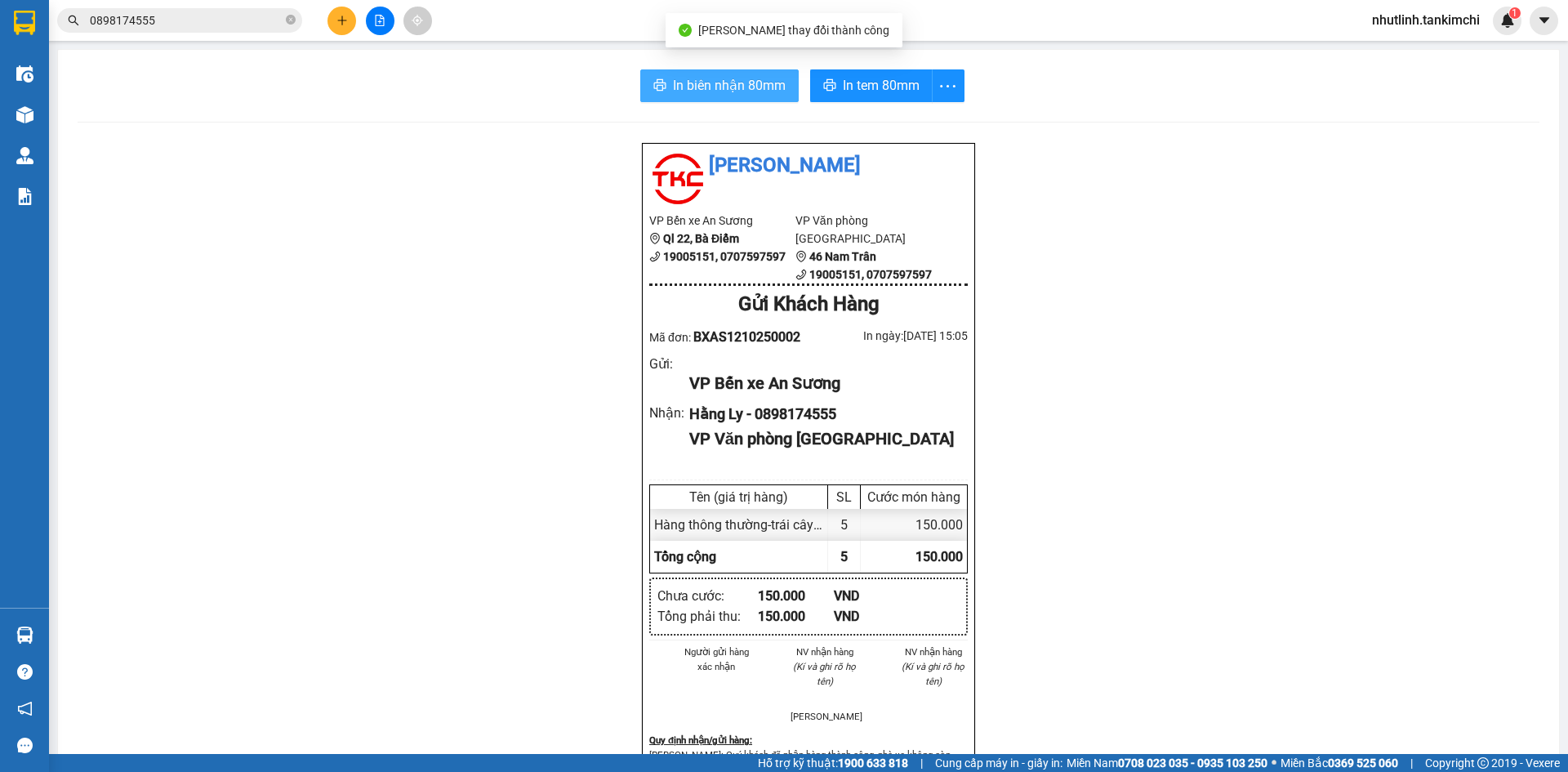
click at [729, 86] on span "In biên nhận 80mm" at bounding box center [728, 85] width 112 height 20
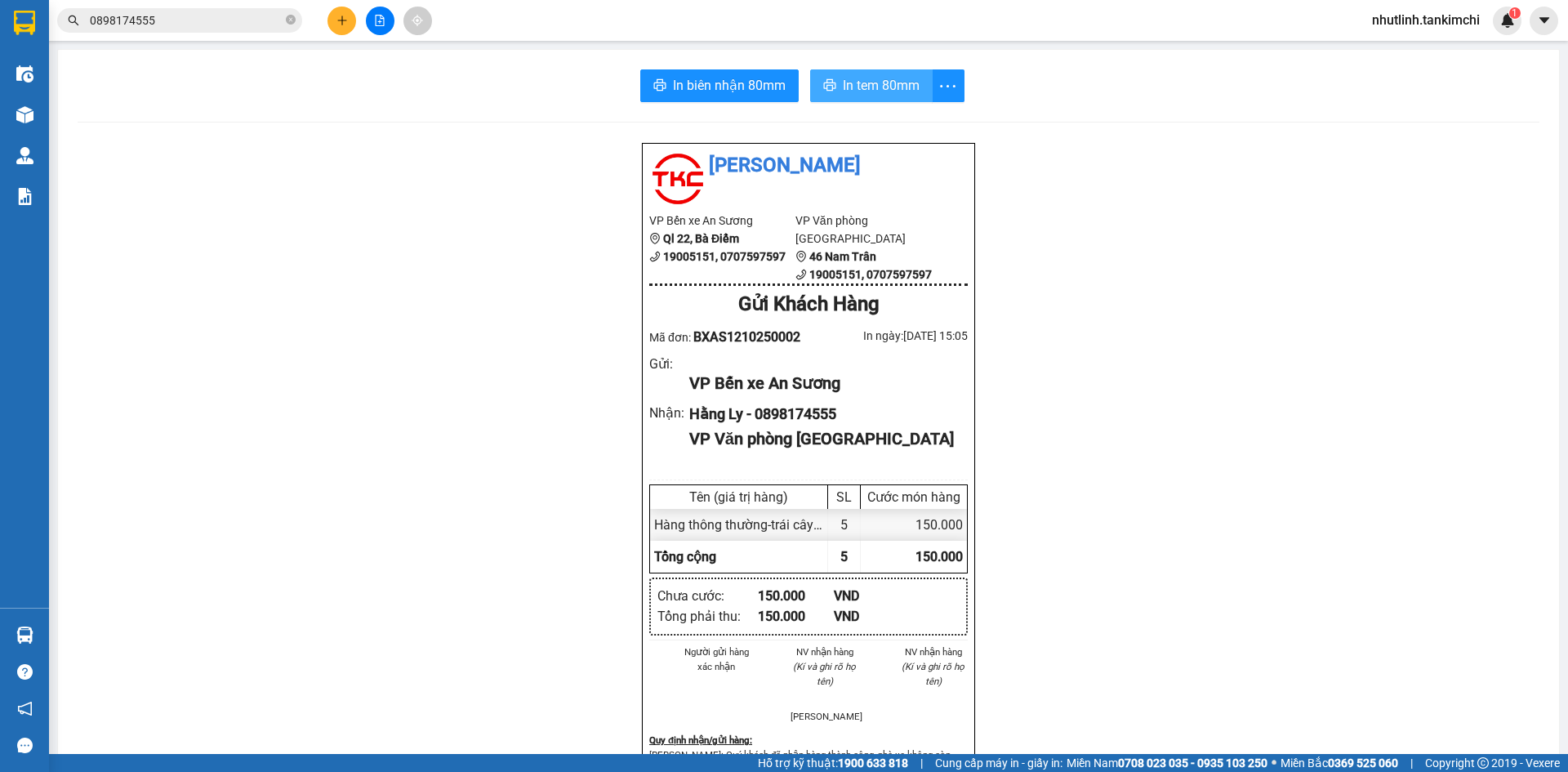
click at [843, 80] on span "In tem 80mm" at bounding box center [880, 85] width 77 height 20
